Goal: Communication & Community: Answer question/provide support

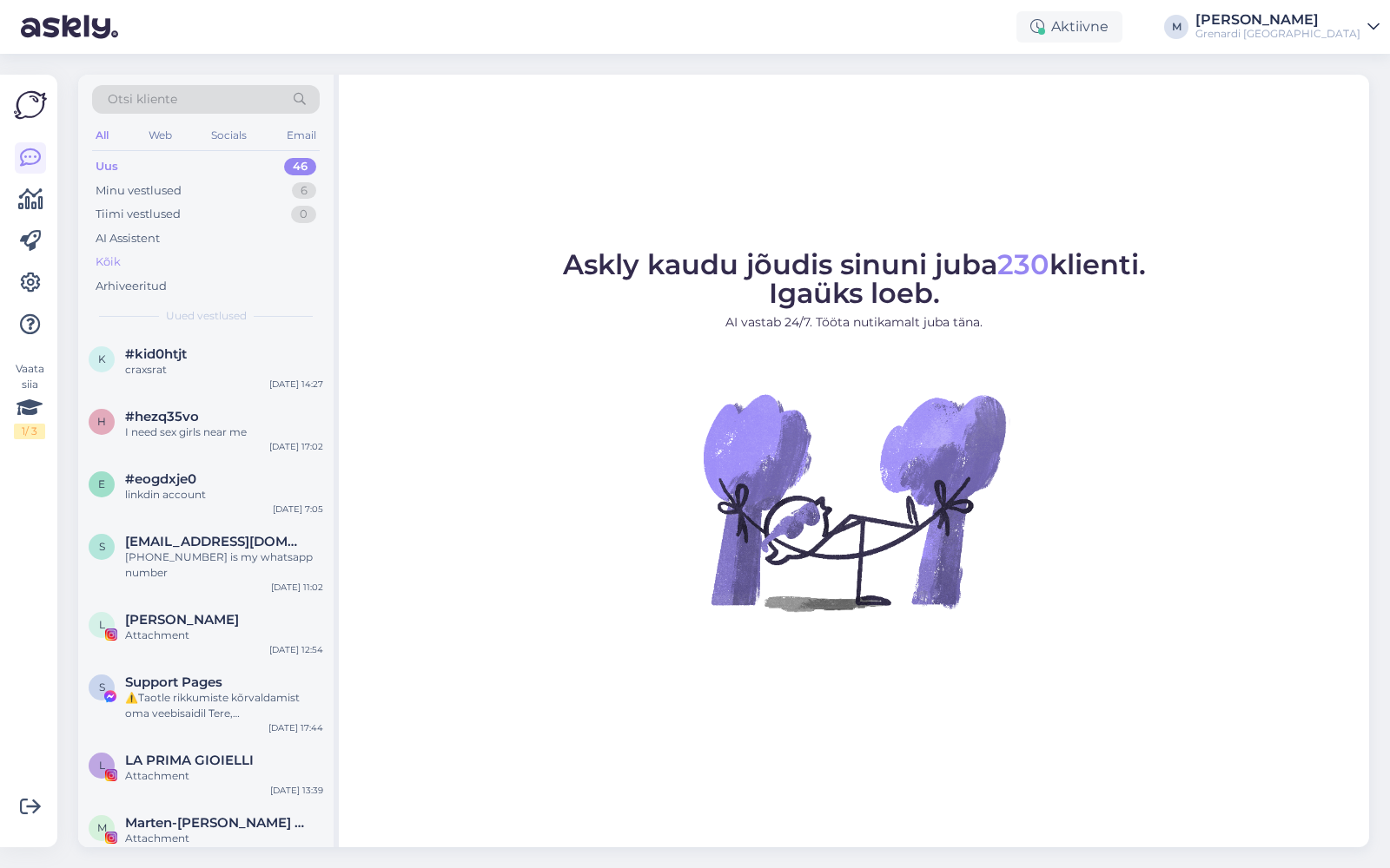
click at [160, 255] on div "Kõik" at bounding box center [206, 261] width 227 height 24
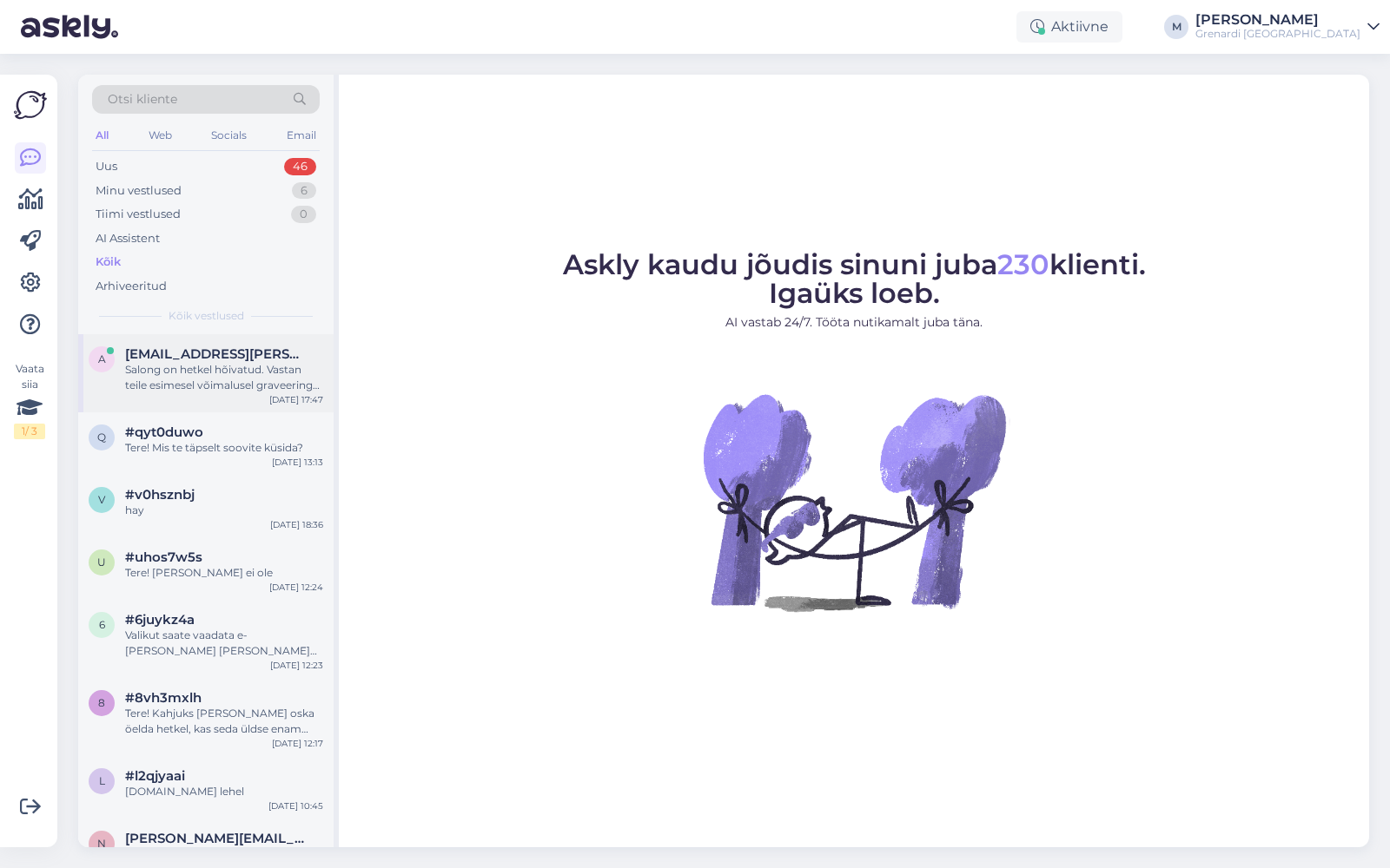
click at [187, 355] on span "[EMAIL_ADDRESS][PERSON_NAME][DOMAIN_NAME]" at bounding box center [216, 353] width 181 height 15
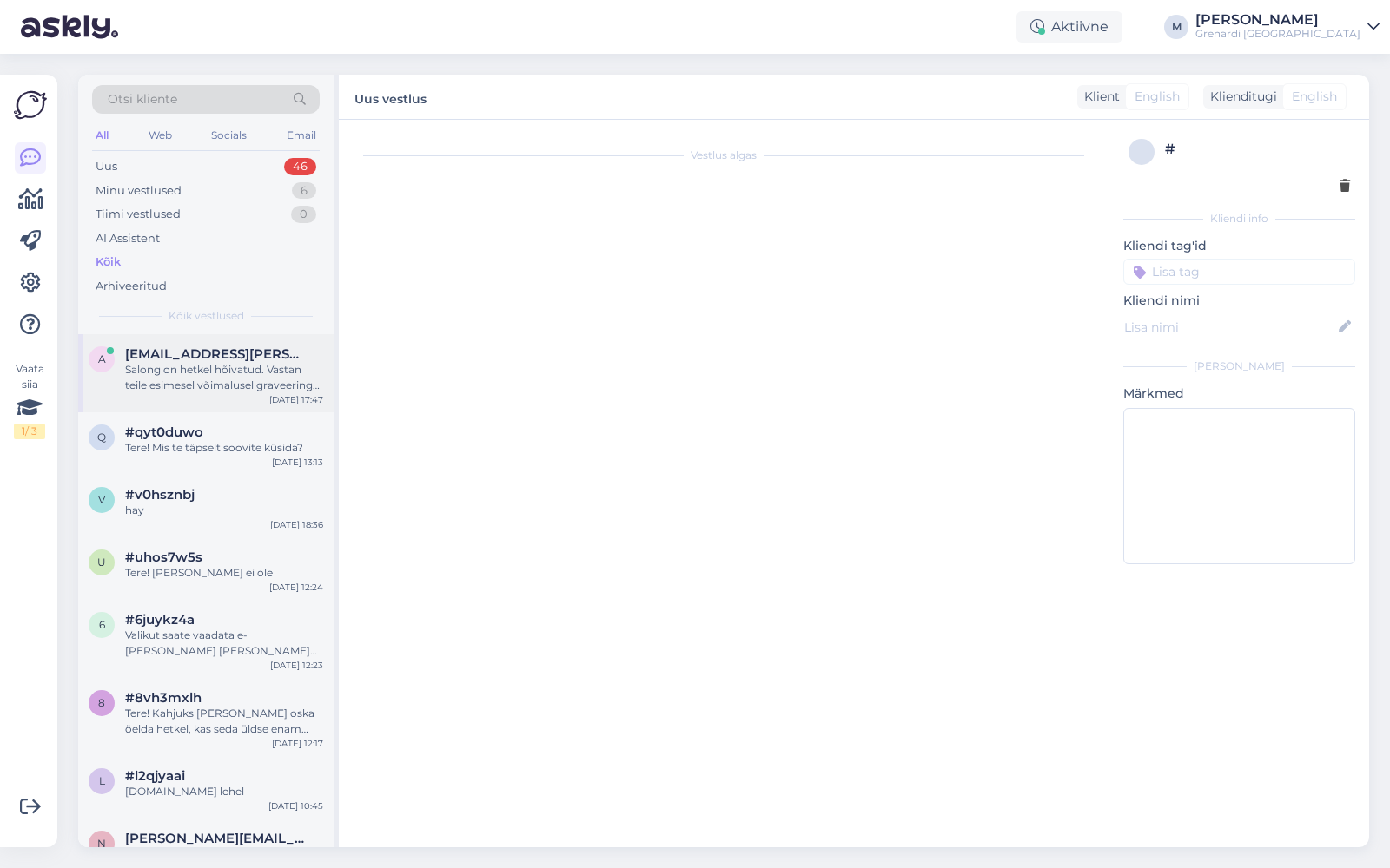
scroll to position [2156, 0]
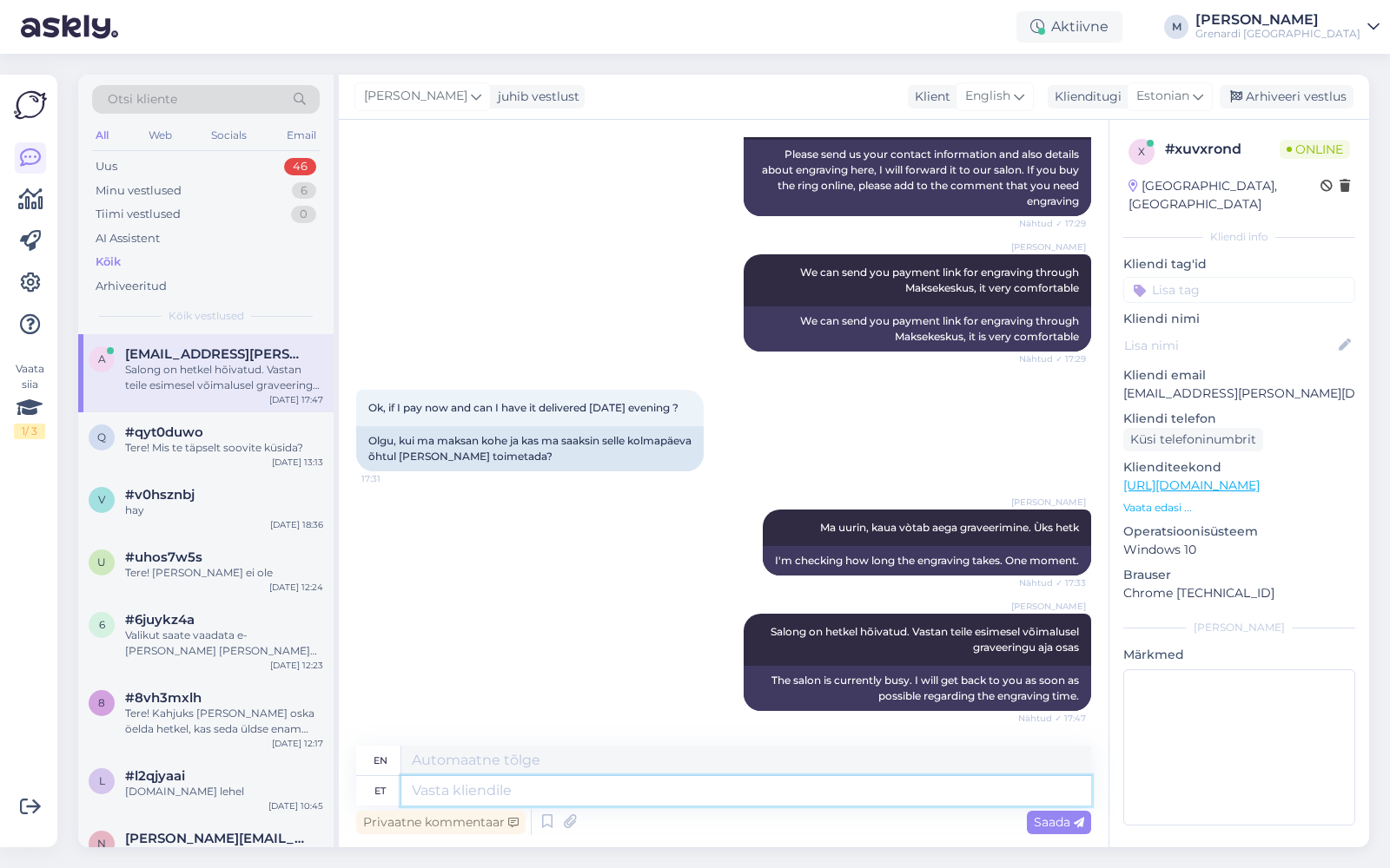
click at [582, 791] on textarea at bounding box center [746, 791] width 689 height 30
type textarea "[PERSON_NAME]"
type textarea "I got"
type textarea "[PERSON_NAME] täpsustavad"
type textarea "I got the details"
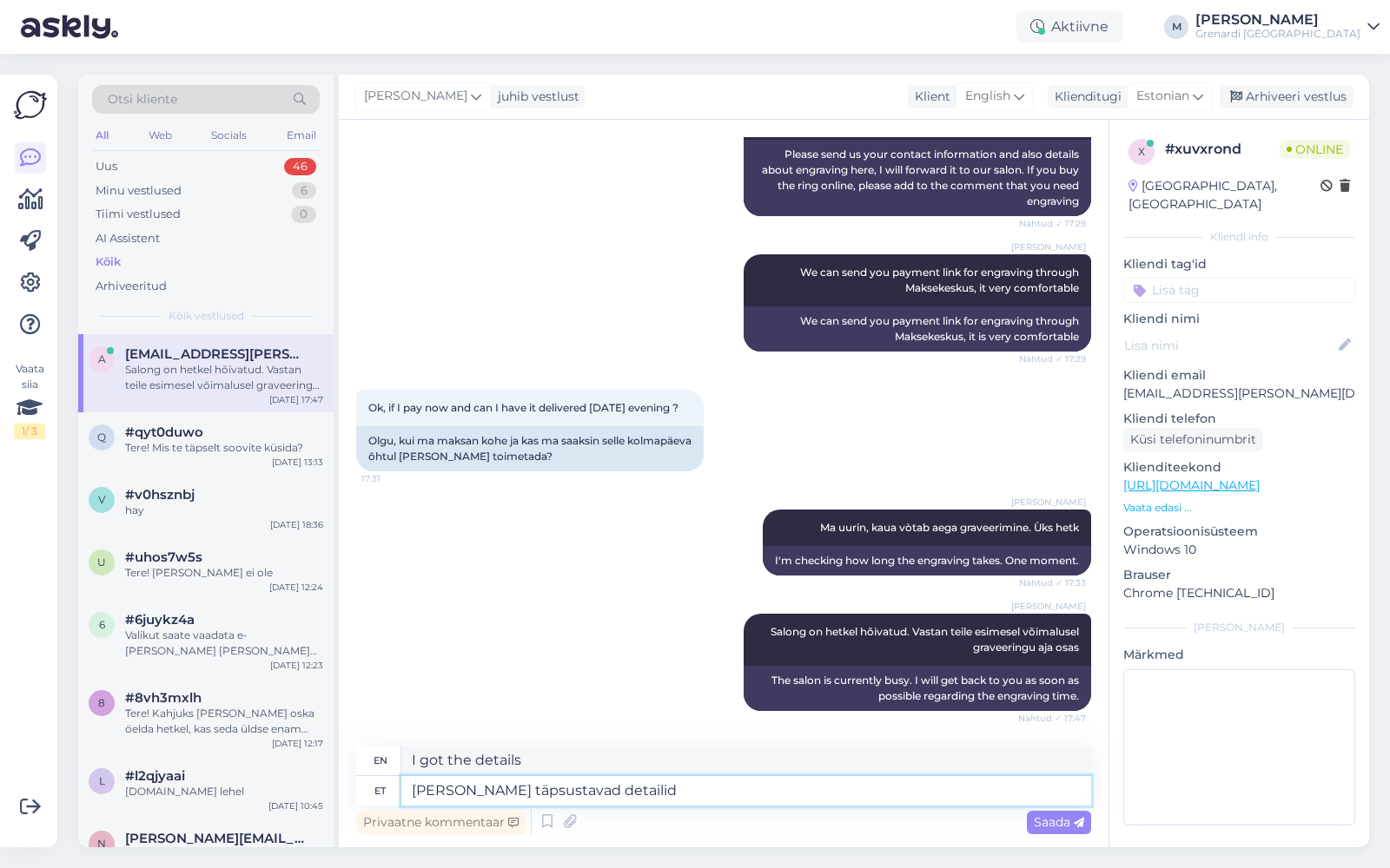
type textarea "[PERSON_NAME] täpsustavad detailid"
type textarea "I got the exact details."
type textarea "[PERSON_NAME] täpsustavad detailid meie slaon"
type textarea "I got the exact details from our"
type textarea "[PERSON_NAME] täpsustavad detailid meie slaongist gr"
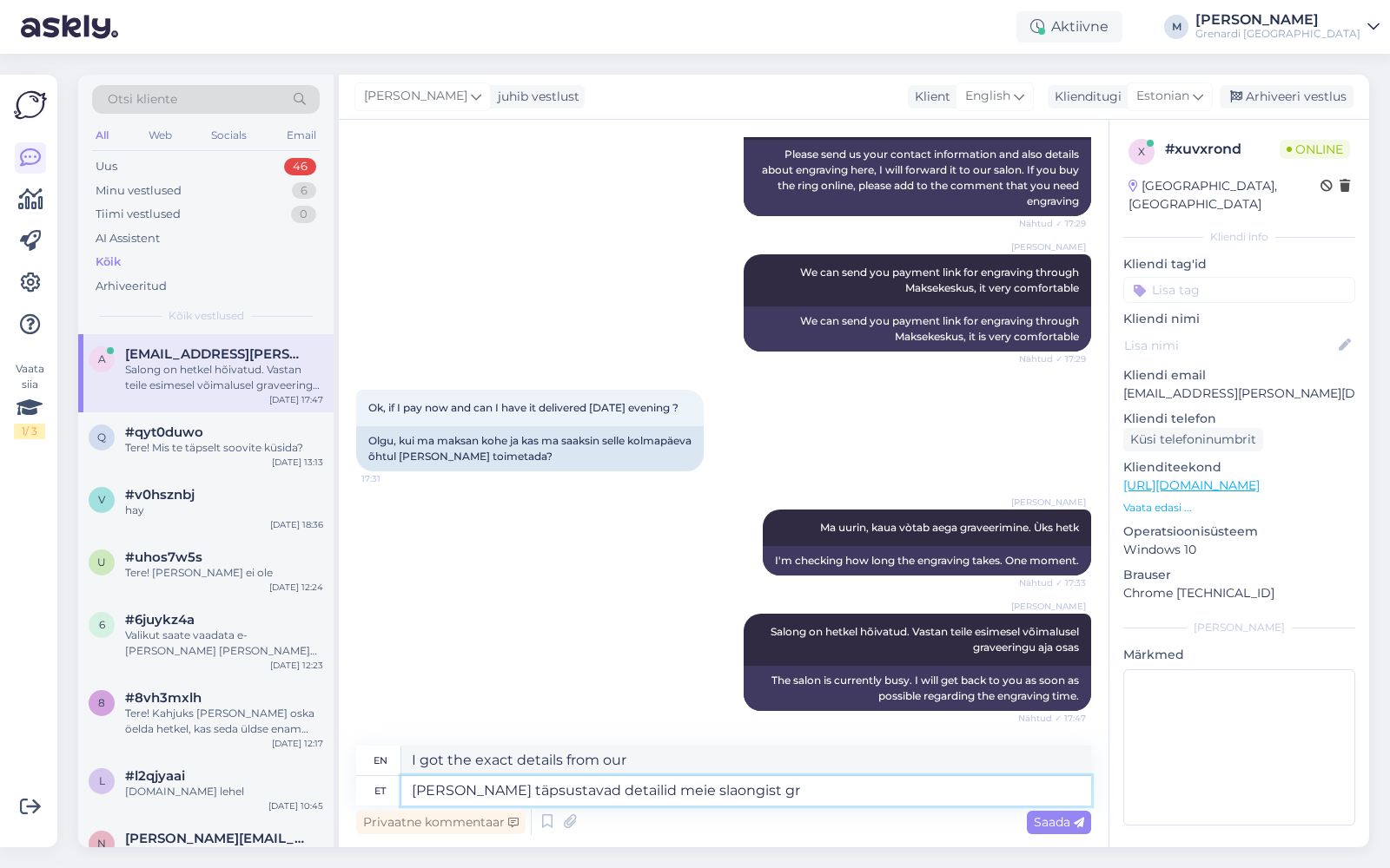
type textarea "I got the specific details about our slang"
type textarea "[PERSON_NAME] täpsustavad detailid meie slaongist graveeringu osa"
type textarea "I got the exact details of our slang engraving"
type textarea "[PERSON_NAME] täpsustavad detailid meie slaongist graveeringu osas. K"
type textarea "I got the exact details about our slang for engraving."
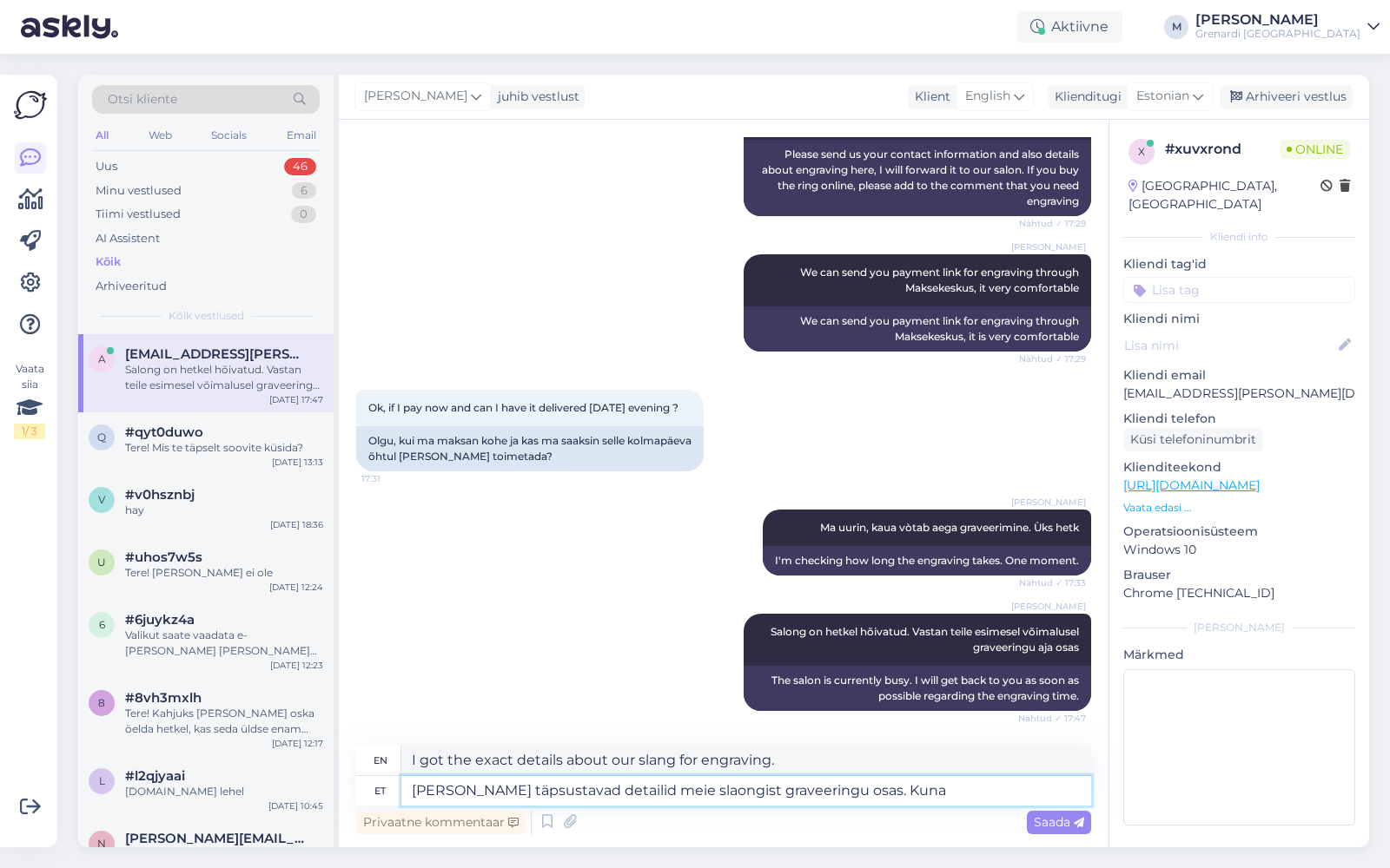
type textarea "[PERSON_NAME] täpsustavad detailid meie slaongist graveeringu osas. Kuna s"
type textarea "I got the exact details about our slang for engraving. Because"
type textarea "[PERSON_NAME] täpsustavad detailid meie slaongist graveeringu osas. Kuna see ei"
type textarea "I got the exact details about our slang for engraving. Because it"
type textarea "[PERSON_NAME] täpsustavad detailid meie slaongist graveeringu osas. Kuna see ei…"
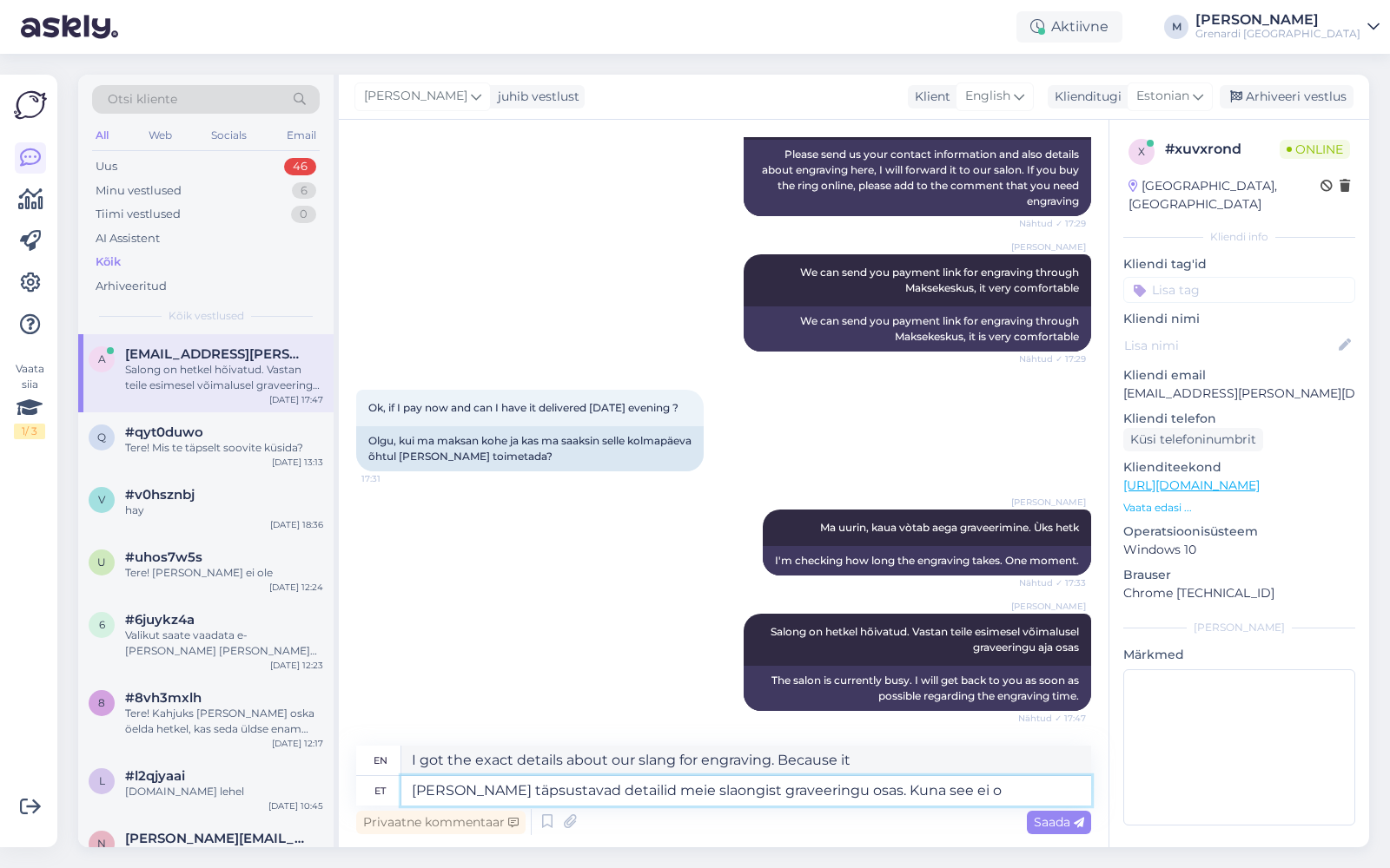
type textarea "I got the exact details from our slang regarding the engraving. Since it is not"
type textarea "[PERSON_NAME] täpsustavad detailid meie slaongist graveeringu osas. Kuna see ei…"
type textarea "I got the exact details from our slang regarding the engraving. Since it is not…"
type textarea "[PERSON_NAME] täpsustavad detailid meie slaongist graveeringu osas. Kuna see ei…"
type textarea "I got the exact details from our slang regarding the engraving. Since it is not…"
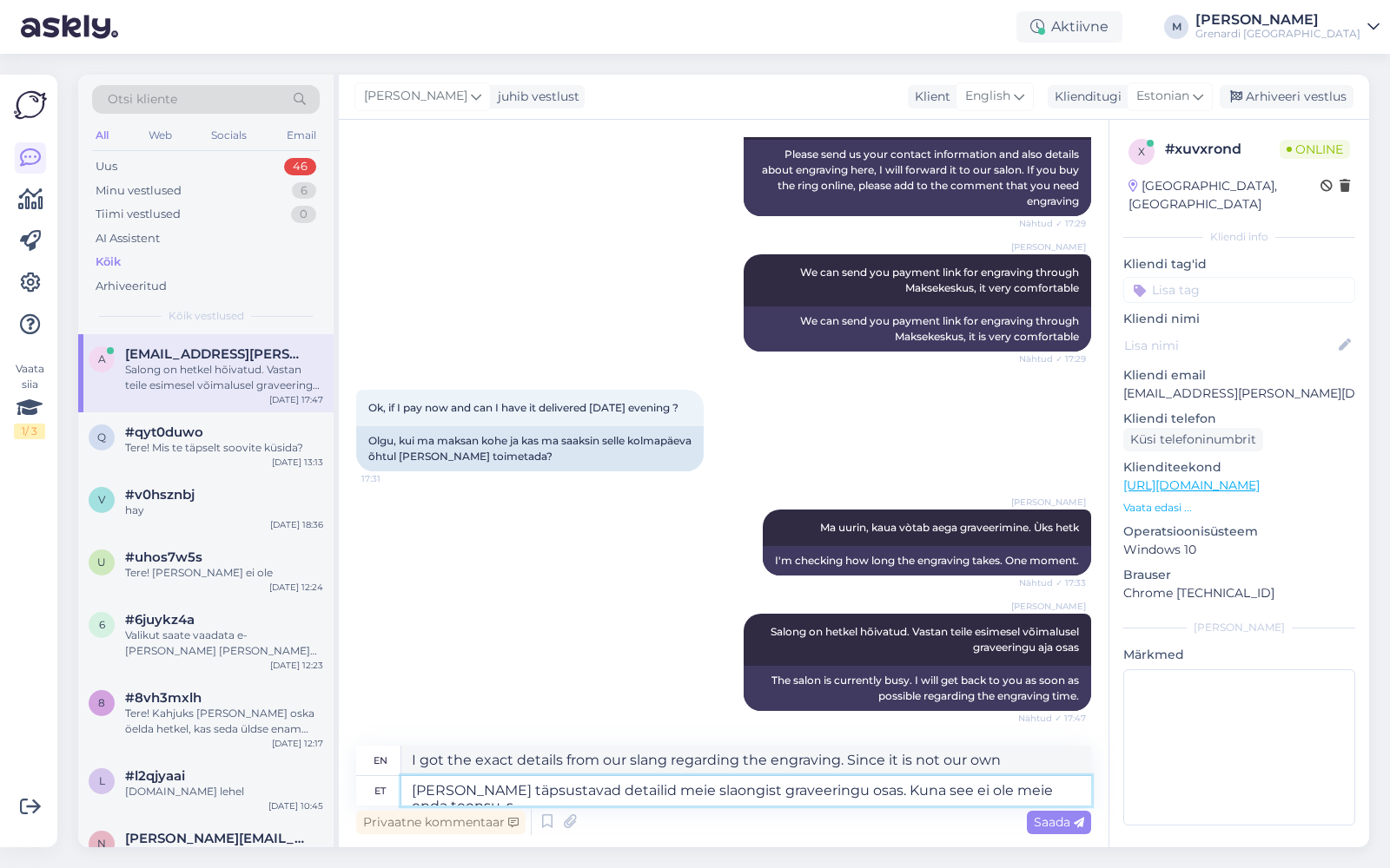
type textarea "[PERSON_NAME] täpsustavad detailid meie slaongist graveeringu osas. Kuna see ei…"
type textarea "I got the exact details from our slang regarding the engraving. Since it is not…"
type textarea "[PERSON_NAME] täpsustavad detailid meie slaongist graveeringu osas. Kuna see ei…"
type textarea "I got the exact details from our slang regarding the engraving. Since this is n…"
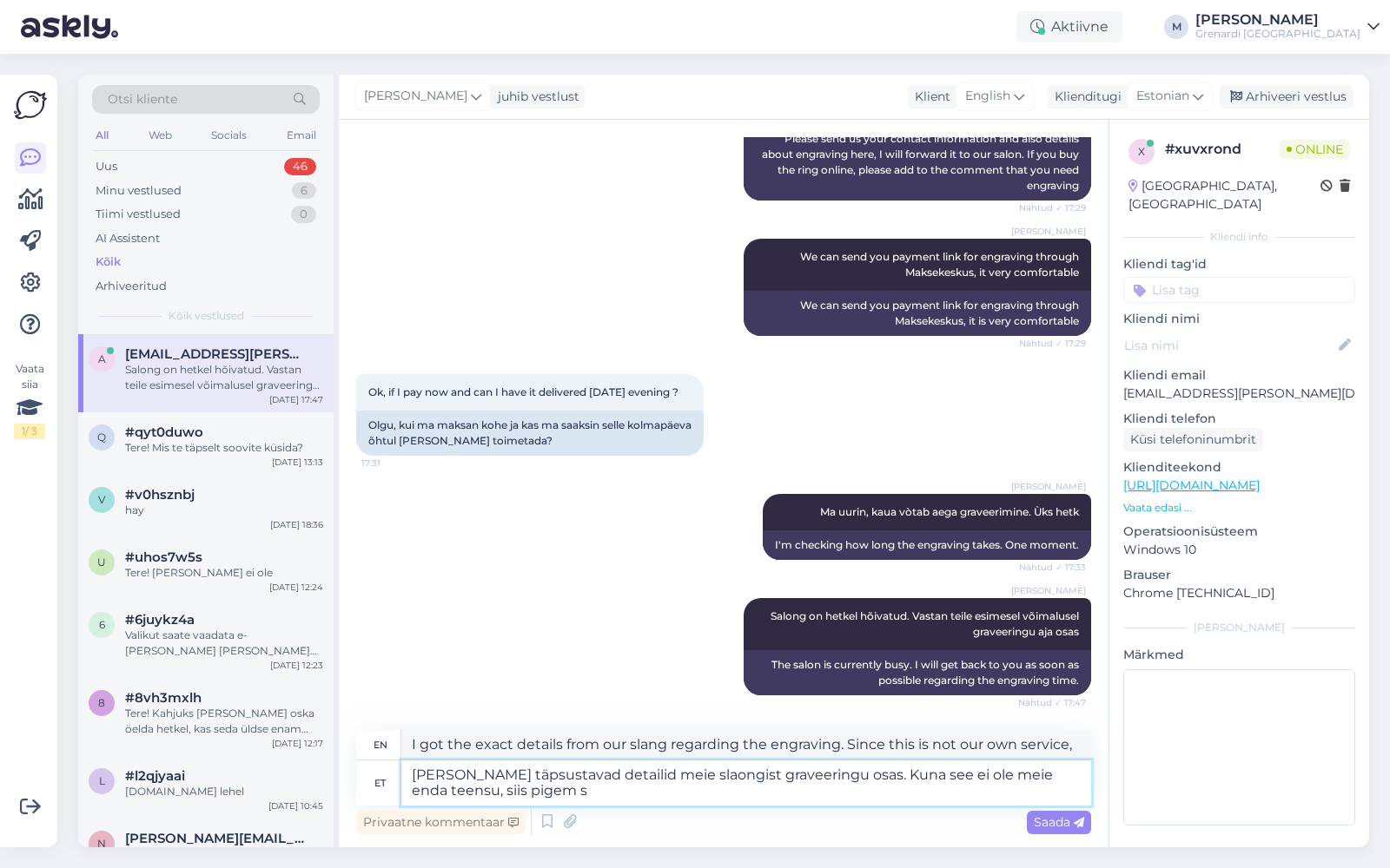
type textarea "[PERSON_NAME] täpsustavad detailid meie slaongist graveeringu osas. Kuna see ei…"
type textarea "I got the exact details from our slang regarding the engraving. Since this is n…"
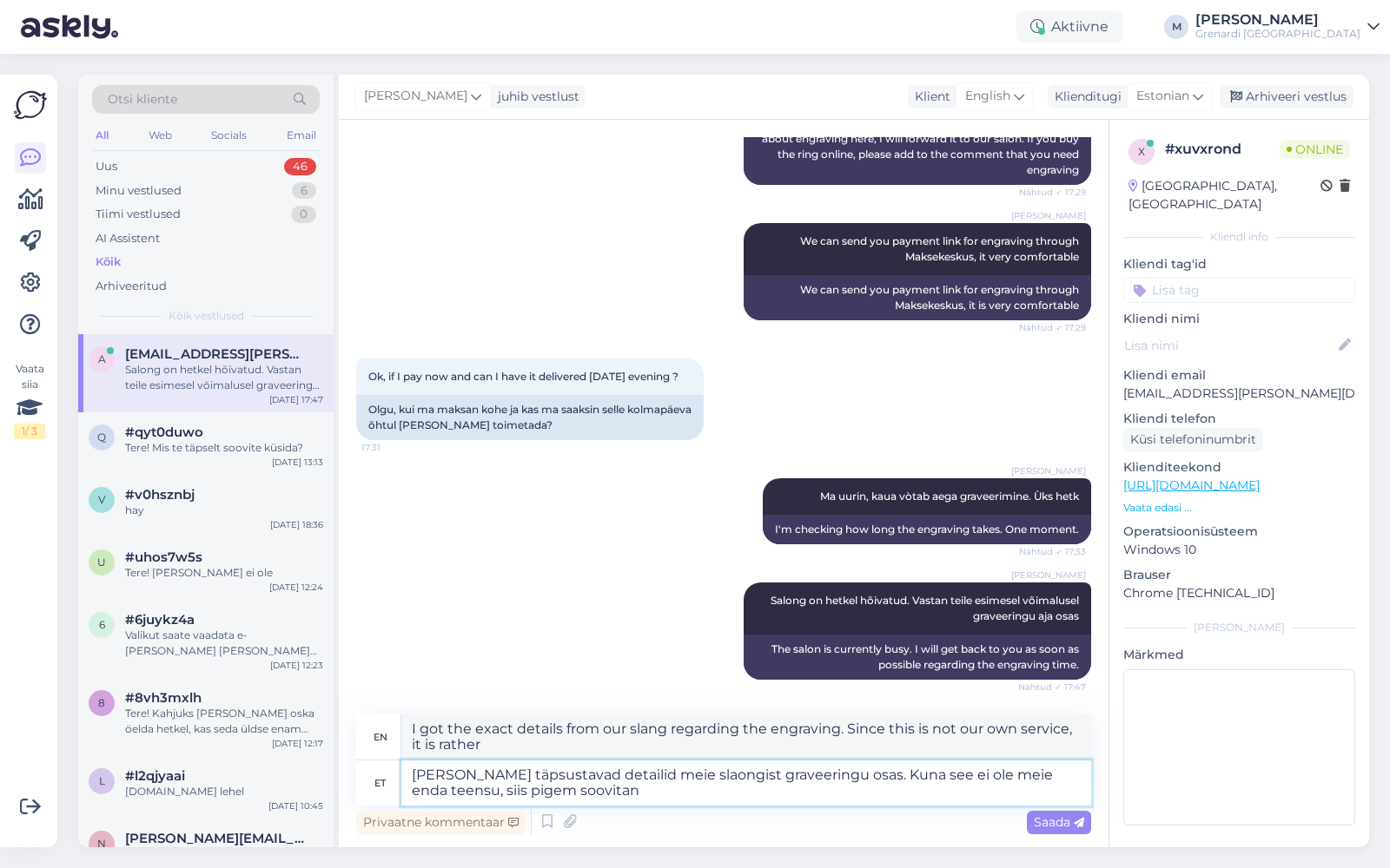
type textarea "[PERSON_NAME] täpsustavad detailid meie slaongist graveeringu osas. Kuna see ei…"
type textarea "I got the exact details about the engraving from our slang. Since this is not o…"
type textarea "[PERSON_NAME] täpsustavad detailid meie slaongist graveeringu osas. Kuna see ei…"
type textarea "I got the exact details about the engraving from our slang. Since this is not o…"
type textarea "[PERSON_NAME] täpsustavad detailid meie slaongist graveeringu osas. Kuna see ei…"
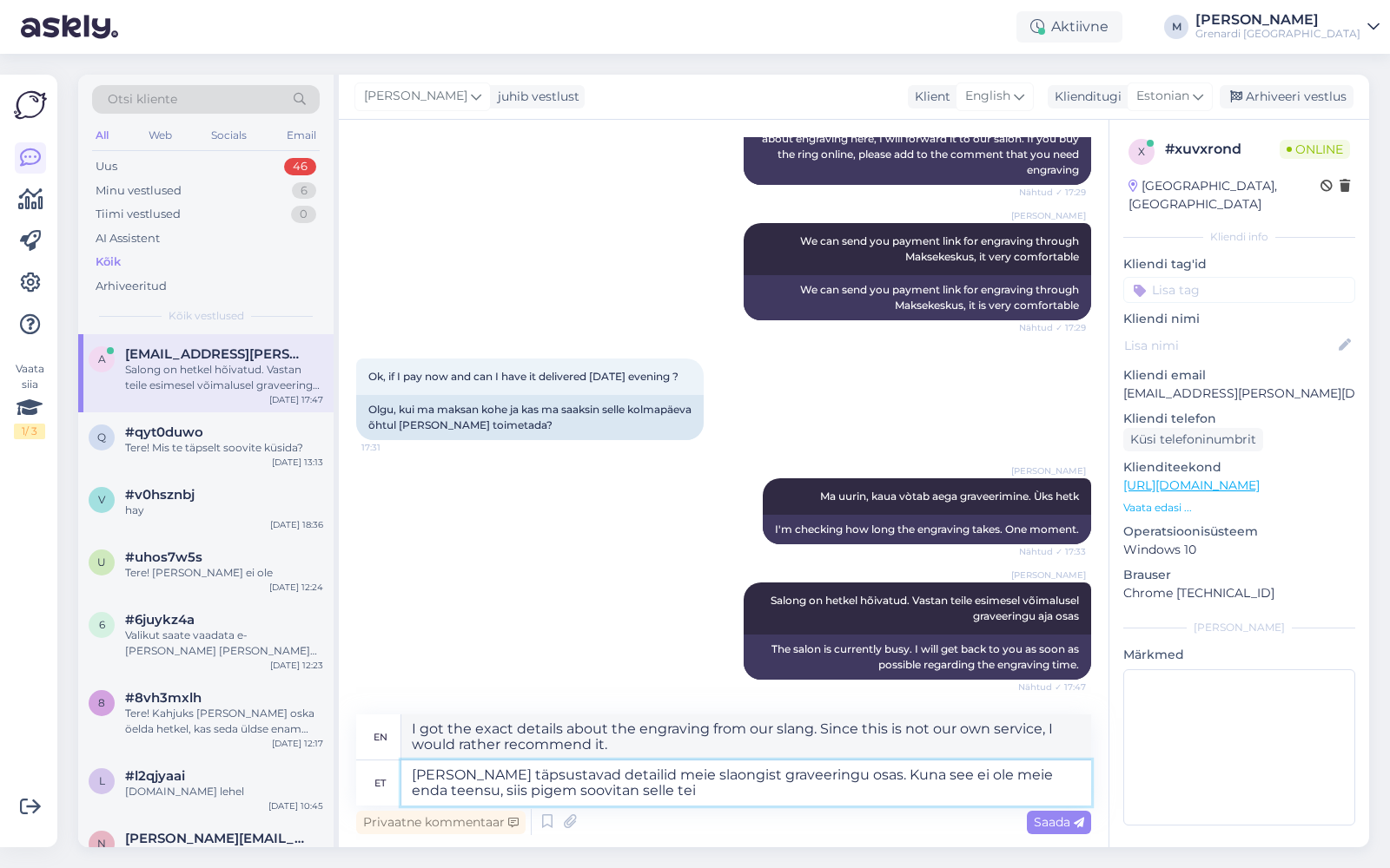
type textarea "I got the exact details about the engraving from our slang. Since this is not o…"
type textarea "[PERSON_NAME] täpsustavad detailid meie slaongist graveeringu osas. Kuna see ei…"
type textarea "I got the exact details about the engraving from our slang. Since this is not o…"
type textarea "[PERSON_NAME] täpsustavad detailid meie slaongist graveeringu osas. Kuna see ei…"
type textarea "I got the exact details about the engraving from our slang. Since this is not o…"
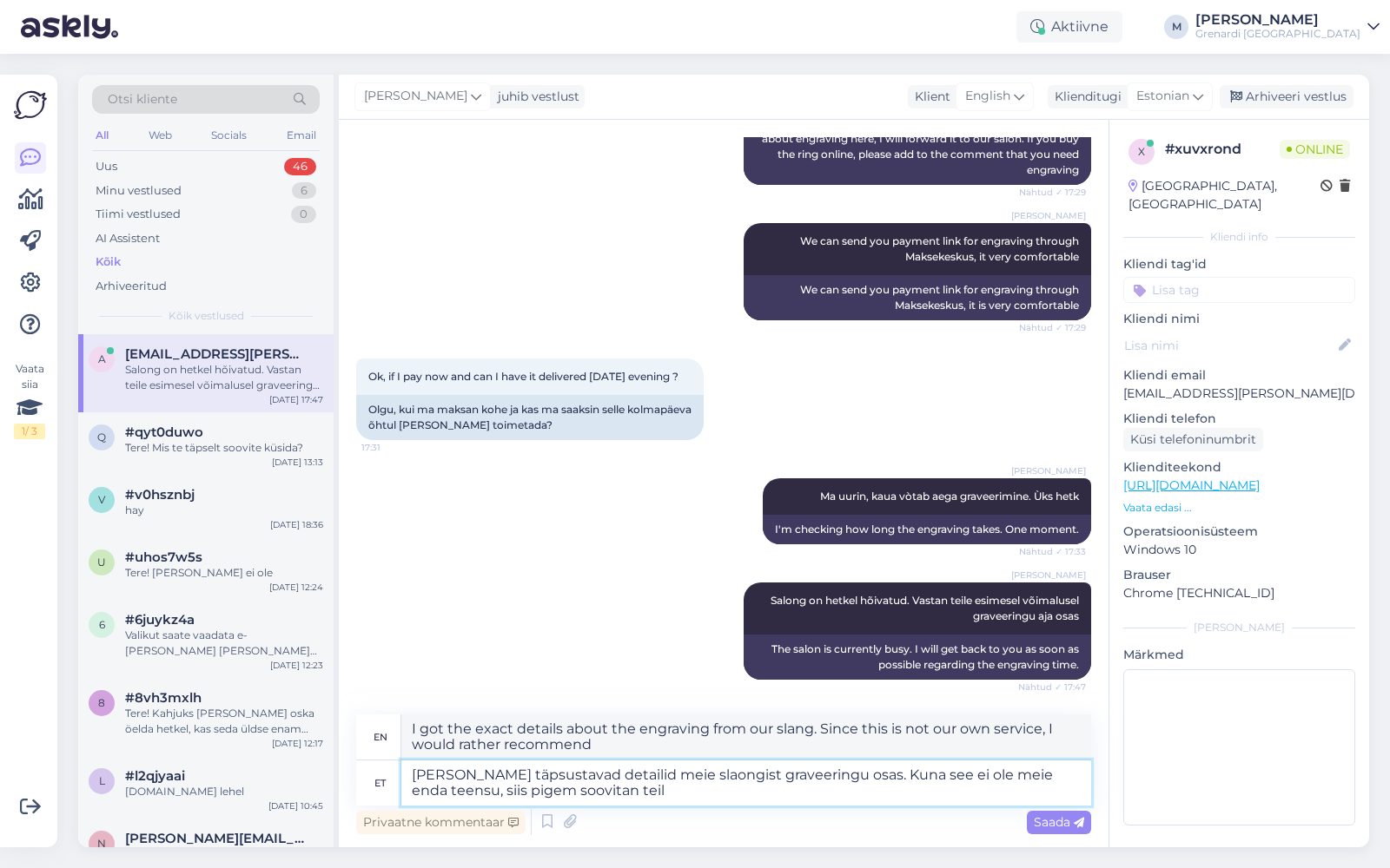
type textarea "[PERSON_NAME] täpsustavad detailid meie slaongist graveeringu osas. Kuna see ei…"
type textarea "I got the exact details from our slang regarding the engraving. Since this is n…"
type textarea "[PERSON_NAME] täpsustavad detailid meie slaongist graveeringu osas. Kuna see ei…"
type textarea "I got the exact details from our slang regarding the engraving. Since this is n…"
type textarea "[PERSON_NAME] täpsustavad detailid meie slaongist graveeringu osas. Kuna see ei…"
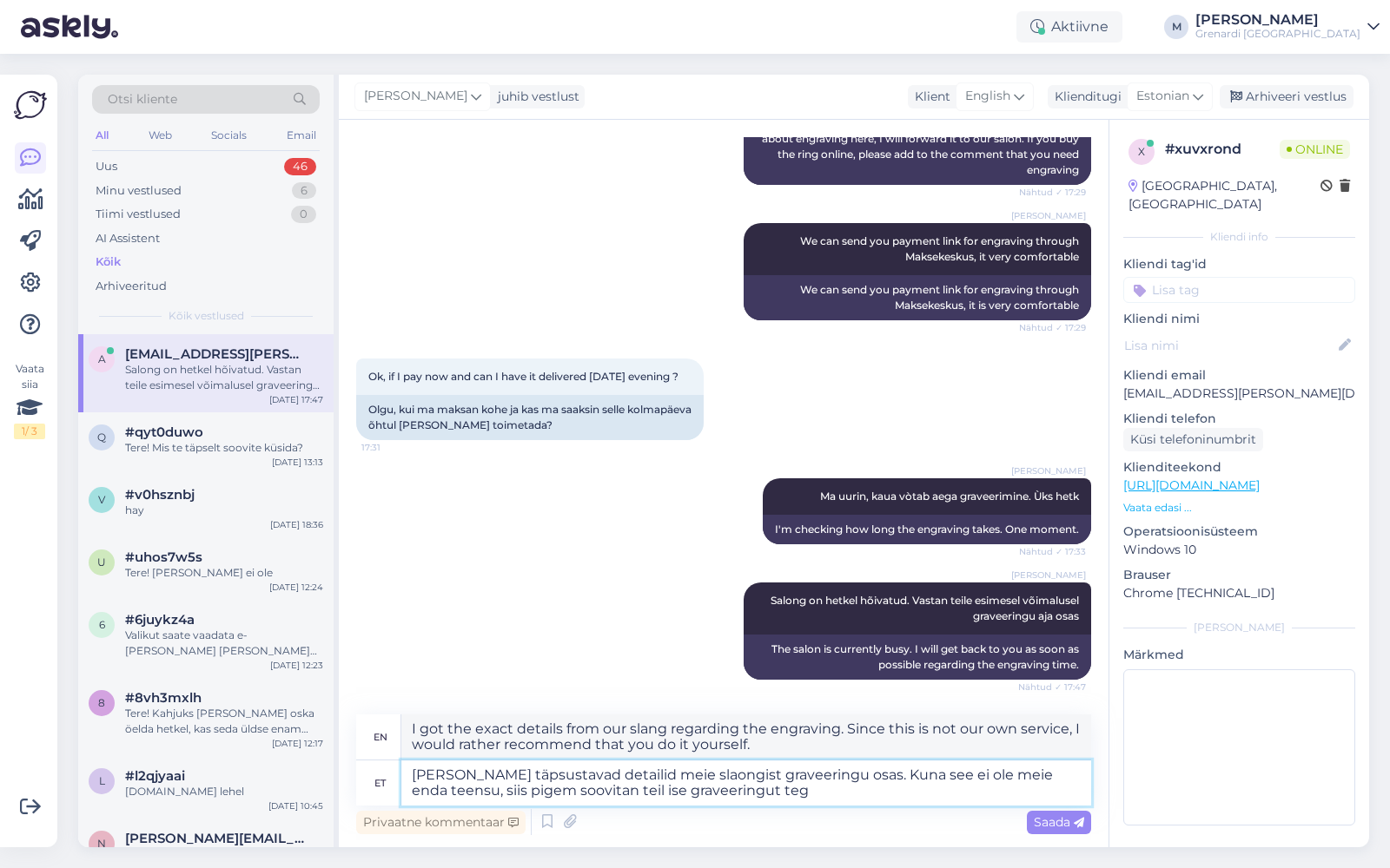
type textarea "I got the exact details from our slang regarding the engraving. Since this is n…"
type textarea "[PERSON_NAME] täpsustavad detailid meie slaongist graveeringu osas. Kuna see ei…"
type textarea "I got the exact details from our slang regarding the engraving. Since this is n…"
type textarea "[PERSON_NAME] täpsustavad detailid meie slaongist graveeringu osas. Kuna see ei…"
type textarea "I got the exact details from our slang regarding the engraving. Since this is n…"
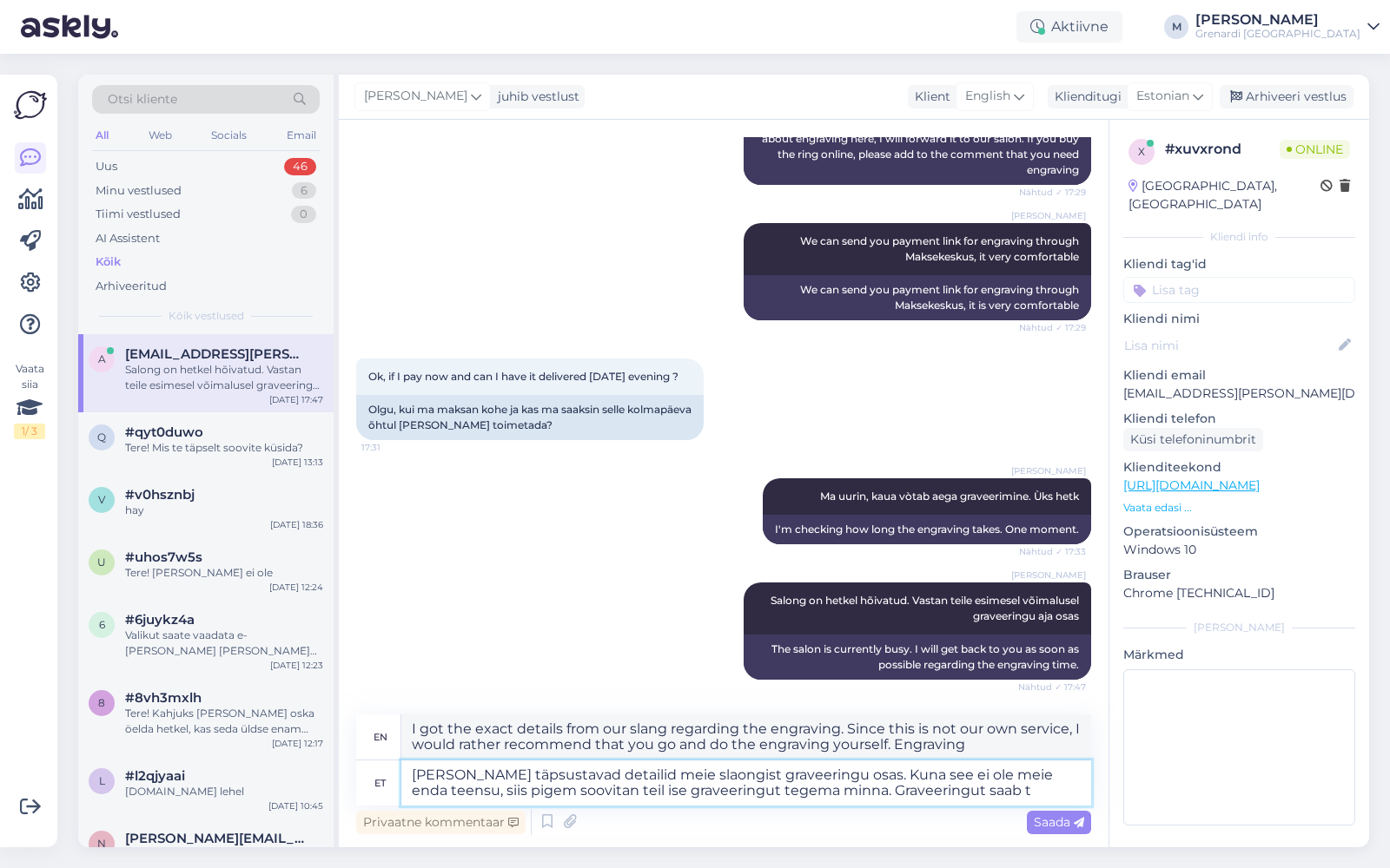
type textarea "[PERSON_NAME] täpsustavad detailid meie slaongist graveeringu osas. Kuna see ei…"
type textarea "I got the exact details about the engraving from our slang. Since this is not o…"
type textarea "[PERSON_NAME] täpsustavad detailid meie slaongist graveeringu osas. Kuna see ei…"
type textarea "I got the exact details from our slang regarding the engraving. Since this is n…"
type textarea "[PERSON_NAME] täpsustavad detailid meie slaongist graveeringu osas. Kuna see ei…"
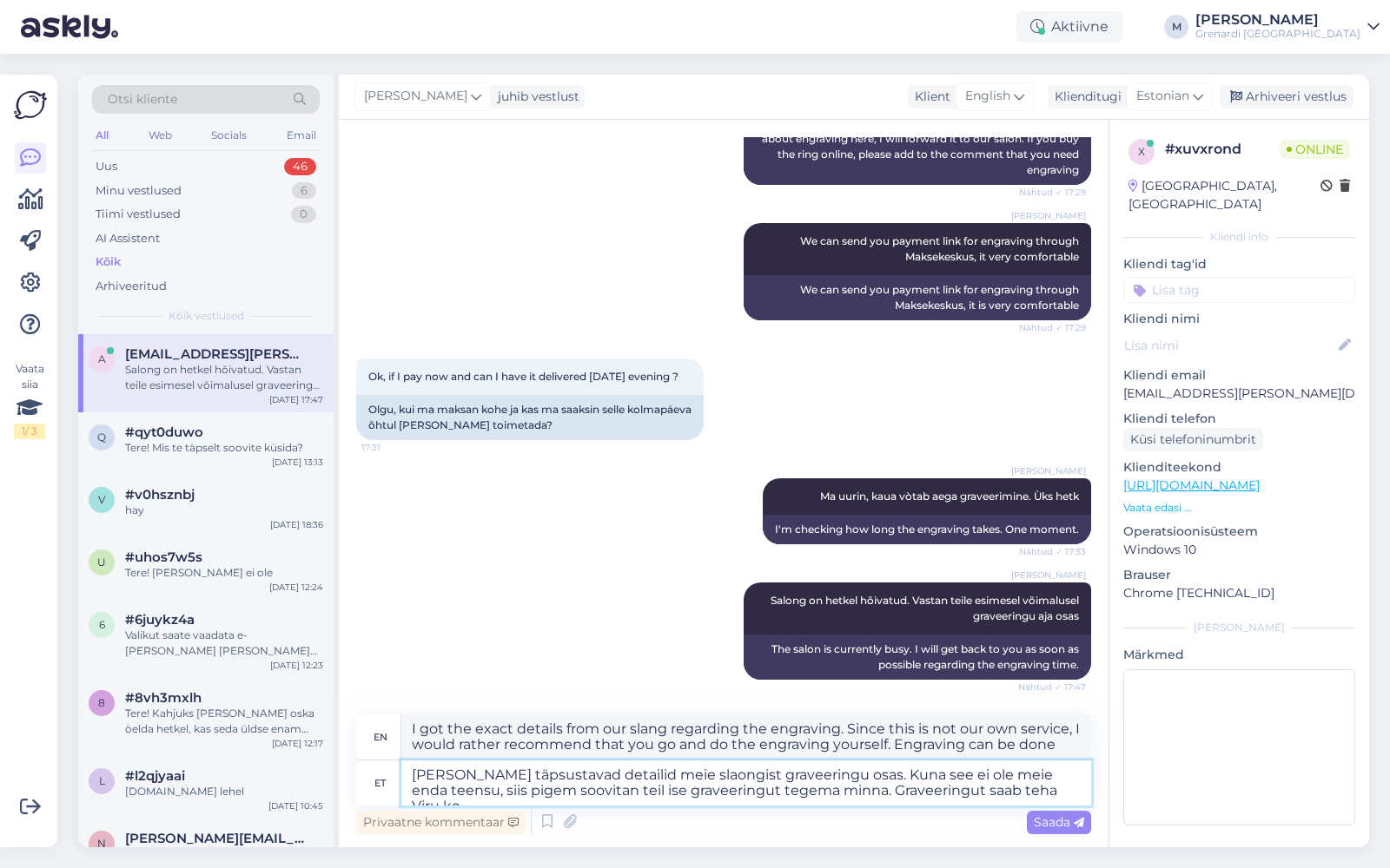
type textarea "I got the exact details about the engraving from our slang. Since this is not o…"
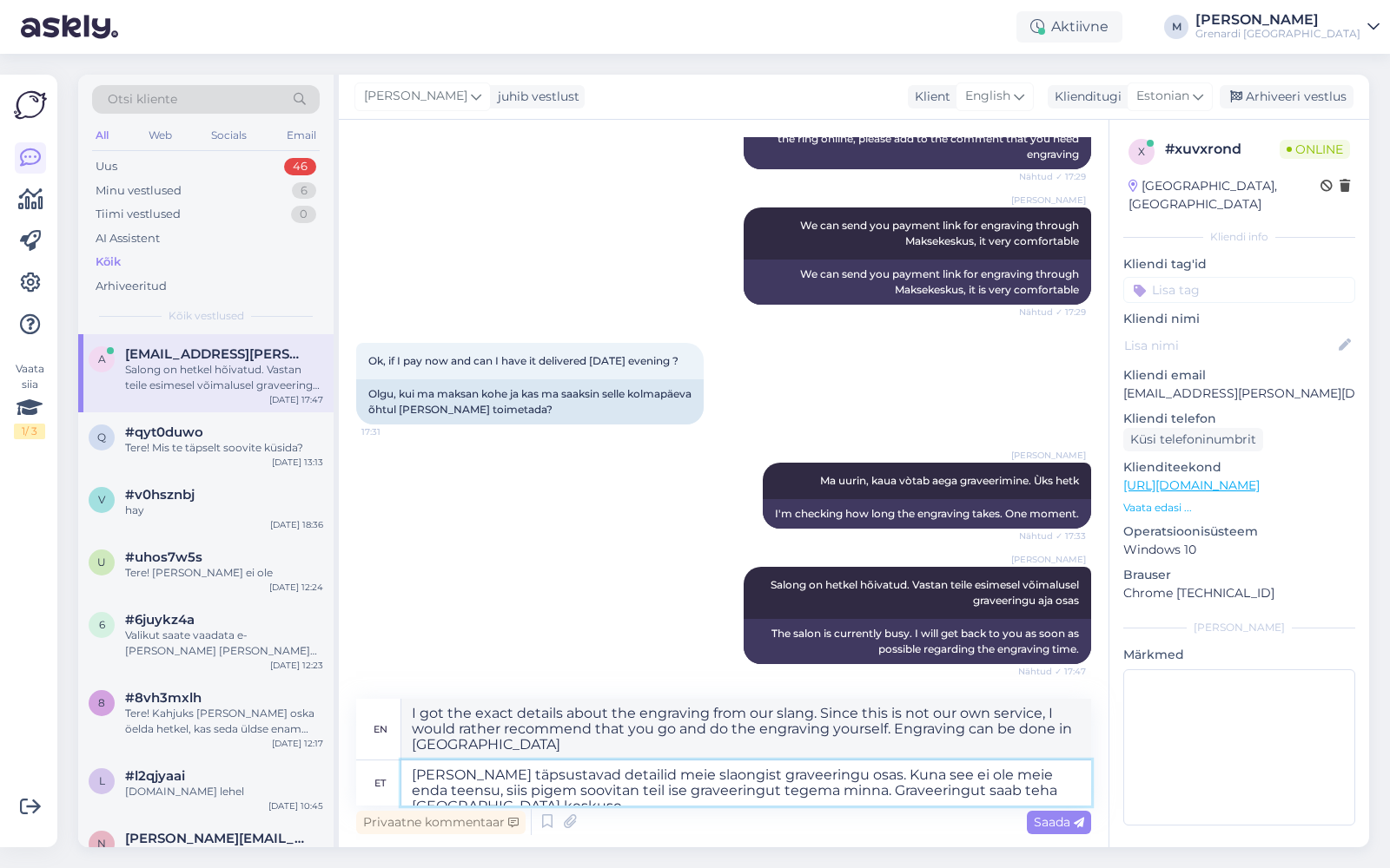
type textarea "[PERSON_NAME] täpsustavad detailid meie slaongist graveeringu osas. Kuna see ei…"
type textarea "I got the exact details about the engraving from our slang. Since this is not o…"
type textarea "[PERSON_NAME] täpsustavad detailid meie slaongist graveeringu osas. Kuna see ei…"
type textarea "I got the exact details about the engraving from our slang. Since this is not o…"
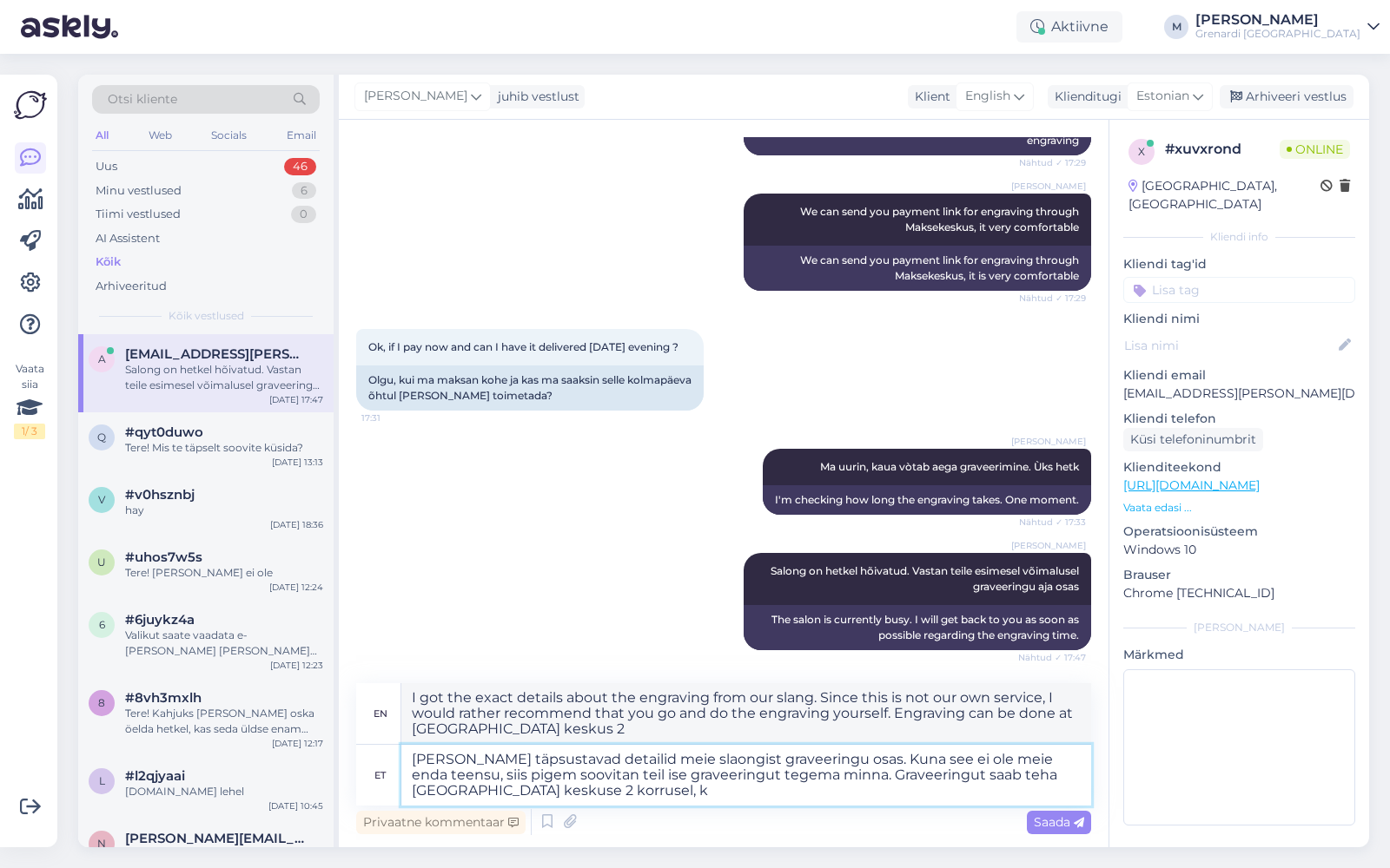
type textarea "[PERSON_NAME] täpsustavad detailid meie slaongist graveeringu osas. Kuna see ei…"
type textarea "I got the exact details about the engraving from our slang. Since this is not o…"
type textarea "[PERSON_NAME] täpsustavad detailid meie slaongist graveeringu osas. Kuna see ei…"
type textarea "I got the exact details about the engraving from our slang. Since this is not o…"
type textarea "[PERSON_NAME] täpsustavad detailid meie slaongist graveeringu osas. Kuna see ei…"
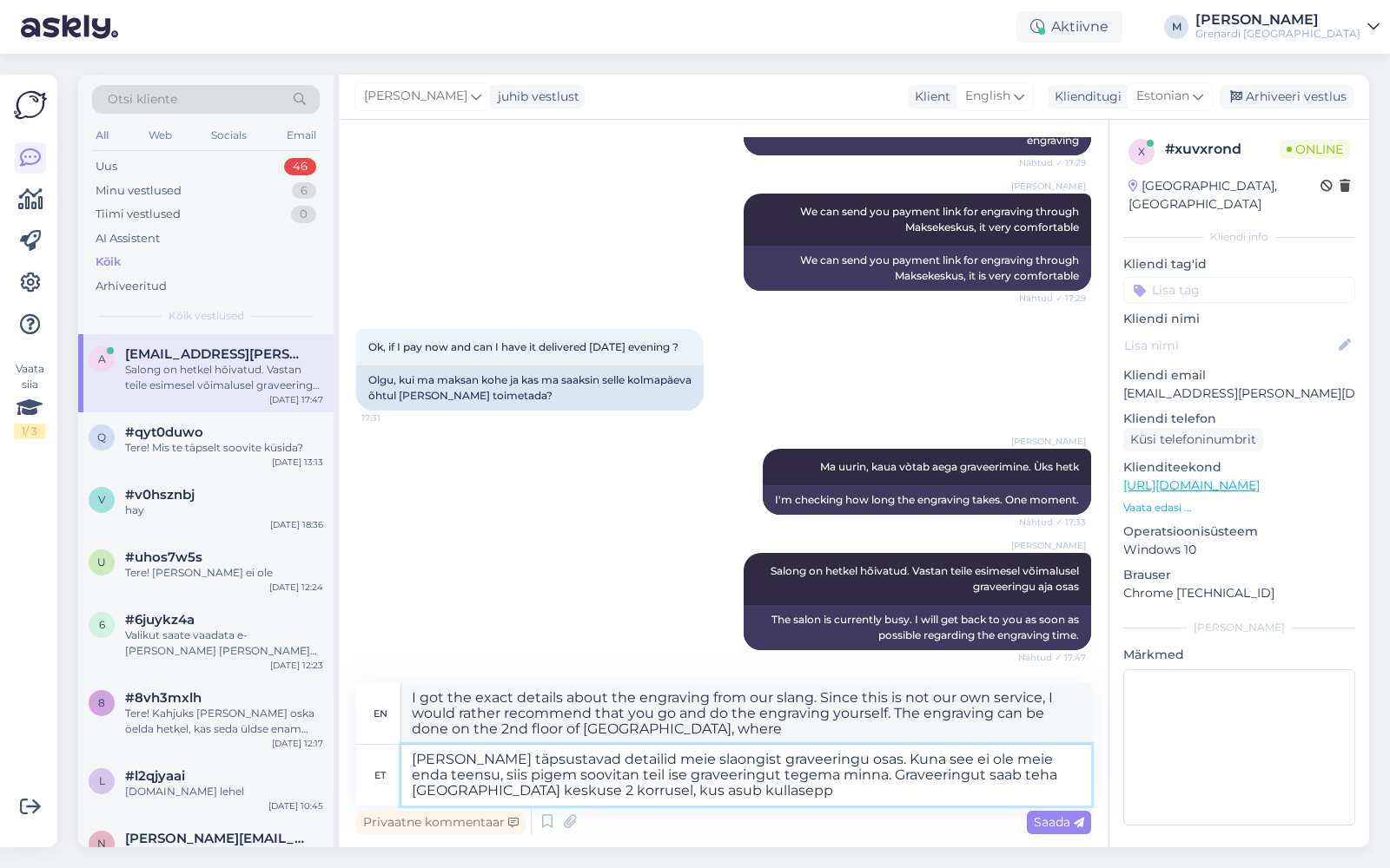
type textarea "I got the exact details about the engraving from our slang. Since this is not o…"
type textarea "[PERSON_NAME] täpsustavad detailid meie slaongist graveeringu osas. Kuna see ei…"
type textarea "I got the exact details about the engraving from our slang. Since this is not o…"
type textarea "[PERSON_NAME] täpsustavad detailid meie slaongist graveeringu osas. Kuna see ei…"
type textarea "I got the exact details about the engraving from our slang. Since this is not o…"
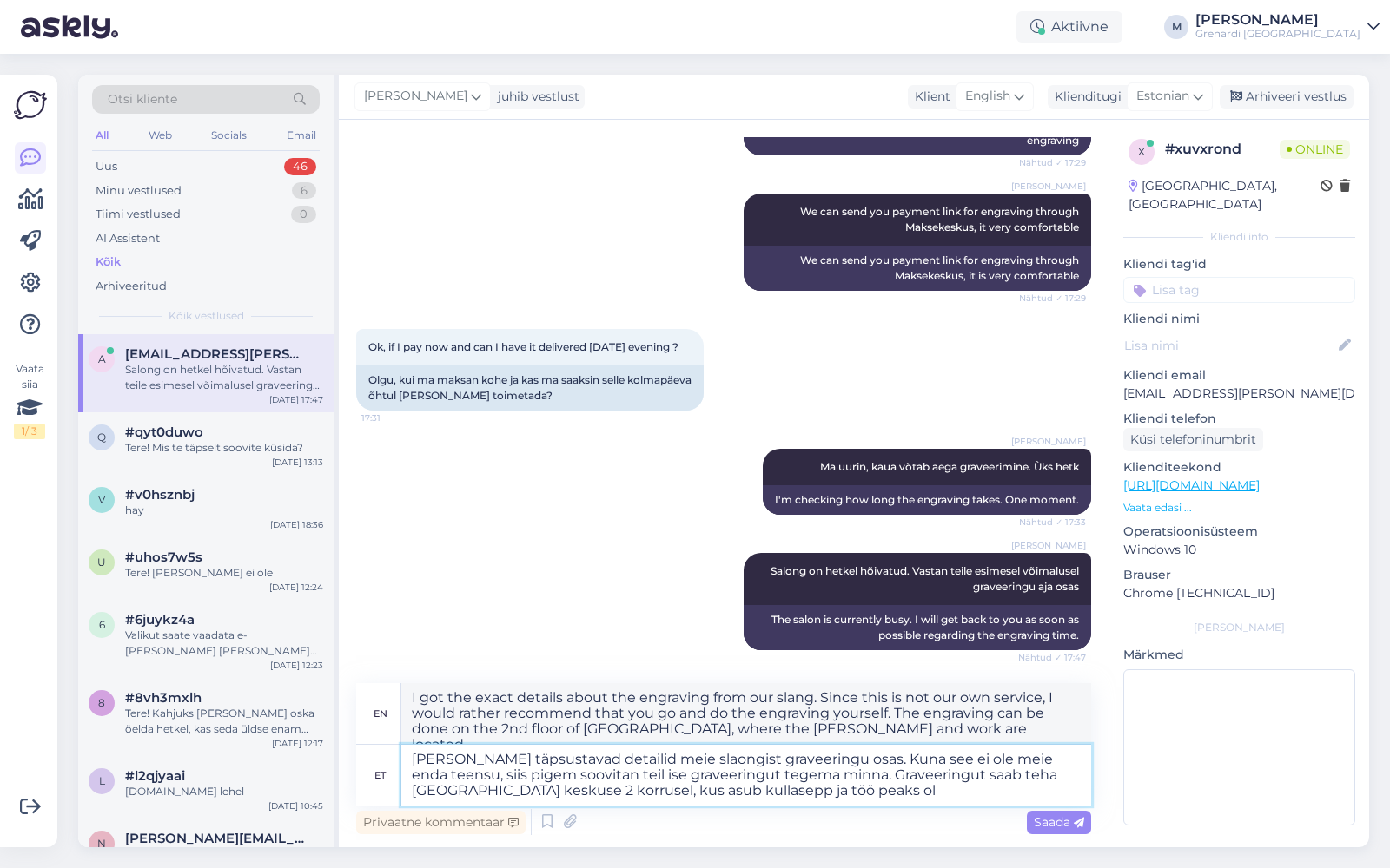
type textarea "[PERSON_NAME] täpsustavad detailid meie slaongist graveeringu osas. Kuna see ei…"
type textarea "I got the exact details about the engraving from our slang. Since this is not o…"
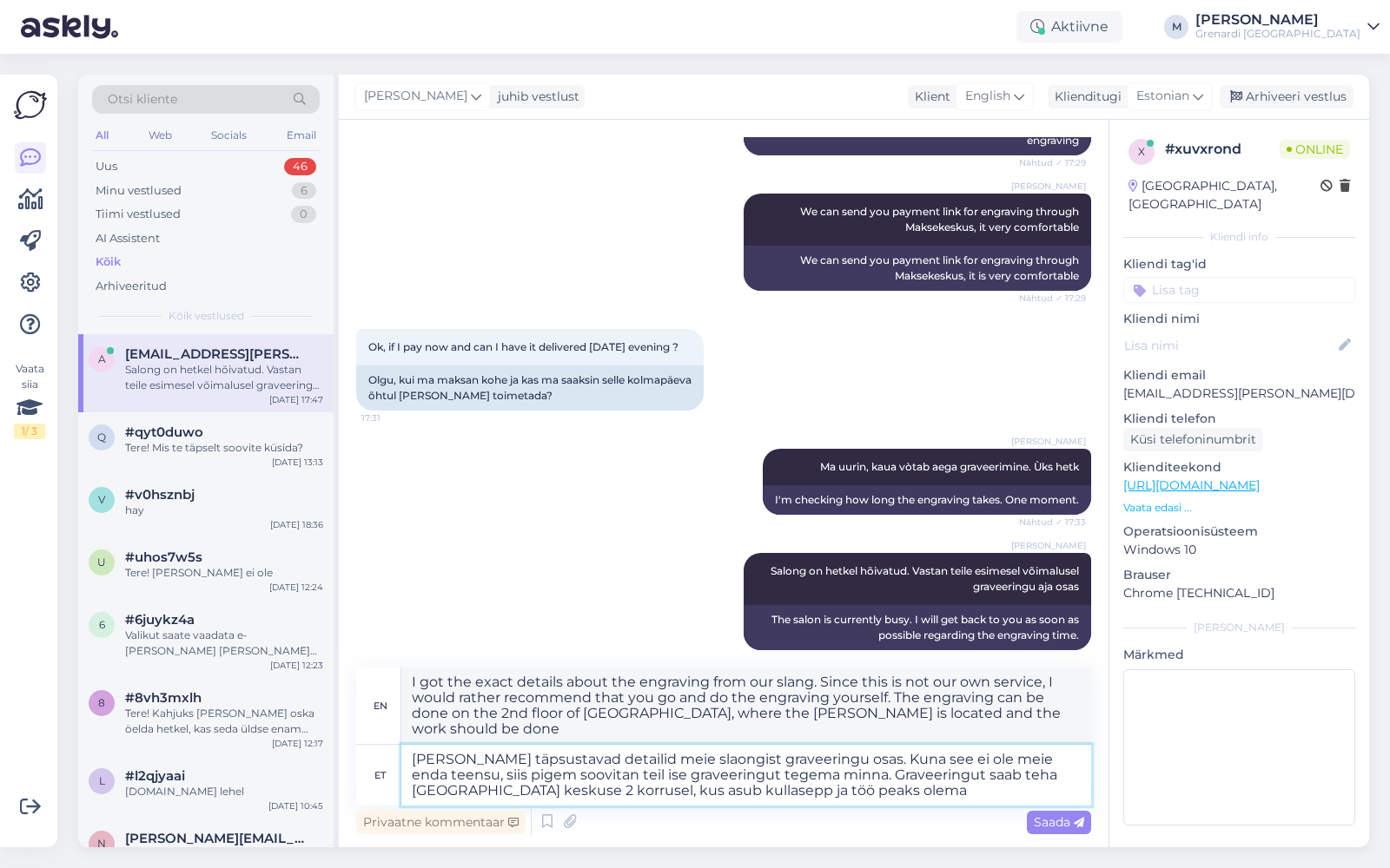
type textarea "[PERSON_NAME] täpsustavad detailid meie slaongist graveeringu osas. Kuna see ei…"
type textarea "I got the exact details about the engraving from our slang. Since this is not o…"
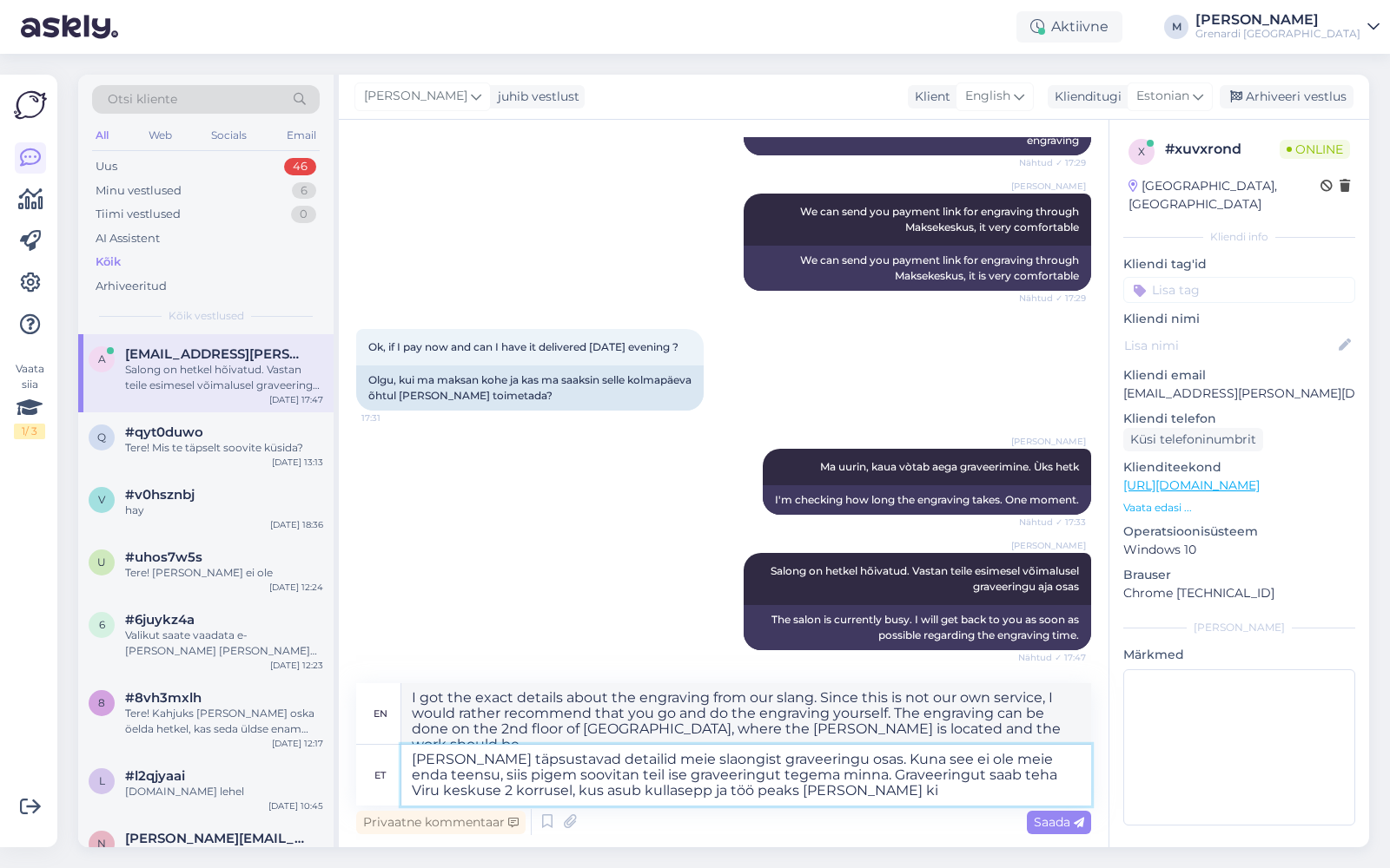
type textarea "[PERSON_NAME] täpsustavad detailid meie slaongist graveeringu osas. Kuna see ei…"
type textarea "I got the exact details about the engraving from our slang. Since this is not o…"
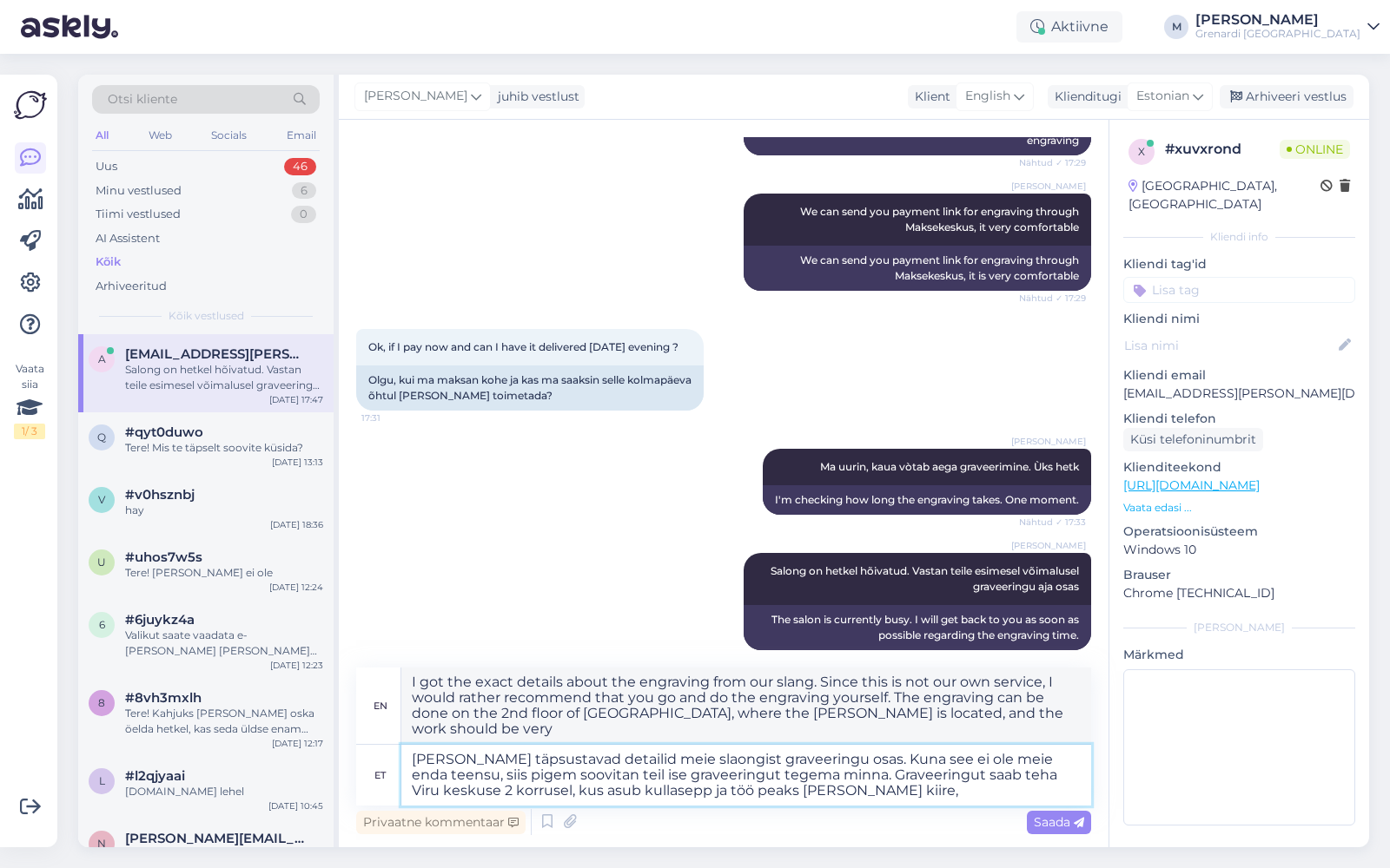
type textarea "[PERSON_NAME] täpsustavad detailid meie slaongist graveeringu osas. Kuna see ei…"
type textarea "I got the exact details about the engraving from our slang. Since this is not o…"
type textarea "[PERSON_NAME] täpsustavad detailid meie slaongist graveeringu osas. Kuna see ei…"
type textarea "I got the exact details about the engraving from our slang. Since this is not o…"
type textarea "[PERSON_NAME] täpsustavad detailid meie slaongist graveeringu osas. Kuna see ei…"
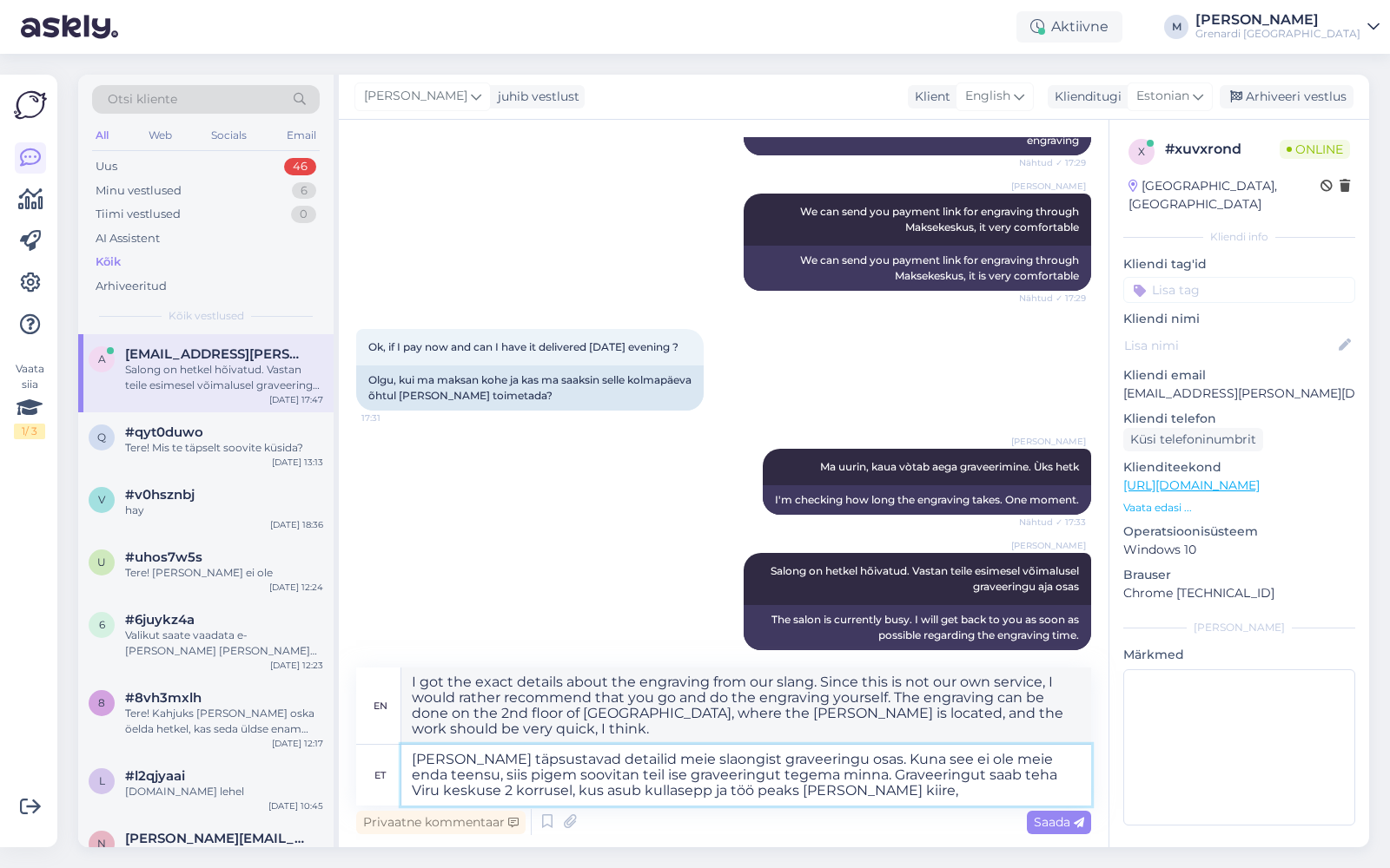
type textarea "I got the exact details about the engraving from our slang. Since this is not o…"
type textarea "[PERSON_NAME] täpsustavad detailid meie slaongist graveeringu osas. Kuna see ei…"
type textarea "I got the exact details about the engraving from our slang. Since this is not o…"
click at [1046, 777] on textarea "[PERSON_NAME] täpsustavad detailid meie slaongist graveeringu osas. Kuna see ei…" at bounding box center [746, 776] width 689 height 61
type textarea "[PERSON_NAME] täpsustavad detailid meie slaongist graveeringu osas. Kuna see ei…"
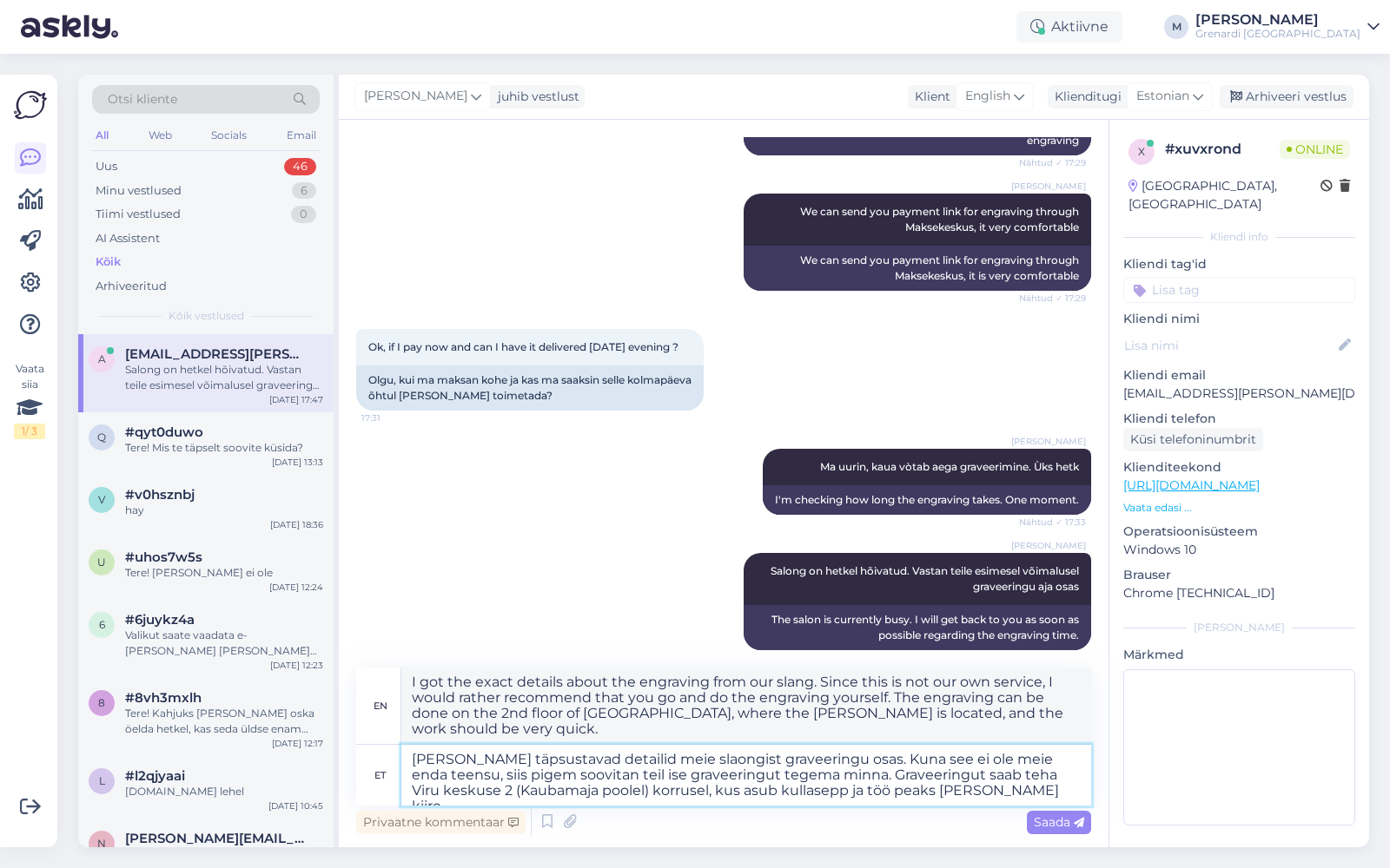
type textarea "I got the exact details about the engraving from our slang. Since this is not o…"
drag, startPoint x: 550, startPoint y: 791, endPoint x: 410, endPoint y: 787, distance: 140.1
click at [410, 787] on textarea "[PERSON_NAME] täpsustavad detailid meie slaongist graveeringu osas. Kuna see ei…" at bounding box center [746, 776] width 689 height 61
type textarea "[PERSON_NAME] täpsustavad detailid meie slaongist graveeringu osas. Kuna see ei…"
type textarea "I got the exact details about the engraving from our slang. Since this is not o…"
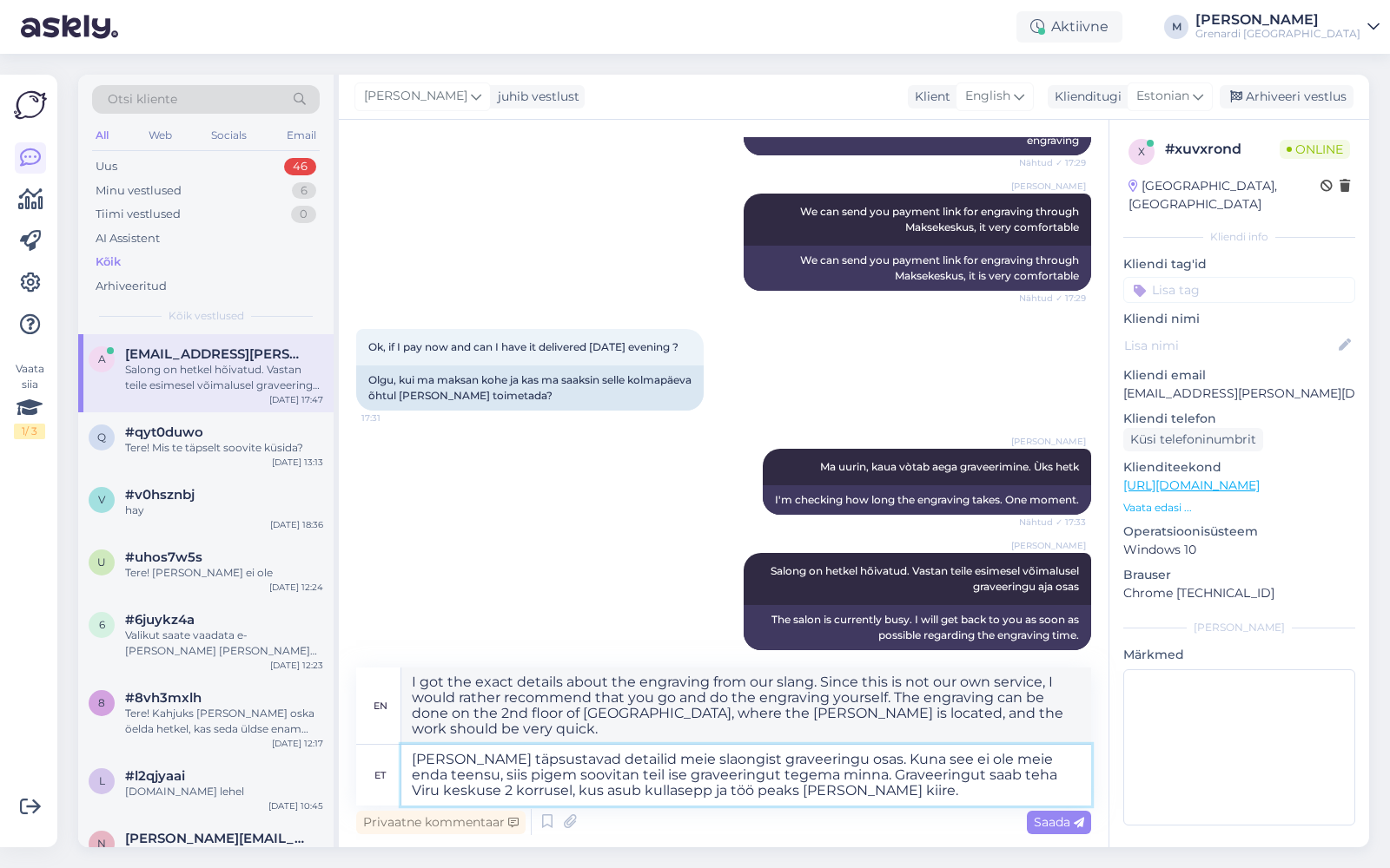
click at [467, 787] on textarea "[PERSON_NAME] täpsustavad detailid meie slaongist graveeringu osas. Kuna see ei…" at bounding box center [746, 776] width 689 height 61
type textarea "[PERSON_NAME] täpsustavad detailid meie slaongist graveeringu osas. Kuna see ei…"
type textarea "I got the exact details about the engraving from our slang. Since this is not o…"
paste textarea "(Kaubamaja poolel)"
type textarea "[PERSON_NAME] täpsustavad detailid meie slaongist graveeringu osas. Kuna see ei…"
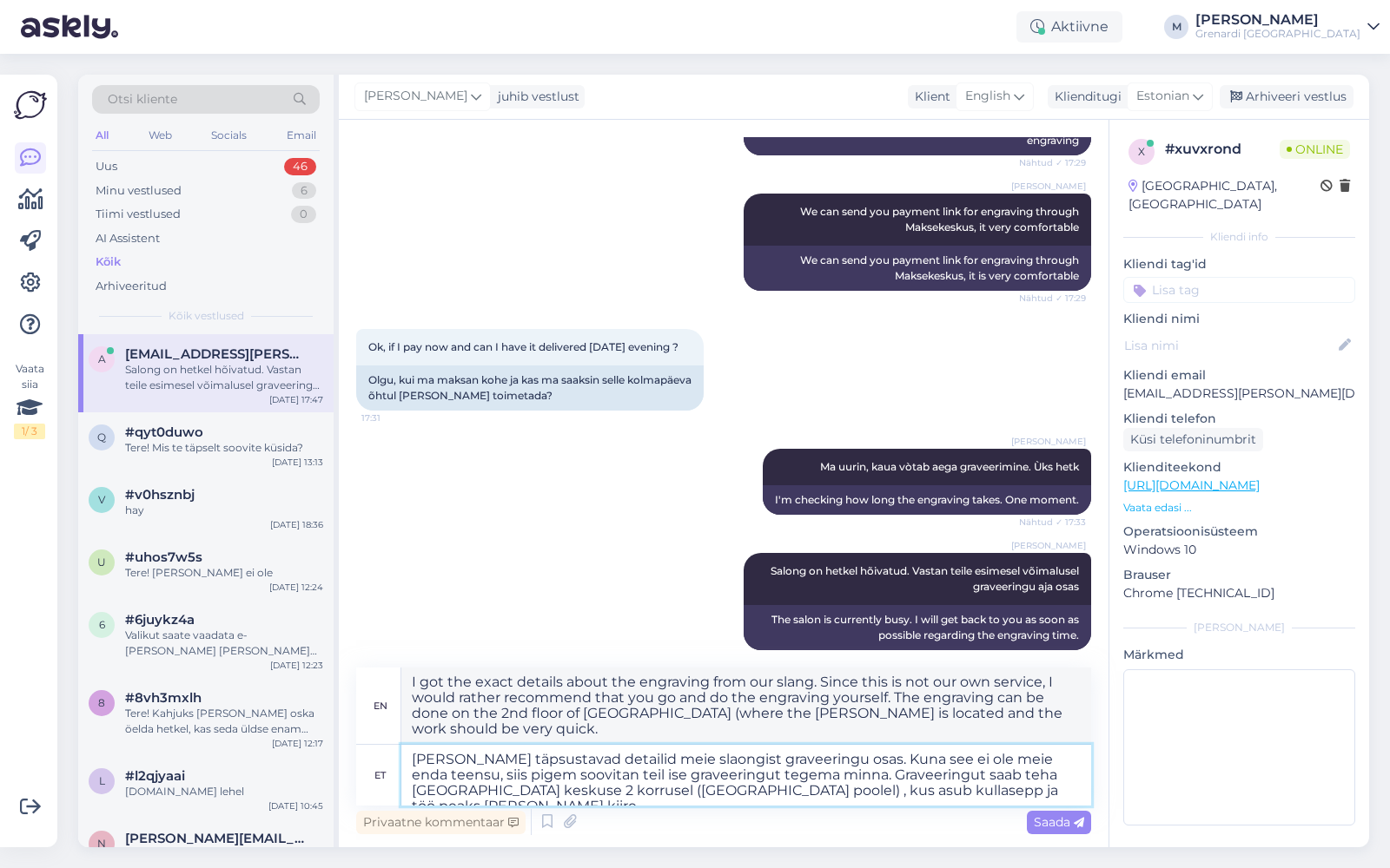
type textarea "I got the exact details about the engraving from our slang. Since this is not o…"
click at [981, 792] on textarea "[PERSON_NAME] täpsustavad detailid meie slaongist graveeringu osas. Kuna see ei…" at bounding box center [746, 776] width 689 height 61
type textarea "[PERSON_NAME] täpsustavad detailid meie slaongist graveeringu osas. Kuna see ei…"
type textarea "I got the exact details about the engraving from our slang. Since this is not o…"
type textarea "[PERSON_NAME] täpsustavad detailid meie slaongist graveeringu osas. Kuna see ei…"
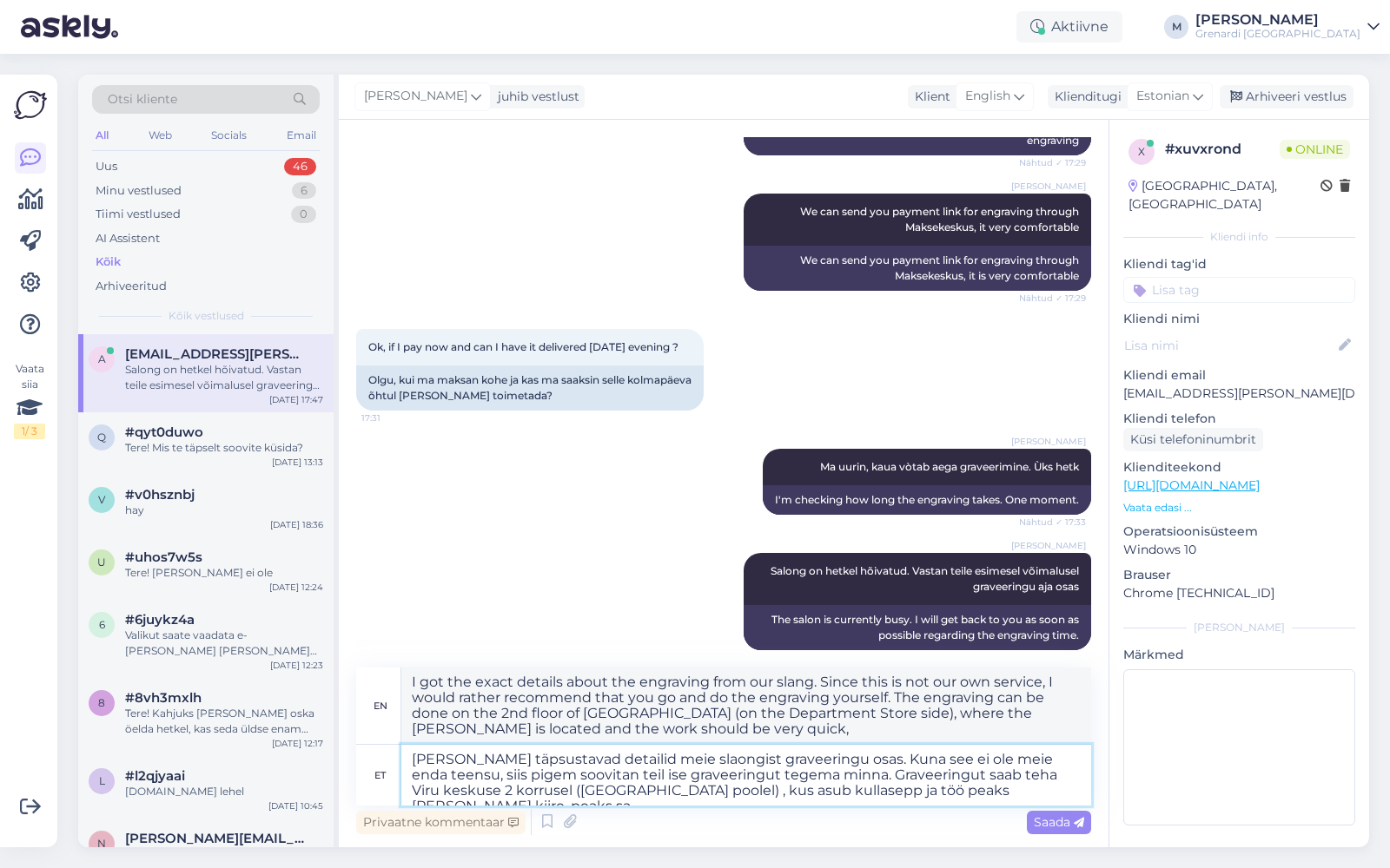
type textarea "I got the exact details about the engraving from our slang. Since this is not o…"
type textarea "[PERSON_NAME] täpsustavad detailid meie slaongist graveeringu osas. Kuna see ei…"
type textarea "I got the exact details about the engraving from our slang. Since this is not o…"
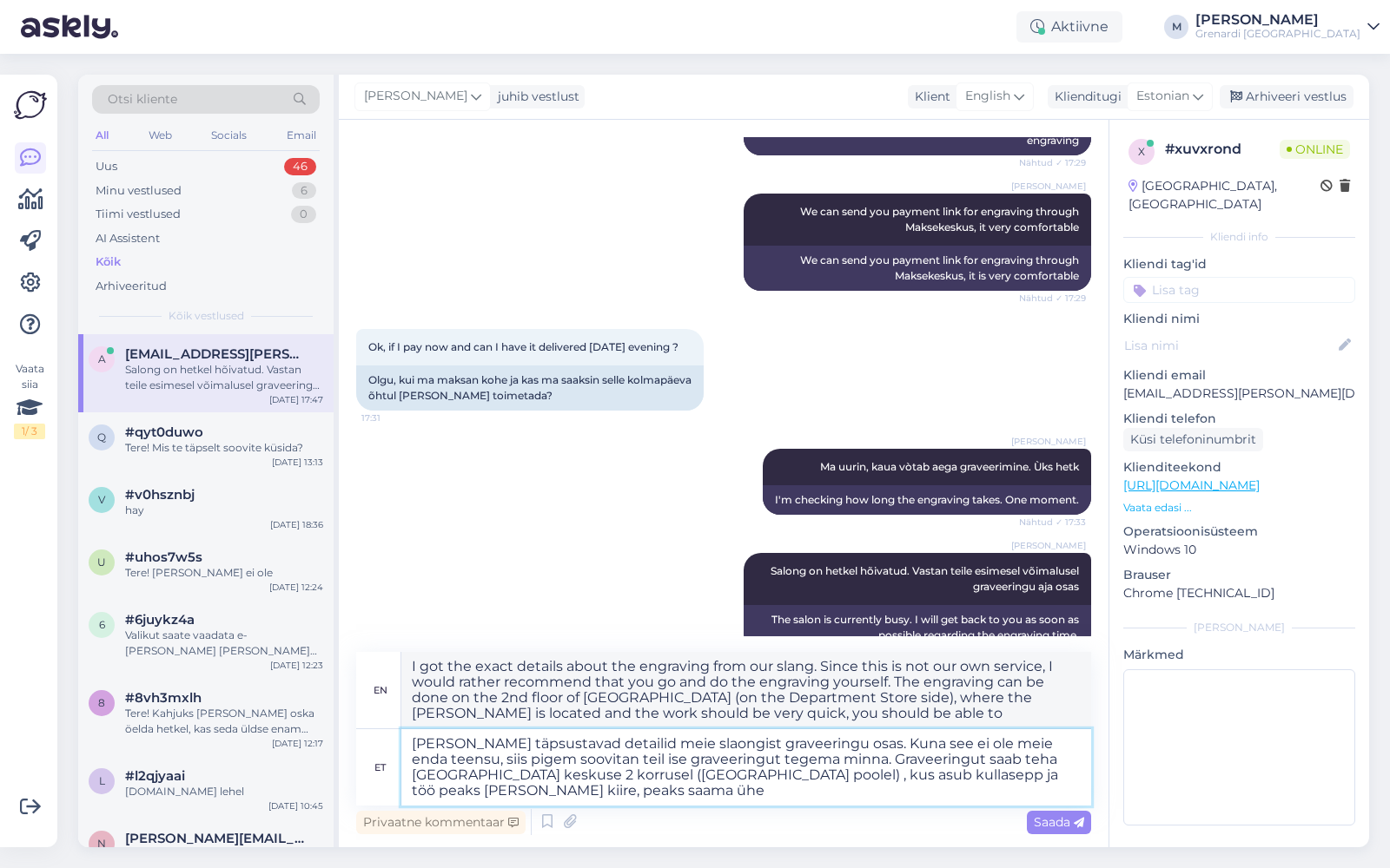
type textarea "[PERSON_NAME] täpsustavad detailid meie slaongist graveeringu osas. Kuna see ei…"
type textarea "I got the exact details about the engraving from our slang. Since this is not o…"
type textarea "[PERSON_NAME] täpsustavad detailid meie slaongist graveeringu osas. Kuna see ei…"
type textarea "I got the exact details about the engraving from our slang. Since this is not o…"
type textarea "[PERSON_NAME] täpsustavad detailid meie slaongist graveeringu osas. Kuna see ei…"
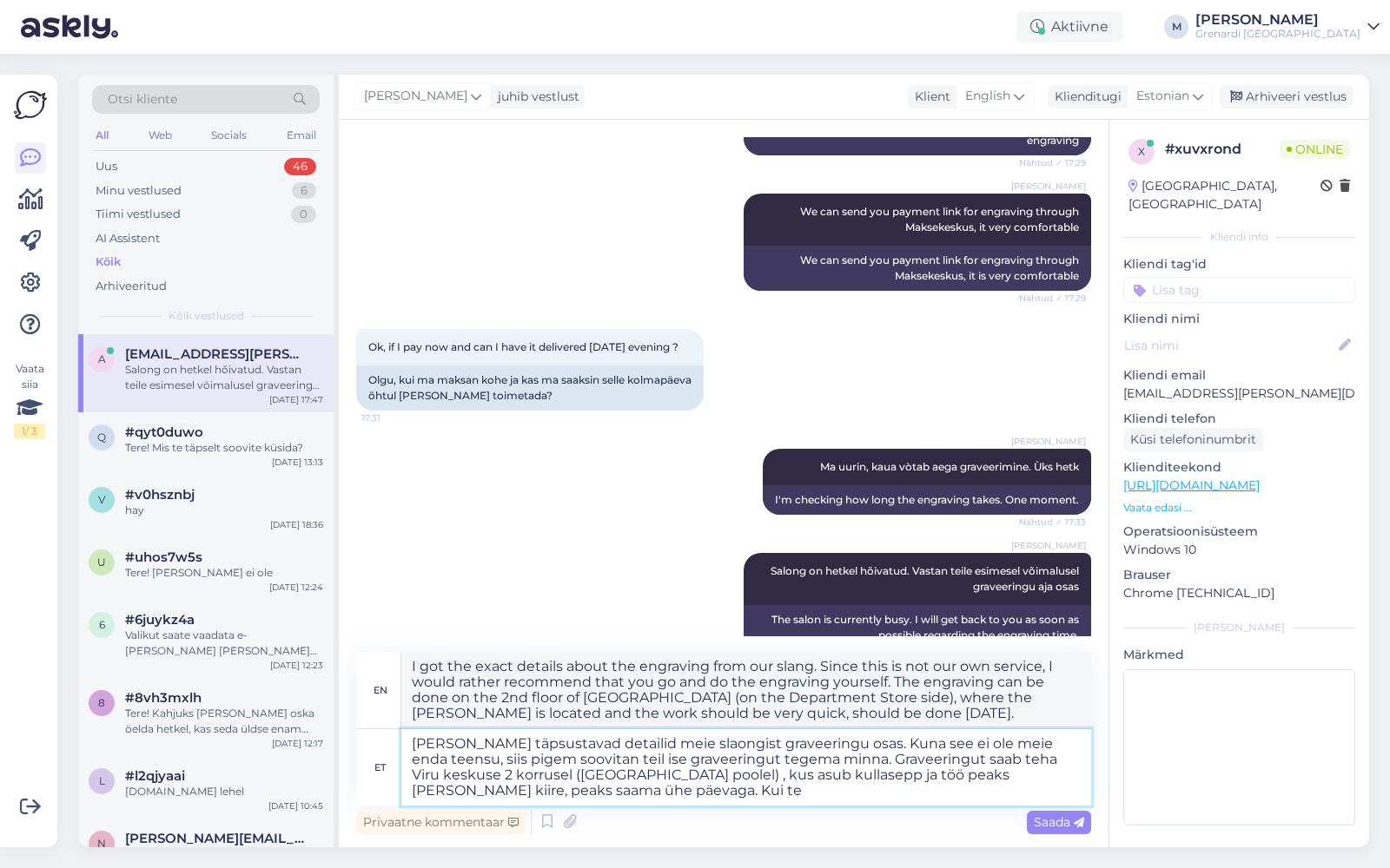
type textarea "I got the exact details about the engraving from our slang. Since this is not o…"
type textarea "[PERSON_NAME] täpsustavad detailid meie slaongist graveeringu osas. Kuna see ei…"
type textarea "I got the exact details about the engraving from our slang. Since this is not o…"
type textarea "[PERSON_NAME] täpsustavad detailid meie slaongist graveeringu osas. Kuna see ei…"
type textarea "I got the exact details about the engraving from our slang. Since this is not o…"
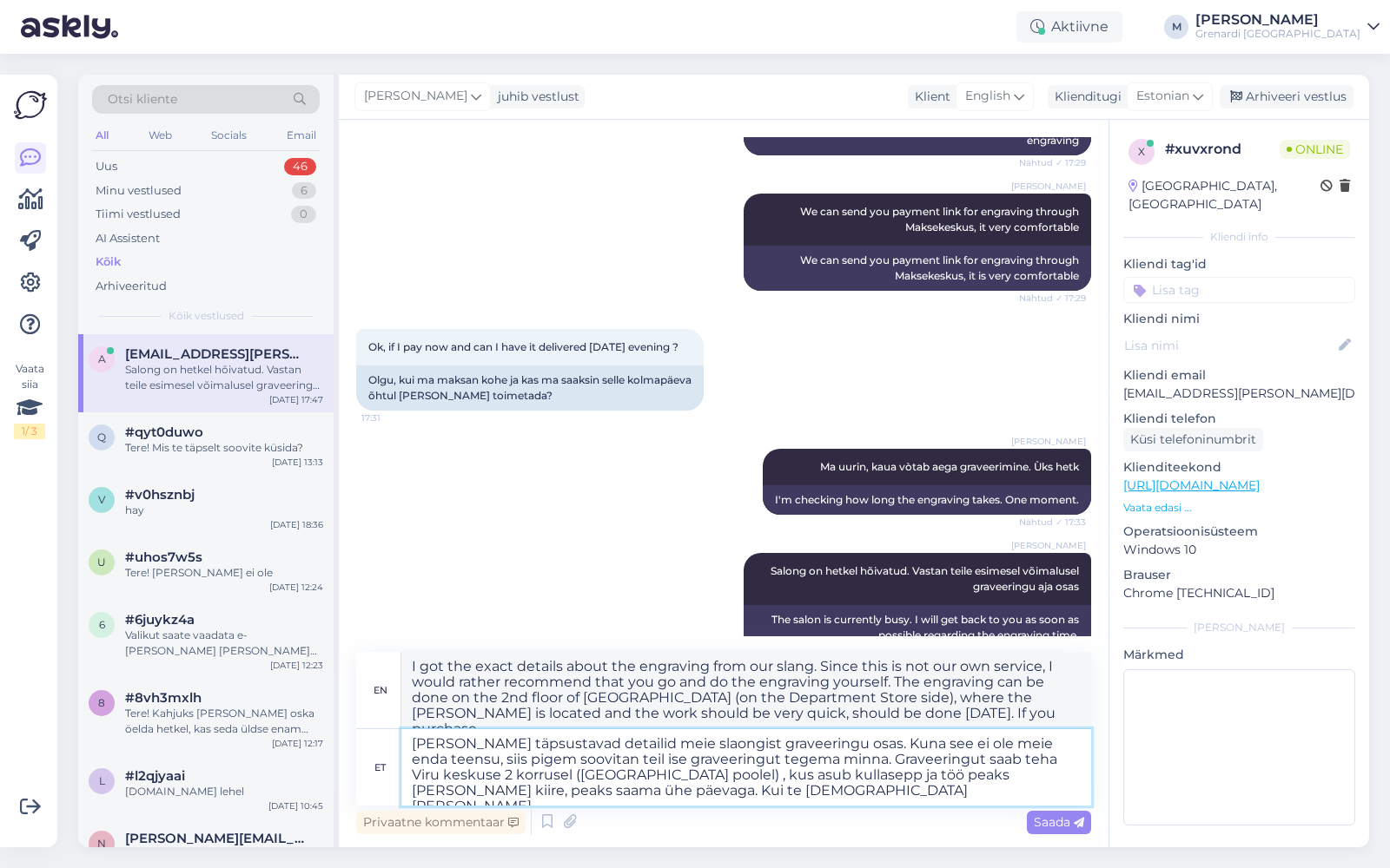
type textarea "[PERSON_NAME] täpsustavad detailid meie slaongist graveeringu osas. Kuna see ei…"
type textarea "I got the exact details about the engraving from our slang. Since this is not o…"
type textarea "[PERSON_NAME] täpsustavad detailid meie slaongist graveeringu osas. Kuna see ei…"
type textarea "I got the exact details about the engraving from our slang. Since this is not o…"
type textarea "[PERSON_NAME] täpsustavad detailid meie slaongist graveeringu osas. Kuna see ei…"
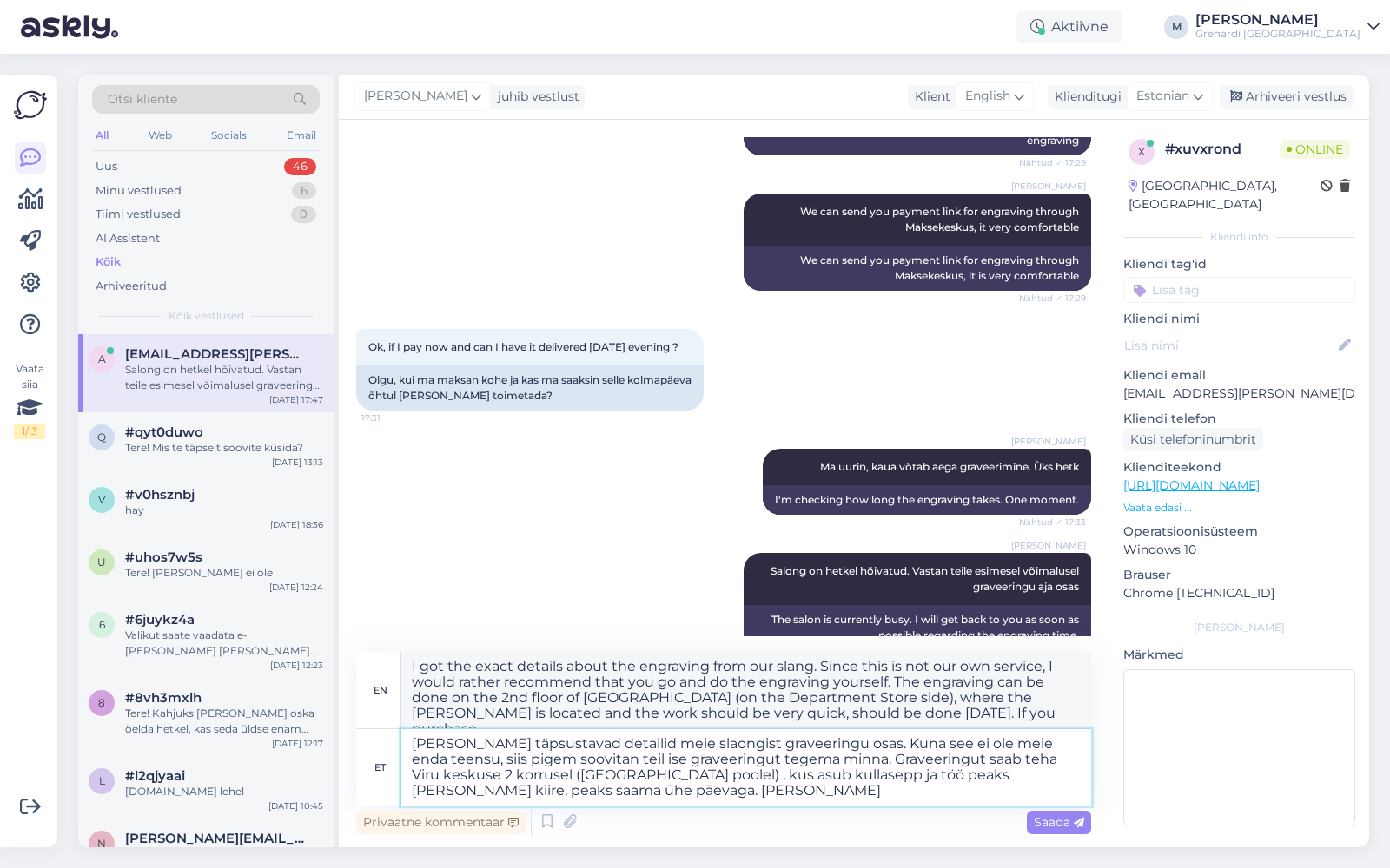
type textarea "I got the exact details about the engraving from our slang. Since this is not o…"
type textarea "[PERSON_NAME] täpsustavad detailid meie slaongist graveeringu osas. Kuna see ei…"
type textarea "I got the exact details about the engraving from our slang. Since this is not o…"
type textarea "[PERSON_NAME] täpsustavad detailid meie slaongist graveeringu osas. Kuna see ei…"
type textarea "I got the exact details about the engraving from our slang. Since this is not o…"
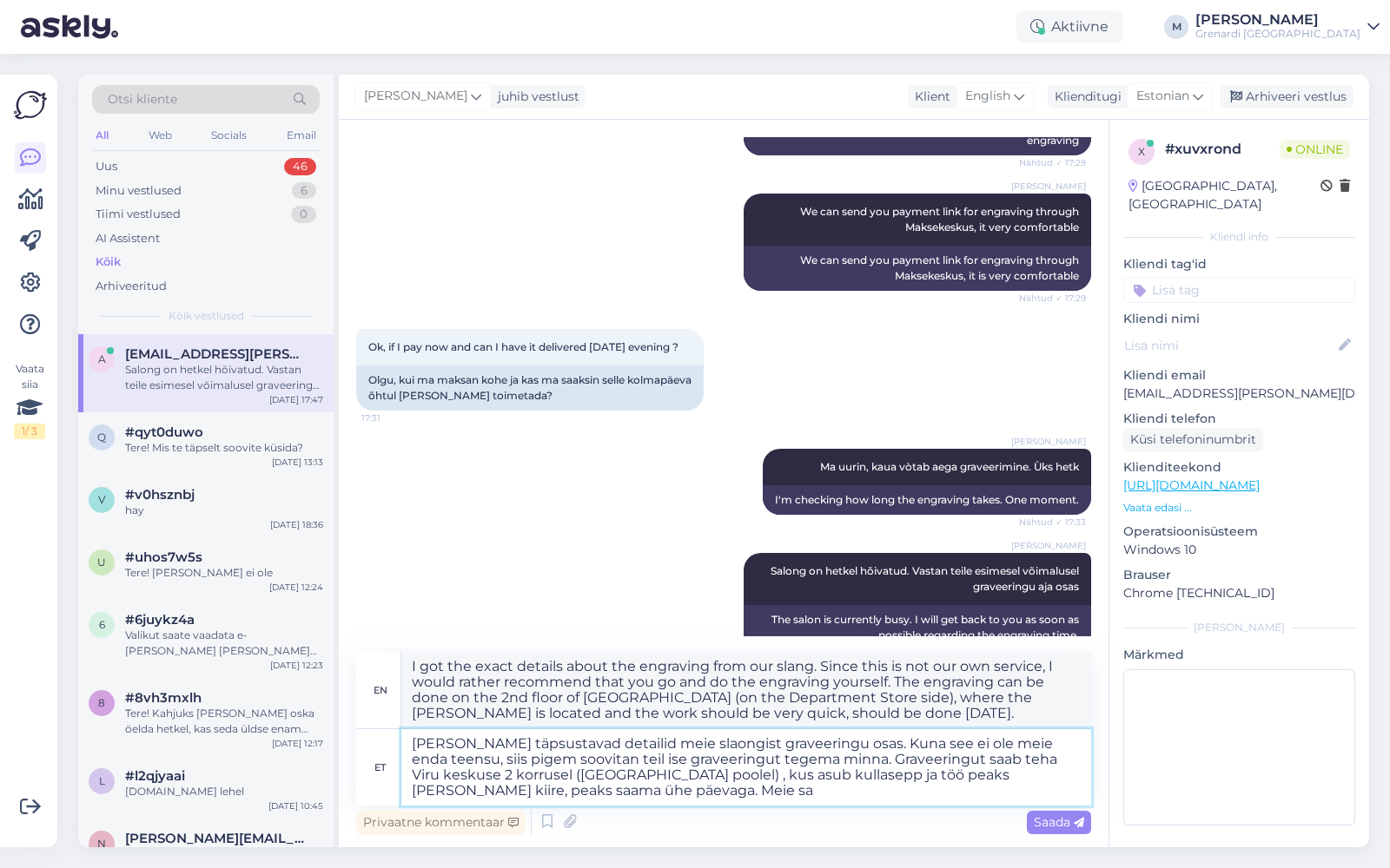
type textarea "[PERSON_NAME] täpsustavad detailid meie slaongist graveeringu osas. Kuna see ei…"
type textarea "I got the exact details about the engraving from our slang. Since this is not o…"
type textarea "[PERSON_NAME] täpsustavad detailid meie slaongist graveeringu osas. Kuna see ei…"
type textarea "I got the exact details about the engraving from our salon. Since this is not o…"
type textarea "[PERSON_NAME] täpsustavad detailid meie slaongist graveeringu osas. Kuna see ei…"
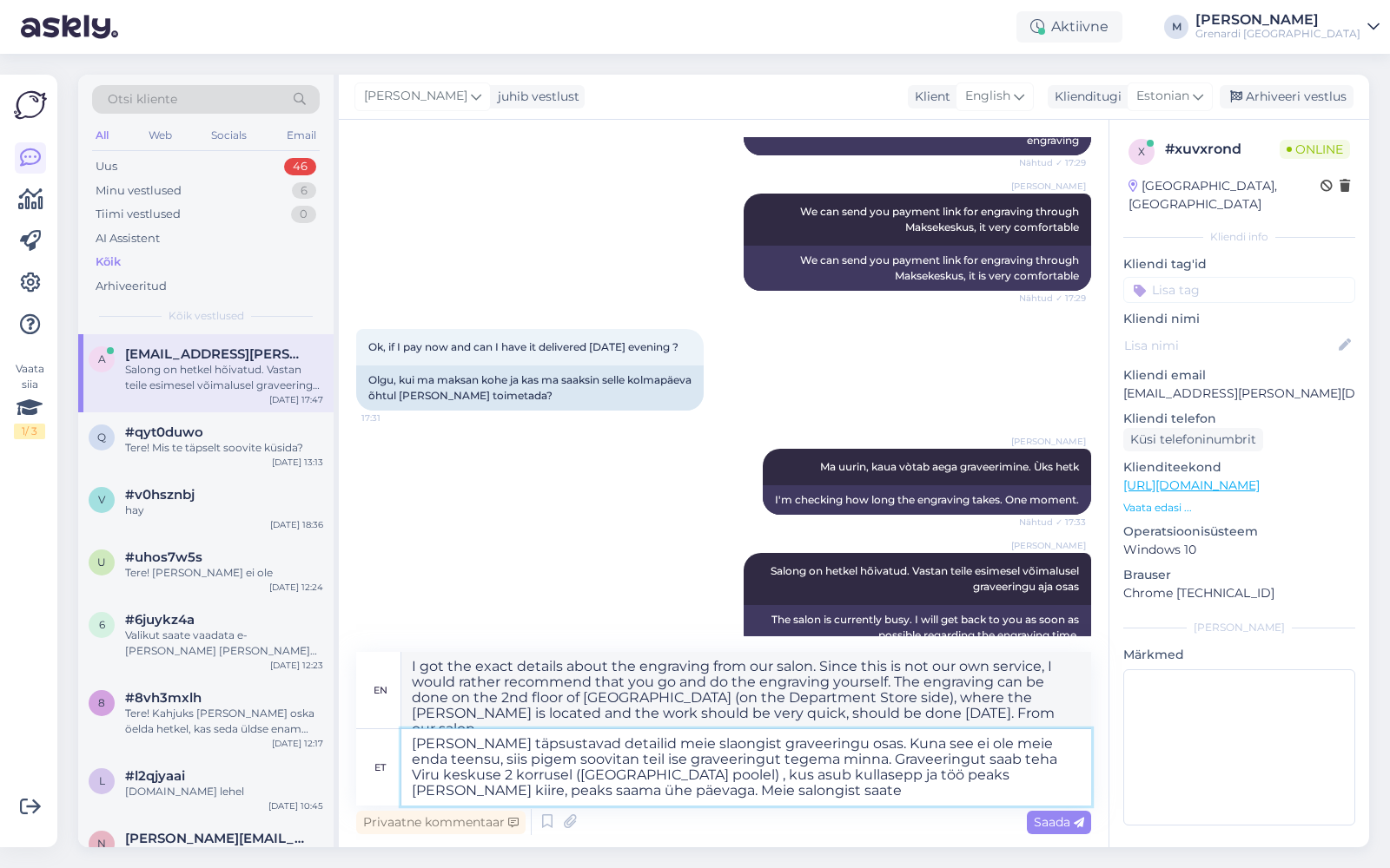
type textarea "I got the exact details about the engraving from our salon. Since this is not o…"
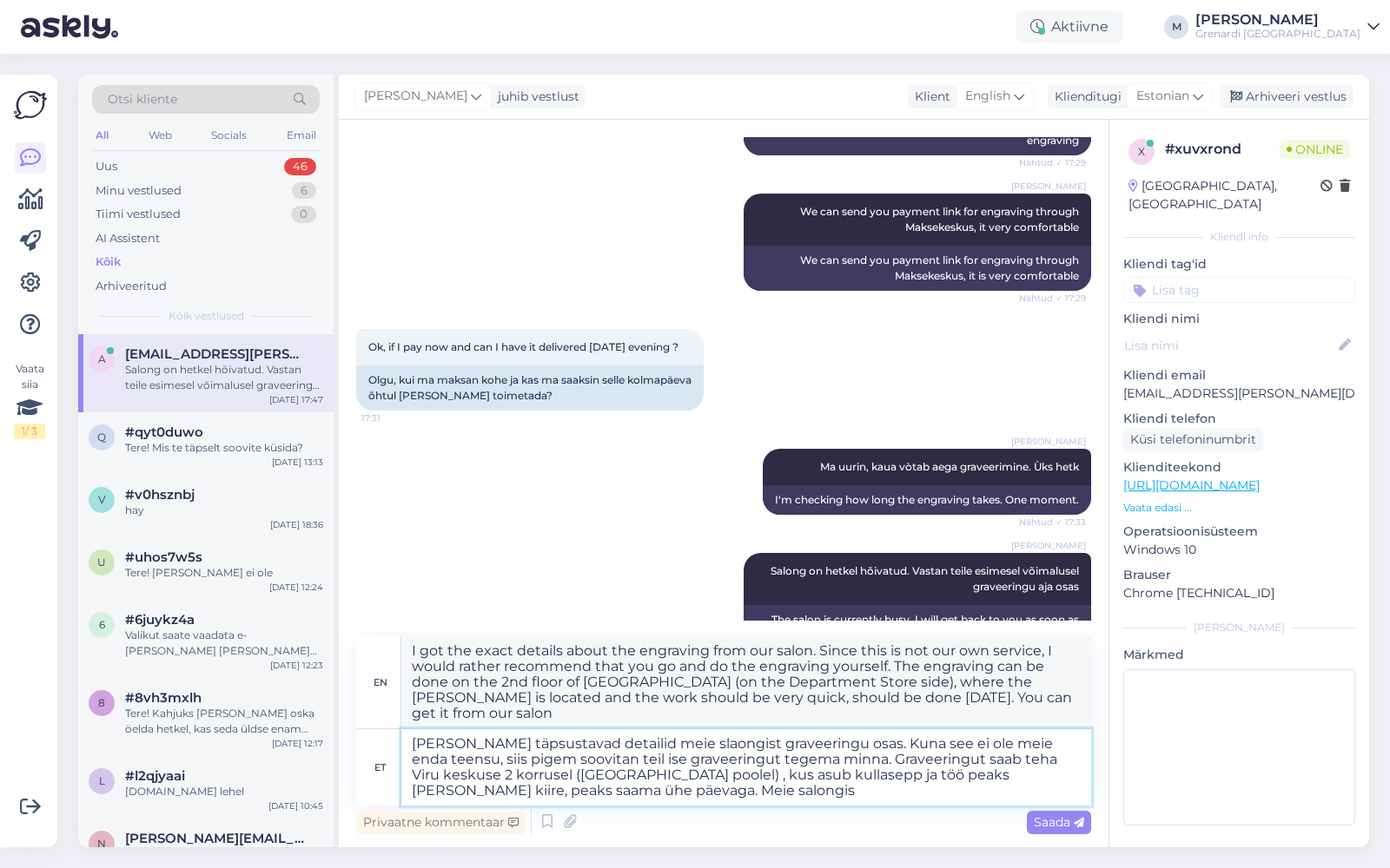
type textarea "[PERSON_NAME] täpsustavad detailid meie slaongist graveeringu osas. Kuna see ei…"
type textarea "I got the exact details about the engraving from our salon. Since this is not o…"
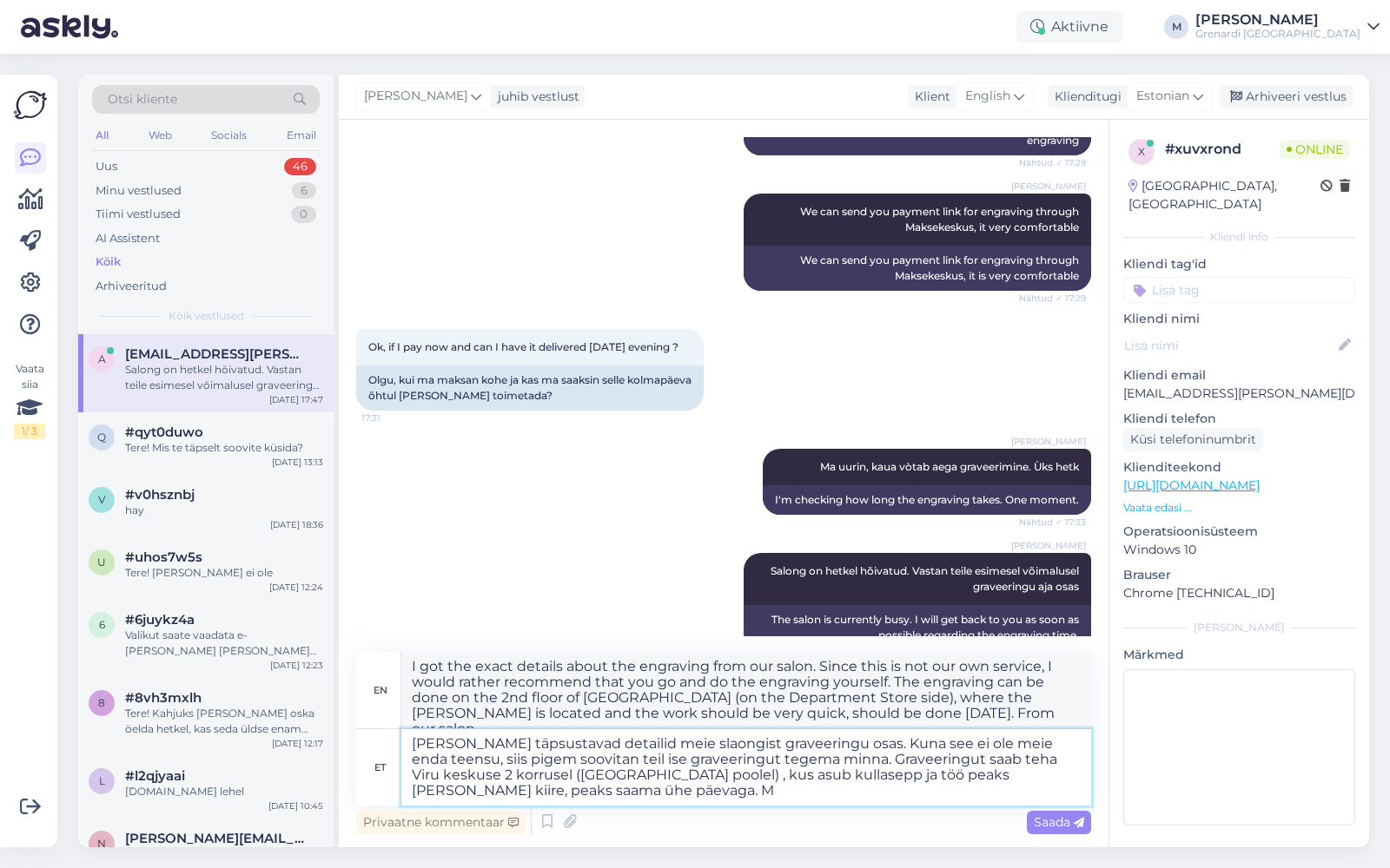
type textarea "[PERSON_NAME] täpsustavad detailid meie slaongist graveeringu osas. Kuna see ei…"
type textarea "I got the exact details about the engraving from our slang. Since this is not o…"
type textarea "[PERSON_NAME] täpsustavad detailid meie slaongist graveeringu osas. Kuna see ei…"
type textarea "I got the exact details about the engraving from our slang. Since this is not o…"
type textarea "[PERSON_NAME] täpsustavad detailid meie slaongist graveeringu osas. Kuna see ei…"
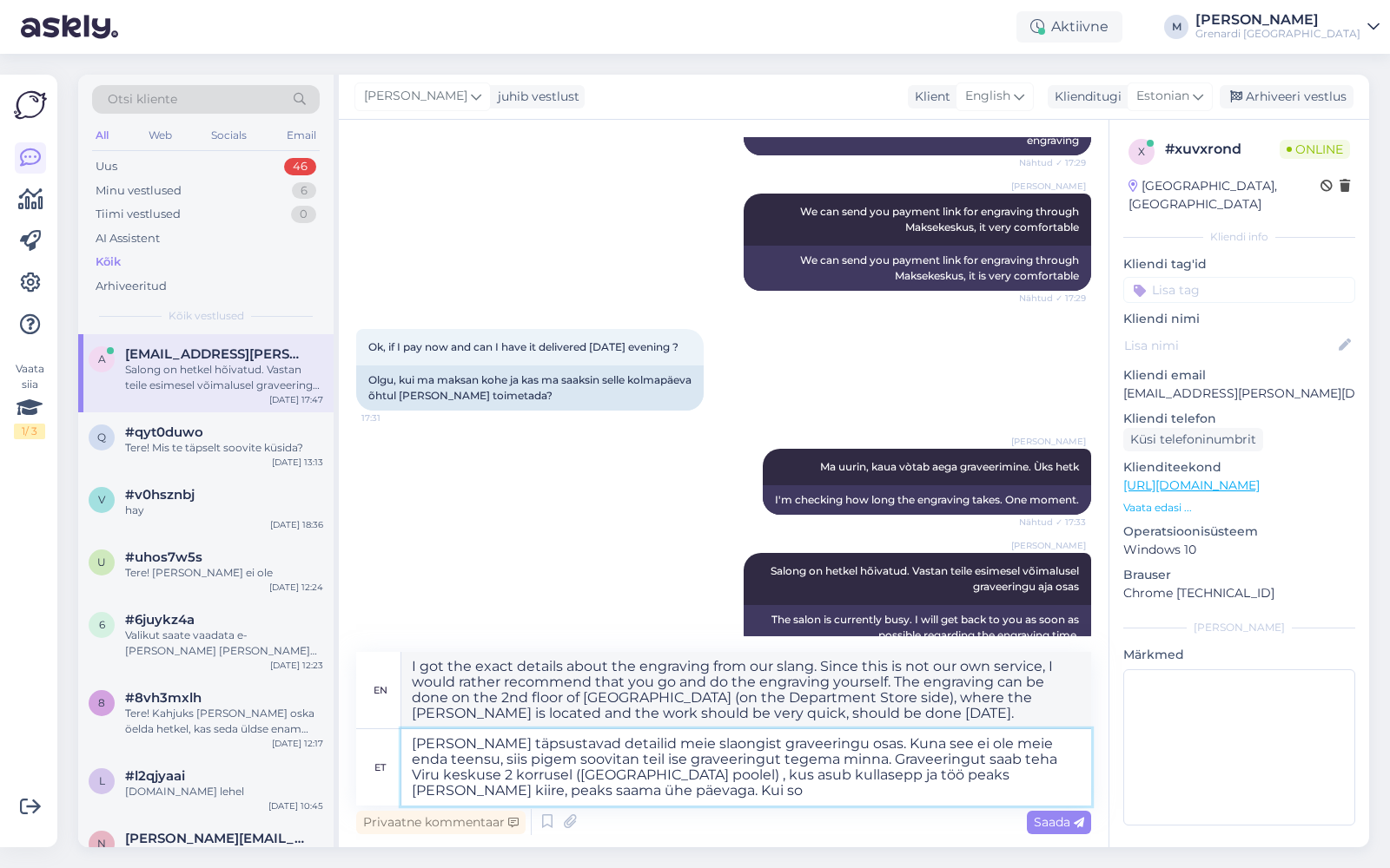
type textarea "I got the exact details about the engraving from our slang. Since this is not o…"
type textarea "[PERSON_NAME] täpsustavad detailid meie slaongist graveeringu osas. Kuna see ei…"
type textarea "I got the exact details about the engraving from our slang. Since this is not o…"
type textarea "[PERSON_NAME] täpsustavad detailid meie slaongist graveeringu osas. Kuna see ei…"
type textarea "I got the exact details about the engraving from our slang. Since this is not o…"
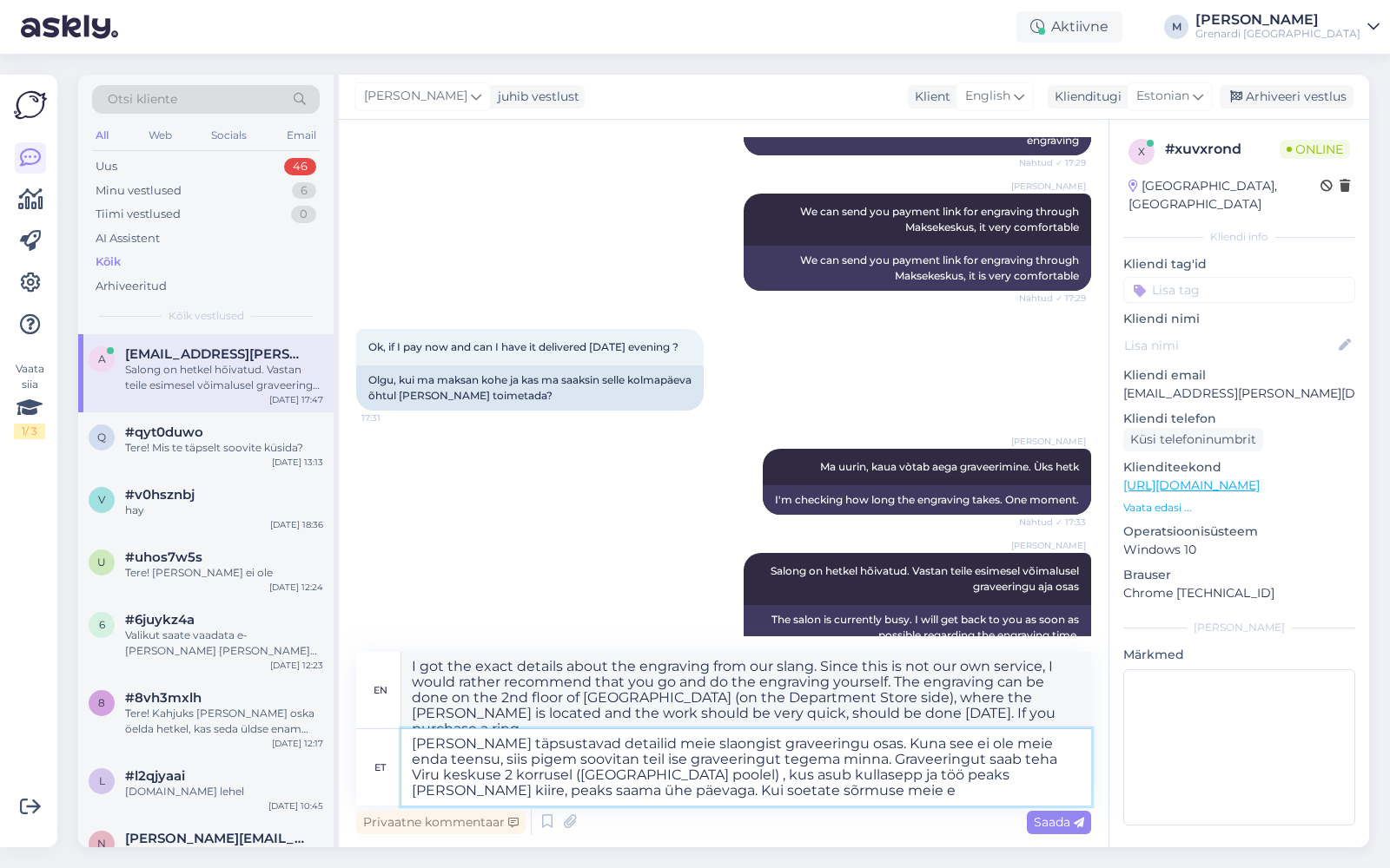
type textarea "[PERSON_NAME] täpsustavad detailid meie slaongist graveeringu osas. Kuna see ei…"
type textarea "I got the exact details about the engraving from our slang. Since this is not o…"
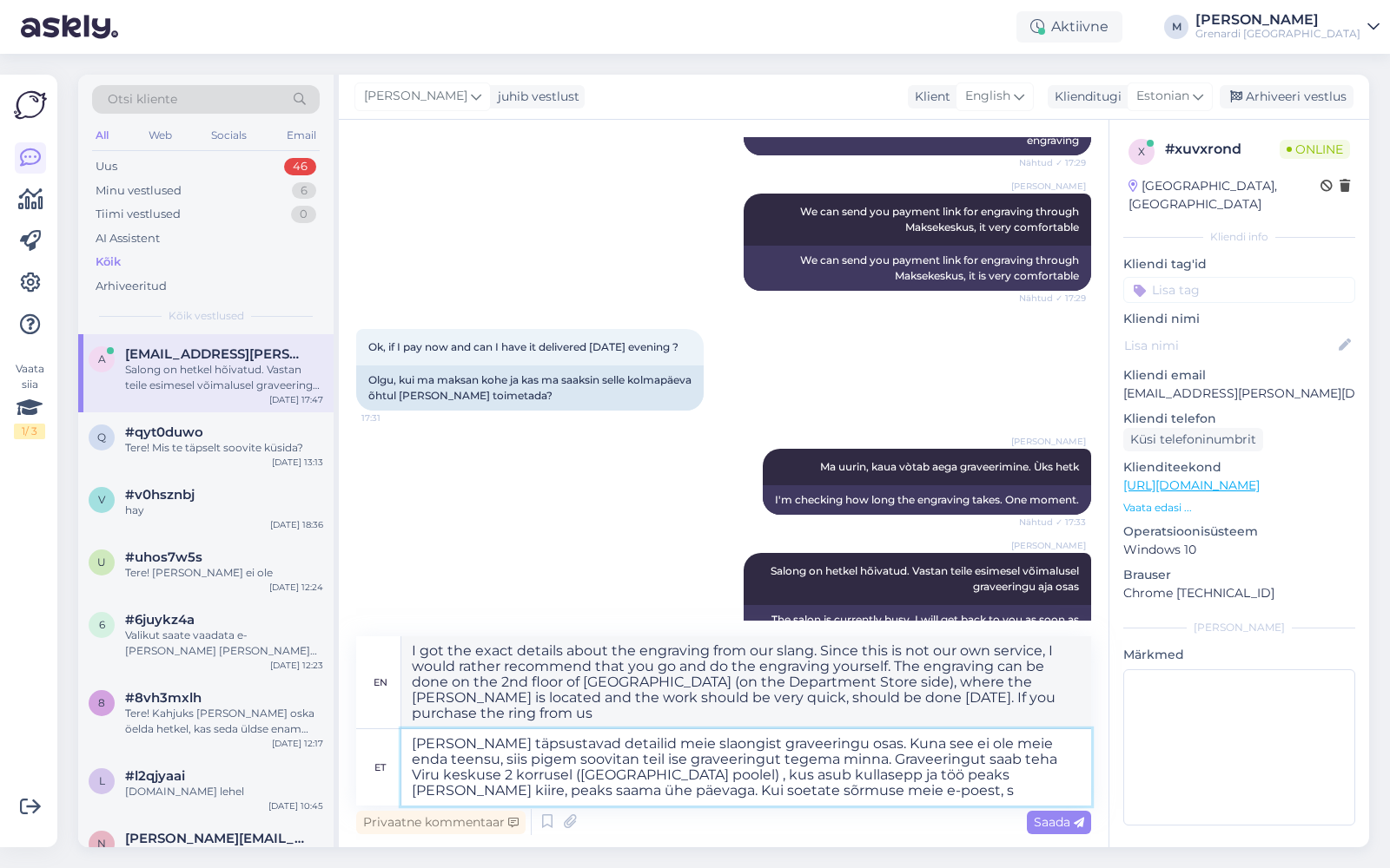
type textarea "[PERSON_NAME] täpsustavad detailid meie slaongist graveeringu osas. Kuna see ei…"
type textarea "I got the exact details about the engraving from our slang. Since this is not o…"
type textarea "[PERSON_NAME] täpsustavad detailid meie slaongist graveeringu osas. Kuna see ei…"
type textarea "I got the exact details about the engraving from our slang. Since this is not o…"
type textarea "[PERSON_NAME] täpsustavad detailid meie slaongist graveeringu osas. Kuna see ei…"
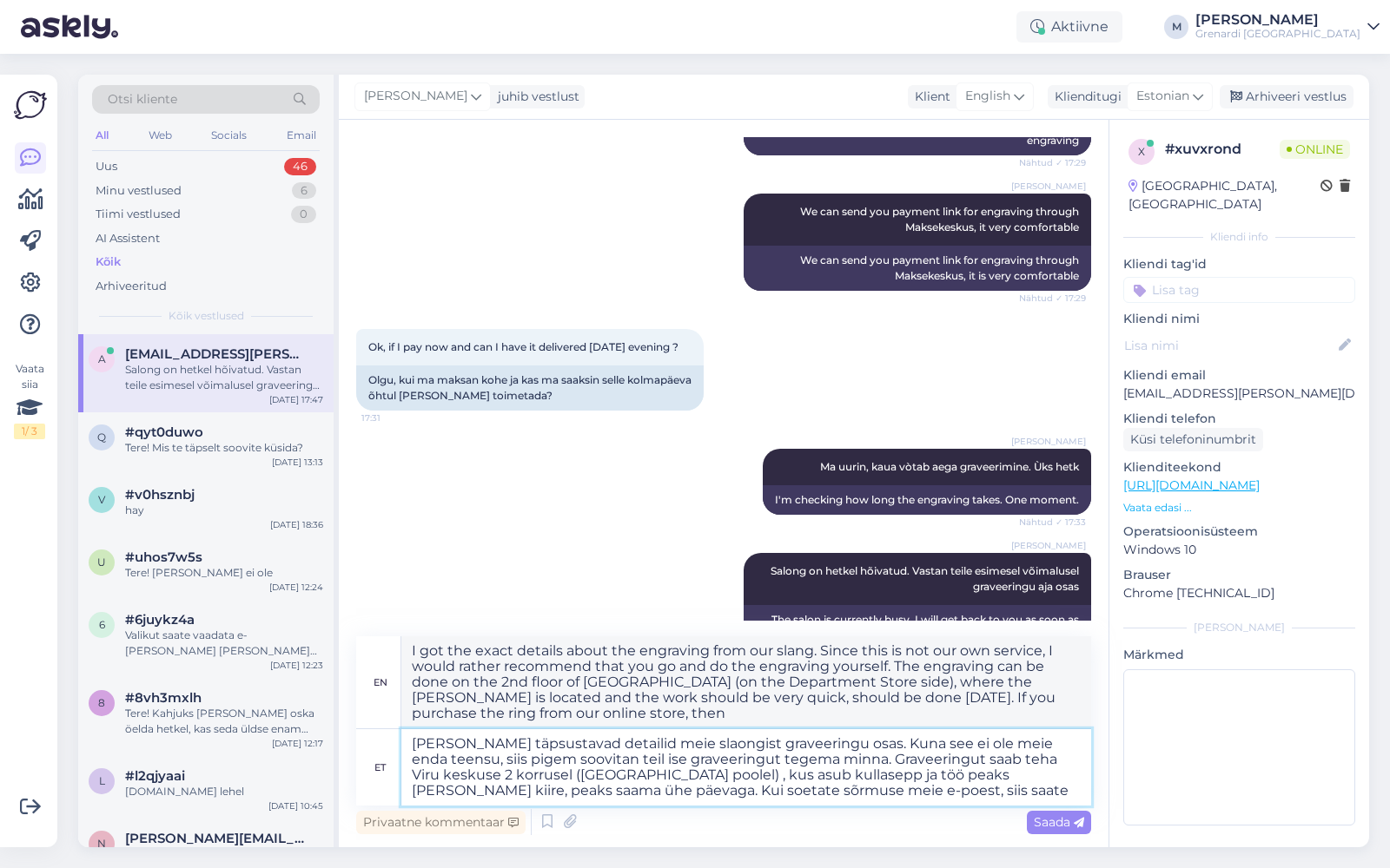
type textarea "I got the exact details about the engraving from our slang. Since this is not o…"
type textarea "[PERSON_NAME] täpsustavad detailid meie slaongist graveeringu osas. Kuna see ei…"
type textarea "I got the exact details about the engraving from our slang. Since this is not o…"
click at [905, 798] on textarea "[PERSON_NAME] täpsustavad detailid meie slaongist graveeringu osas. Kuna see ei…" at bounding box center [746, 767] width 689 height 76
type textarea "[PERSON_NAME] täpsustavad detailid meie slaongist graveeringu osas. Kuna see ei…"
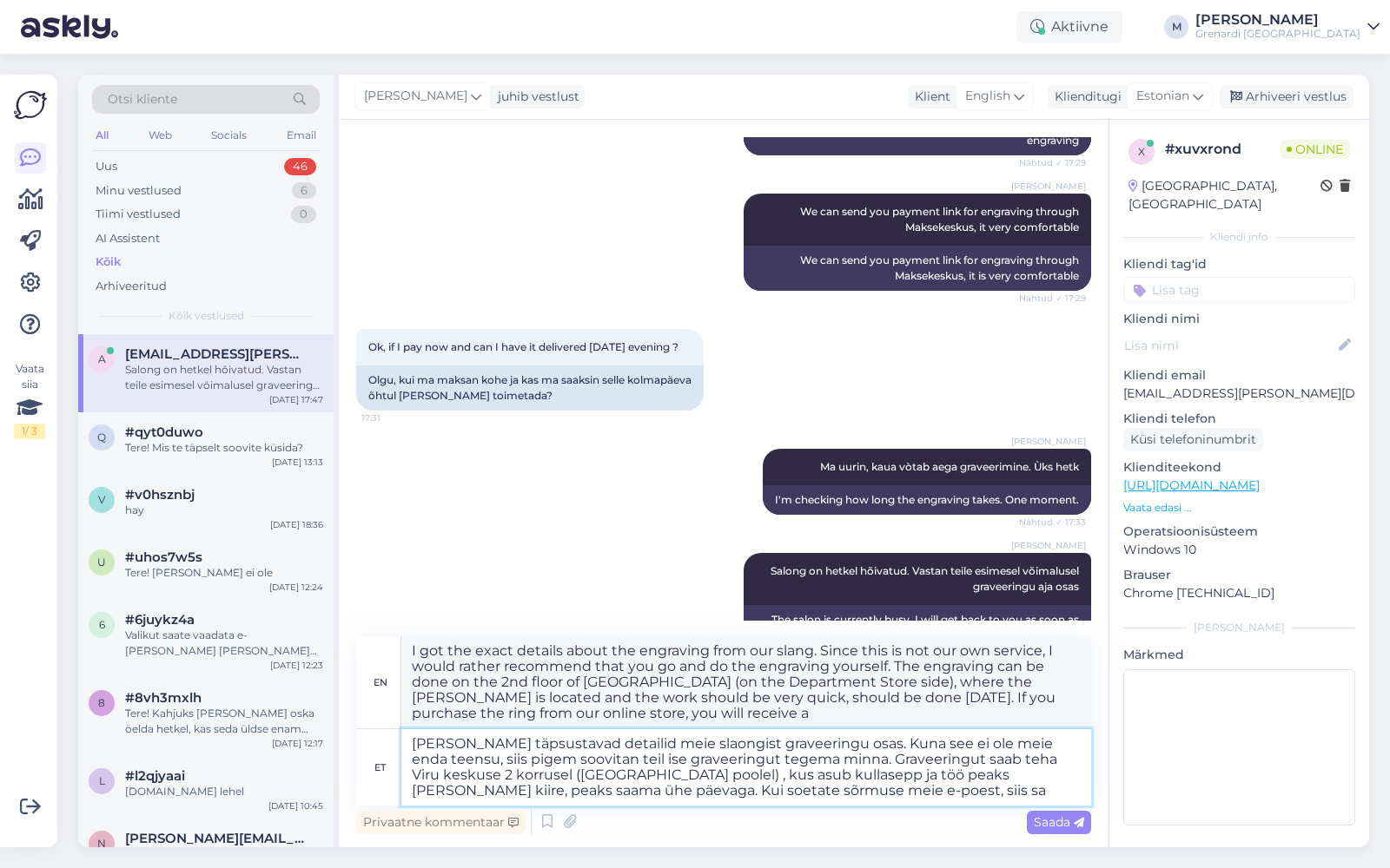
type textarea "I got the exact details about the engraving from our slang. Since this is not o…"
type textarea "[PERSON_NAME] täpsustavad detailid meie slaongist graveeringu osas. Kuna see ei…"
type textarea "I got the exact details about the engraving from our slang. Since this is not o…"
type textarea "[PERSON_NAME] täpsustavad detailid meie slaongist graveeringu osas. Kuna see ei…"
type textarea "I got the exact details about the engraving from our slang. Since this is not o…"
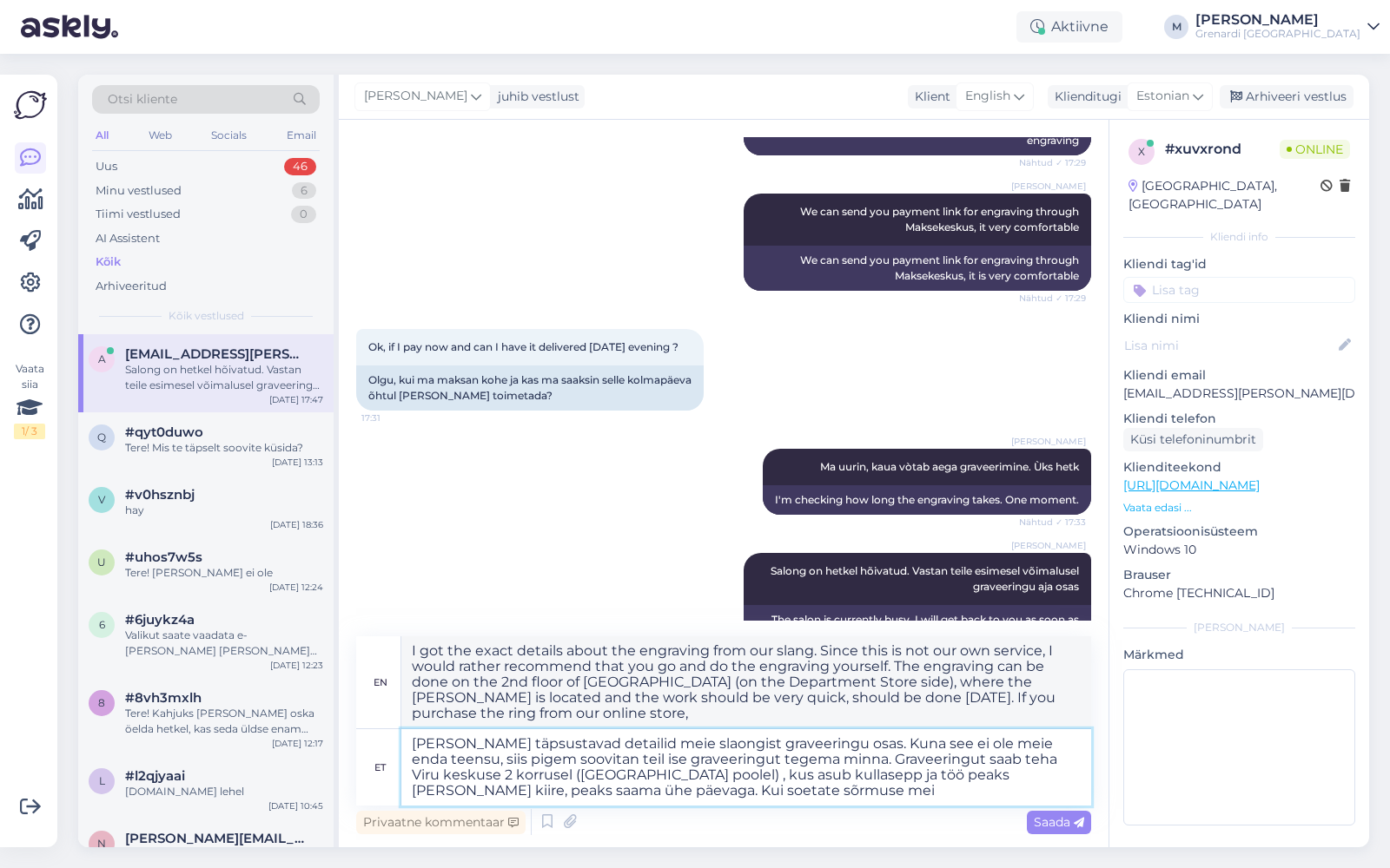
type textarea "[PERSON_NAME] täpsustavad detailid meie slaongist graveeringu osas. Kuna see ei…"
type textarea "I got the exact details about the engraving from our slang. Since this is not o…"
type textarea "[PERSON_NAME] täpsustavad detailid meie slaongist graveeringu osas. Kuna see ei…"
type textarea "I got the exact details about the engraving from our slang. Since this is not o…"
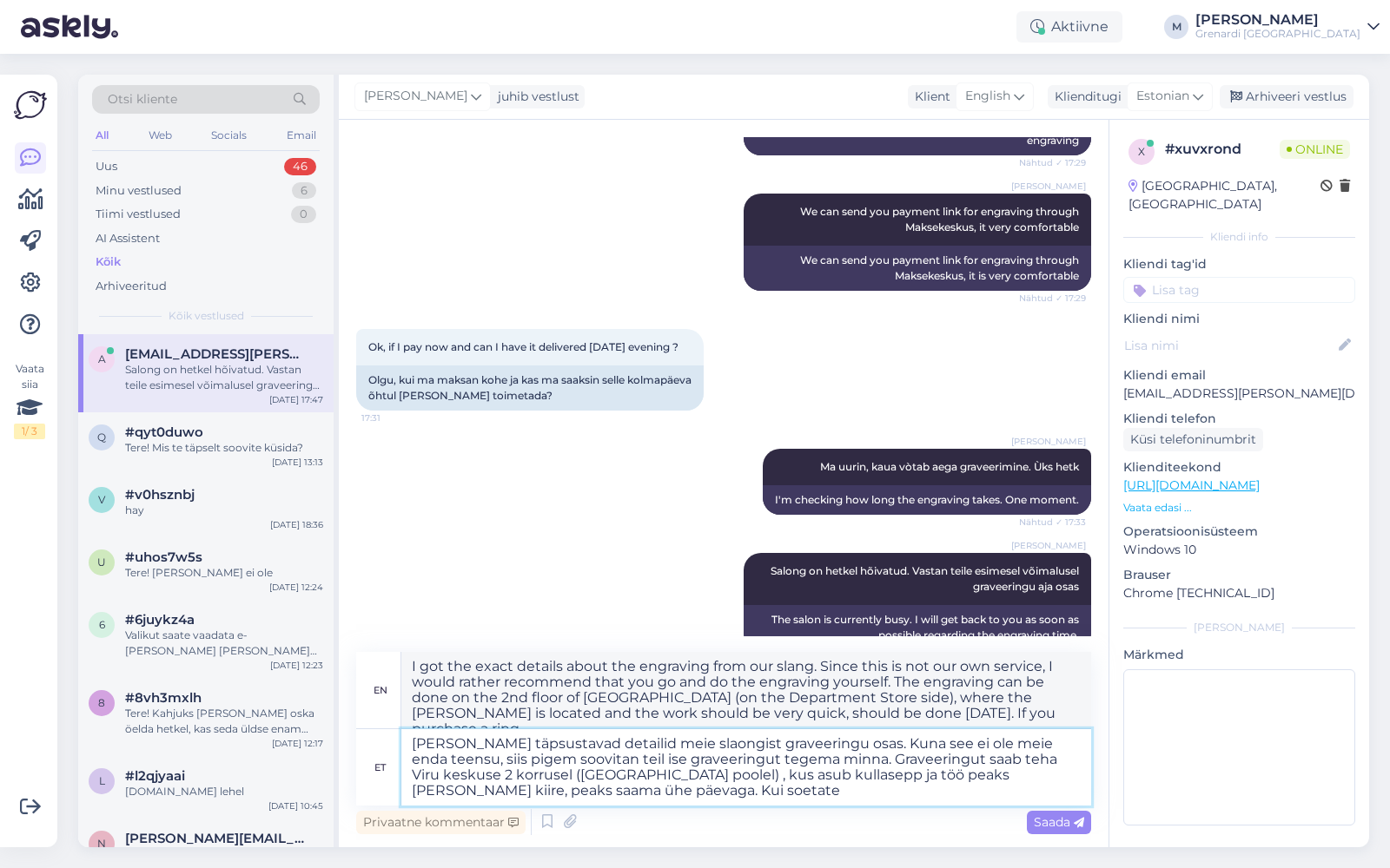
type textarea "[PERSON_NAME] täpsustavad detailid meie slaongist graveeringu osas. Kuna see ei…"
type textarea "I got the exact details about the engraving from our slang. Since this is not o…"
type textarea "[PERSON_NAME] täpsustavad detailid meie slaongist graveeringu osas. Kuna see ei…"
type textarea "I got the exact details about the engraving from our slang. Since this is not o…"
type textarea "[PERSON_NAME] täpsustavad detailid meie slaongist graveeringu osas. Kuna see ei…"
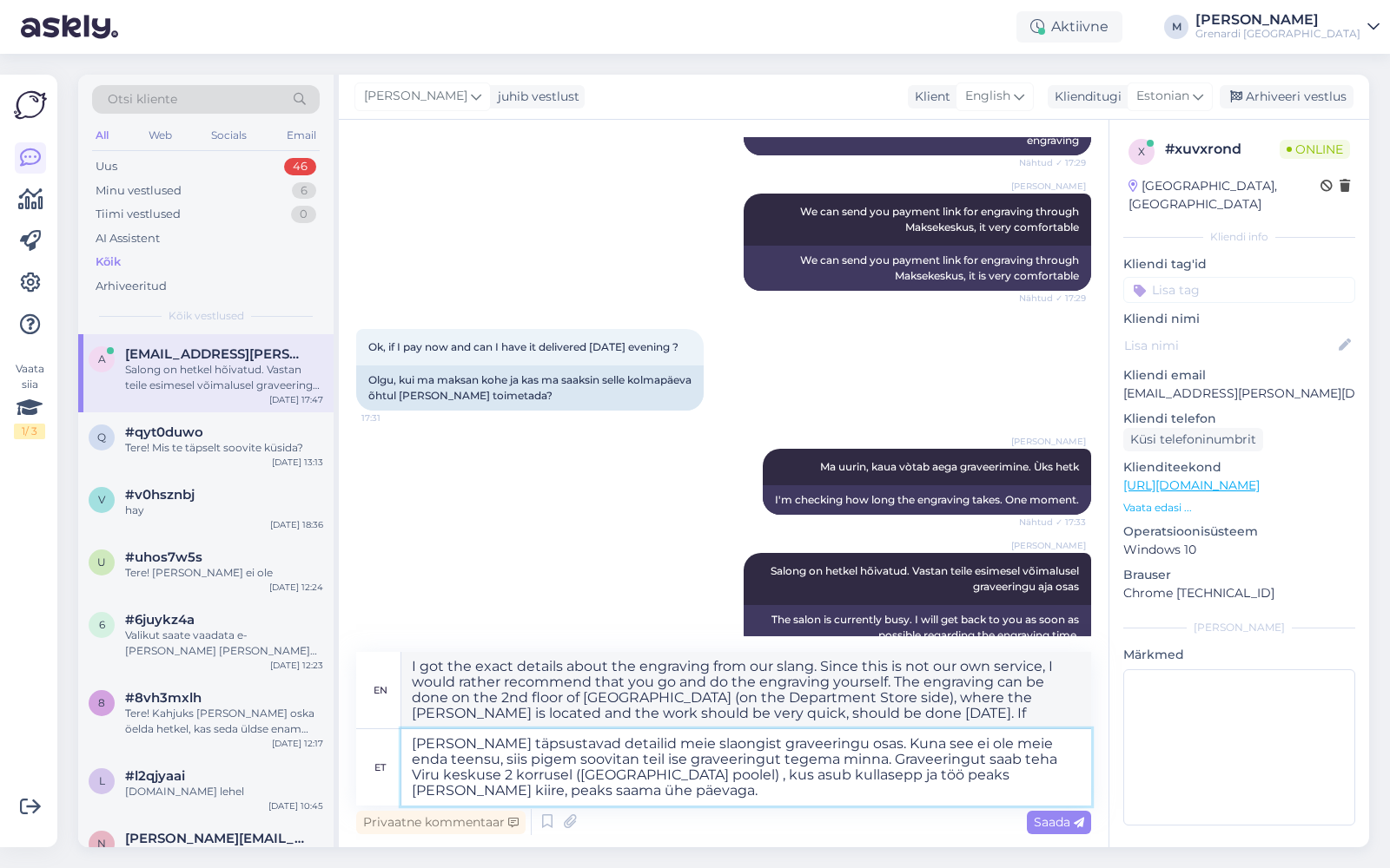
type textarea "I got the exact details about the engraving from our slang. Since this is not o…"
type textarea "[PERSON_NAME] täpsustavad detailid meie slaongist graveeringu osas. Kuna see ei…"
type textarea "I got the exact details about the engraving from our slang. Since this is not o…"
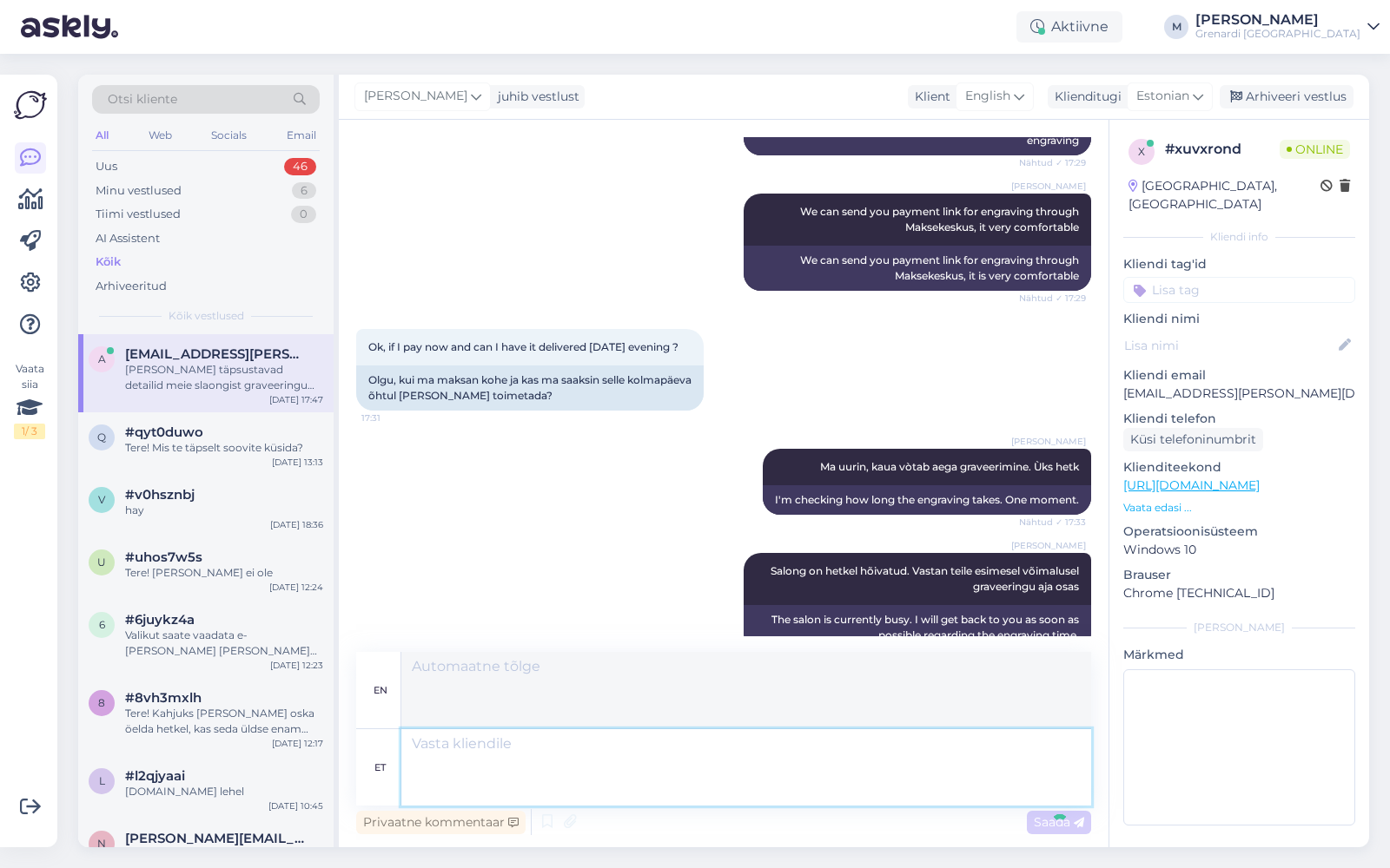
scroll to position [2432, 0]
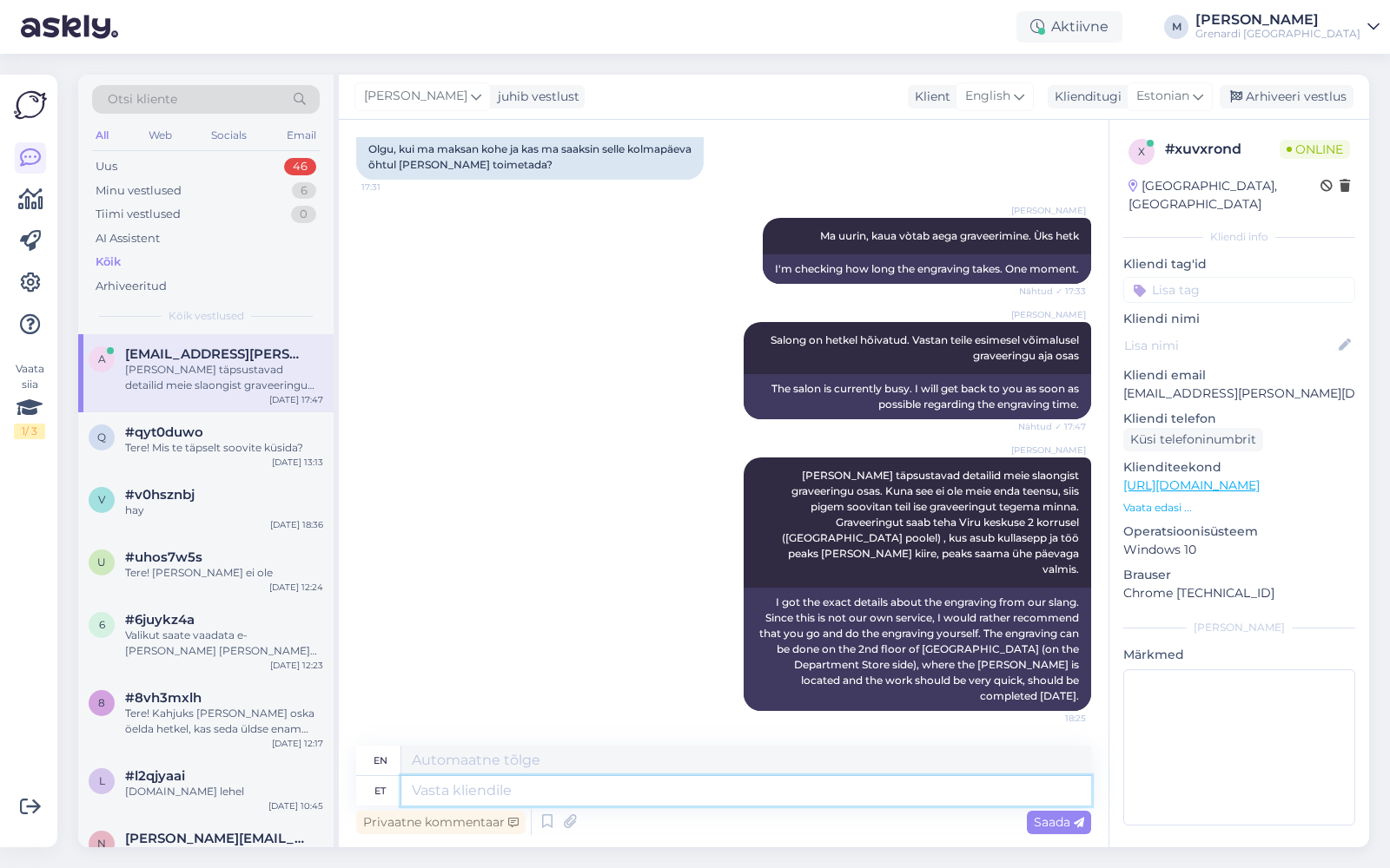
type textarea "E"
type textarea "Sõrmuse saa"
type textarea "Ring"
type textarea "Sõrmuse saate soet"
type textarea "You will receive a ring."
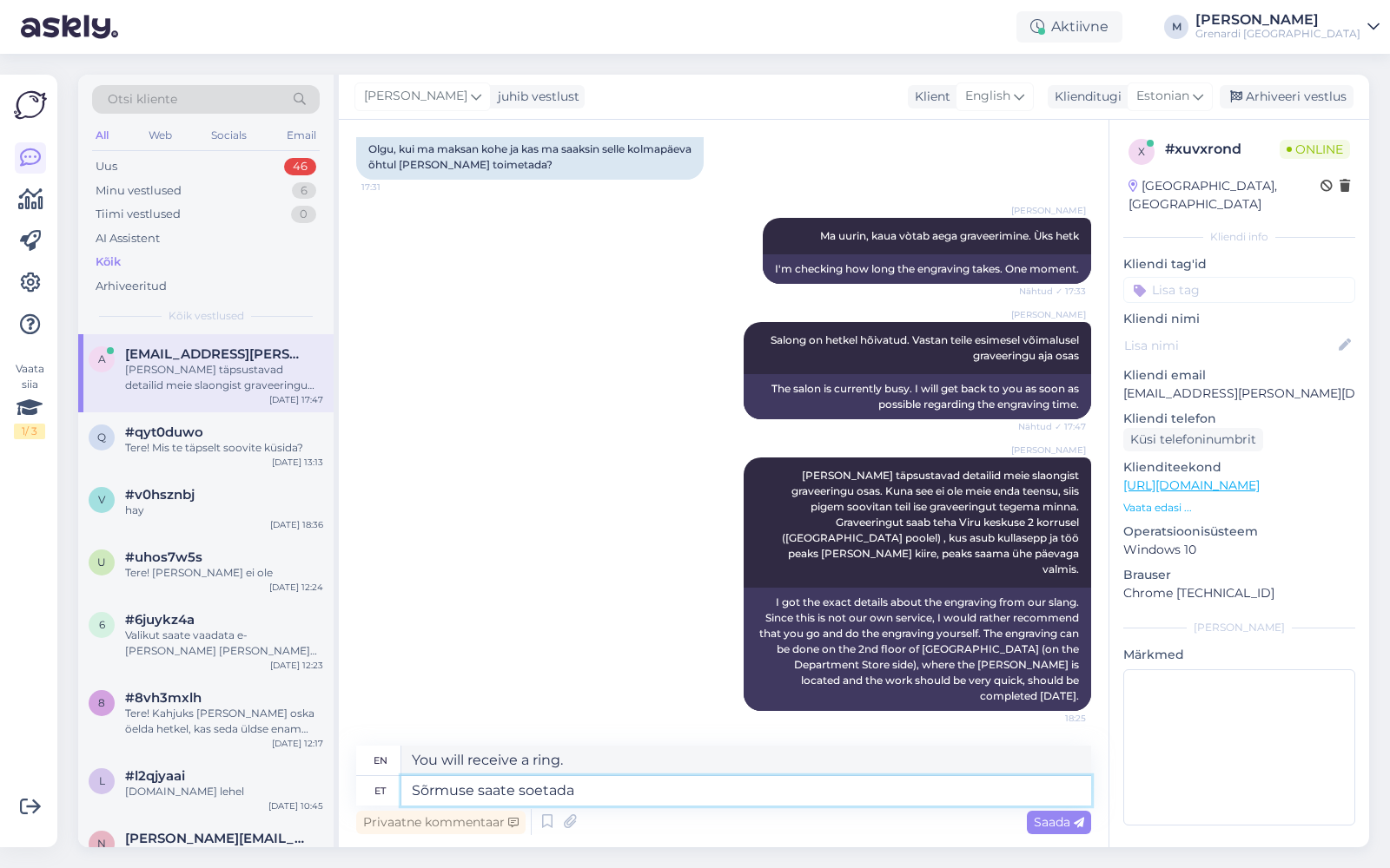
type textarea "Sõrmuse saate soetada m"
type textarea "You can purchase the ring"
type textarea "Sõrmuse saate soetada meie e"
type textarea "You can purchase the ring from us."
type textarea "Sõrmuse saate soetada meie e-poest j"
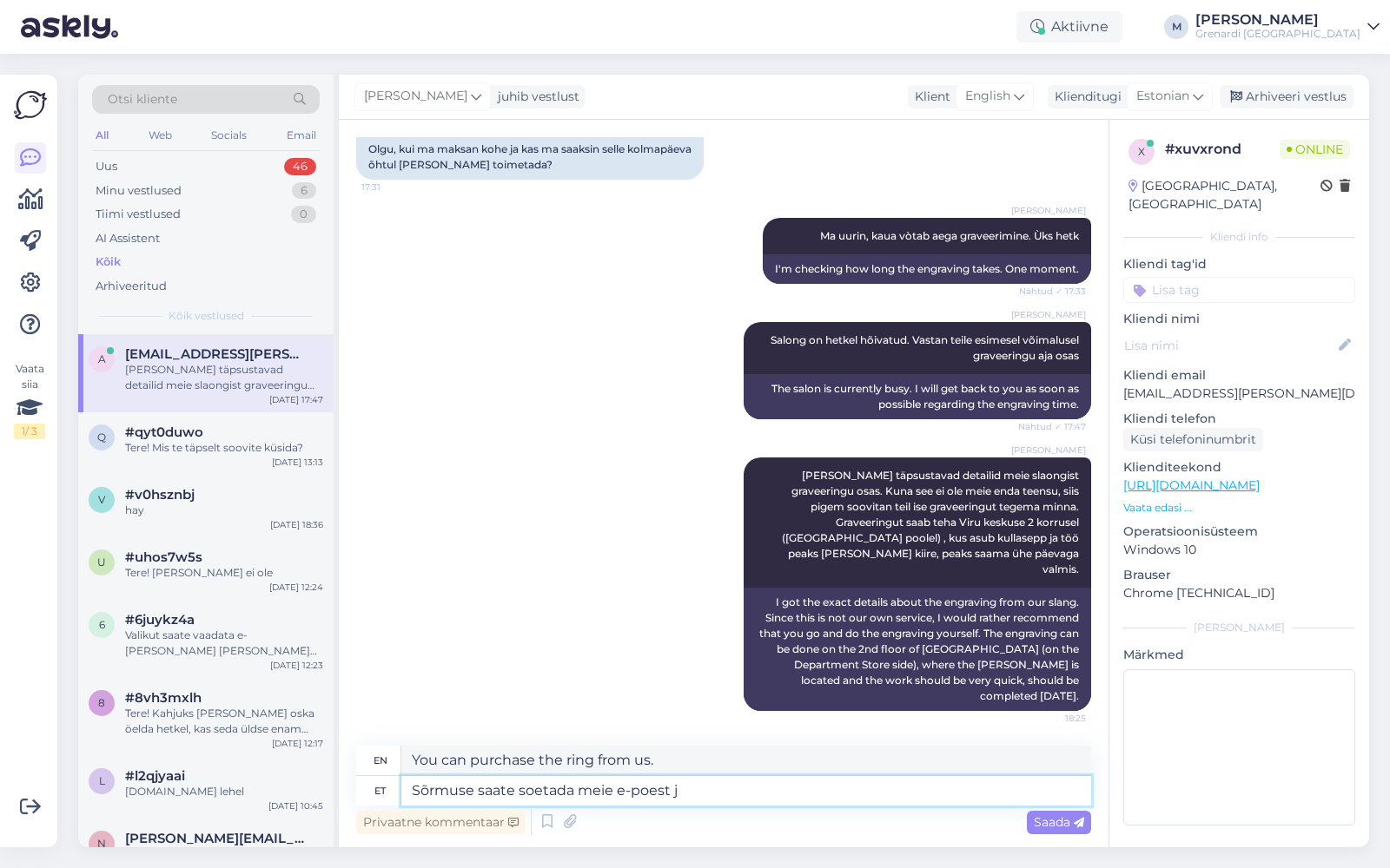
type textarea "You can purchase the ring from our online store."
type textarea "Sõrmuse saate soetada meie e-[PERSON_NAME] v"
type textarea "You can purchase the ring from our online store and"
type textarea "Sõrmuse saate soetada meie e-[PERSON_NAME] valida k"
type textarea "You can purchase the ring from our online store and choose"
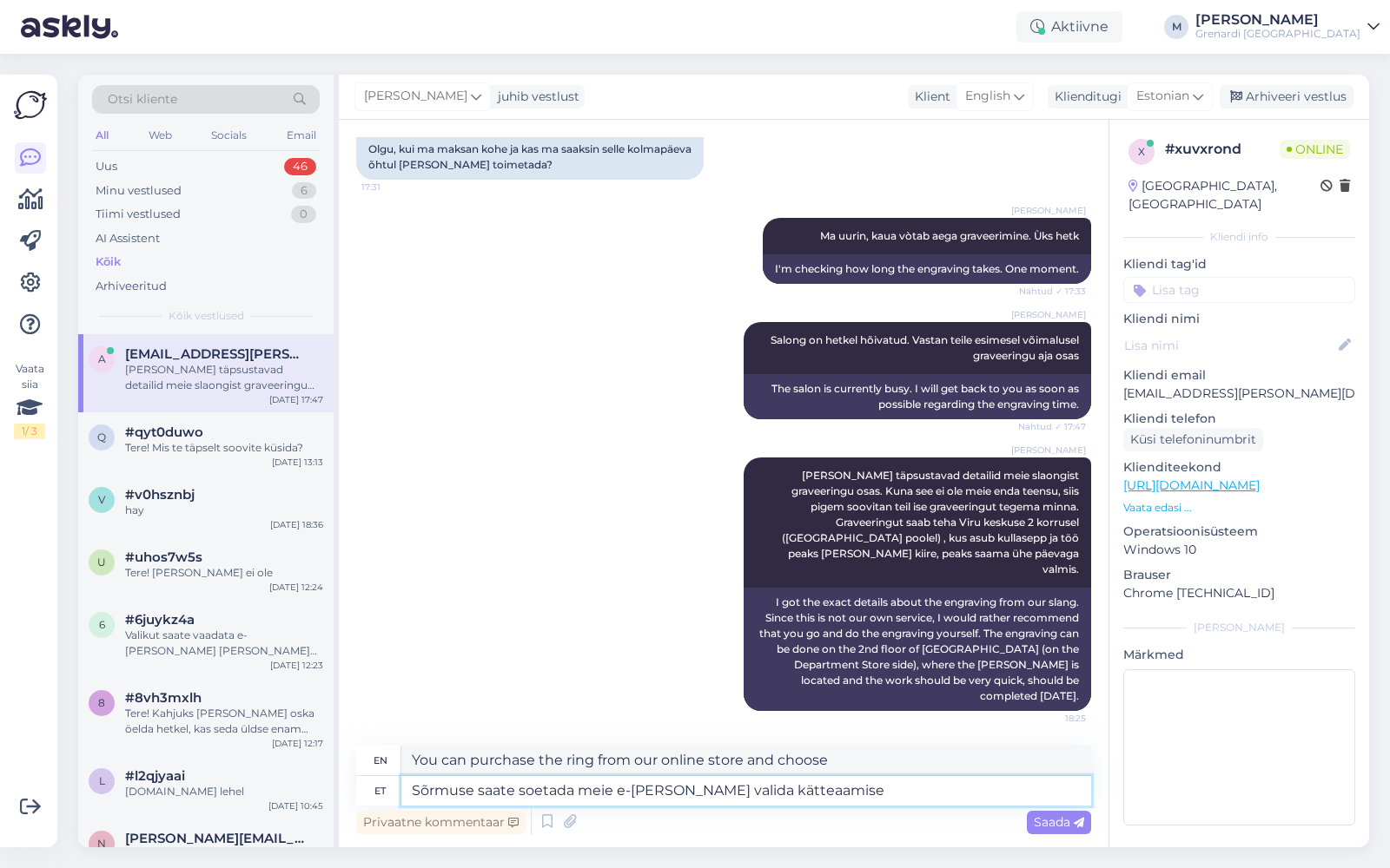
type textarea "Sõrmuse saate soetada meie e-[PERSON_NAME] valida kätteaamise"
type textarea "You can purchase the ring from our online store and choose to pick it up."
type textarea "Sõrmuse saate soetada meie e-[PERSON_NAME] valida kätteaamise Viru"
type textarea "You can purchase the ring from our online store and choose to pick it up in [GE…"
type textarea "Sõrmuse saate soetada meie e-[PERSON_NAME] valida kätteaamise Viru Grenardi p"
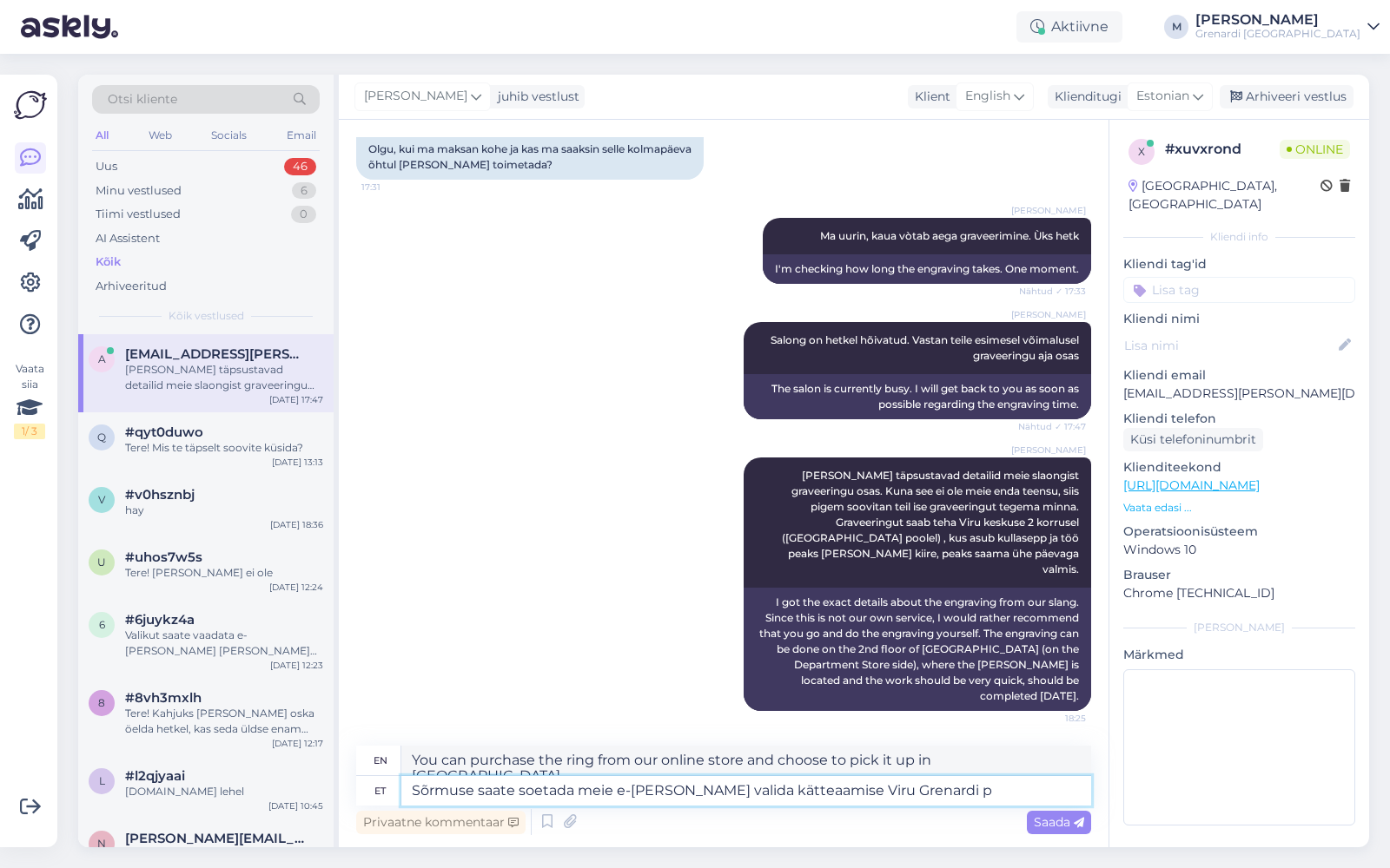
type textarea "You can purchase the ring from our online store and choose to pick it up at [GE…"
type textarea "Sõrmuse saate soetada meie e-[PERSON_NAME] valida kätteaamise Viru Grenardi poe…"
type textarea "You can purchase the ring from our online store and choose to pick it up from t…"
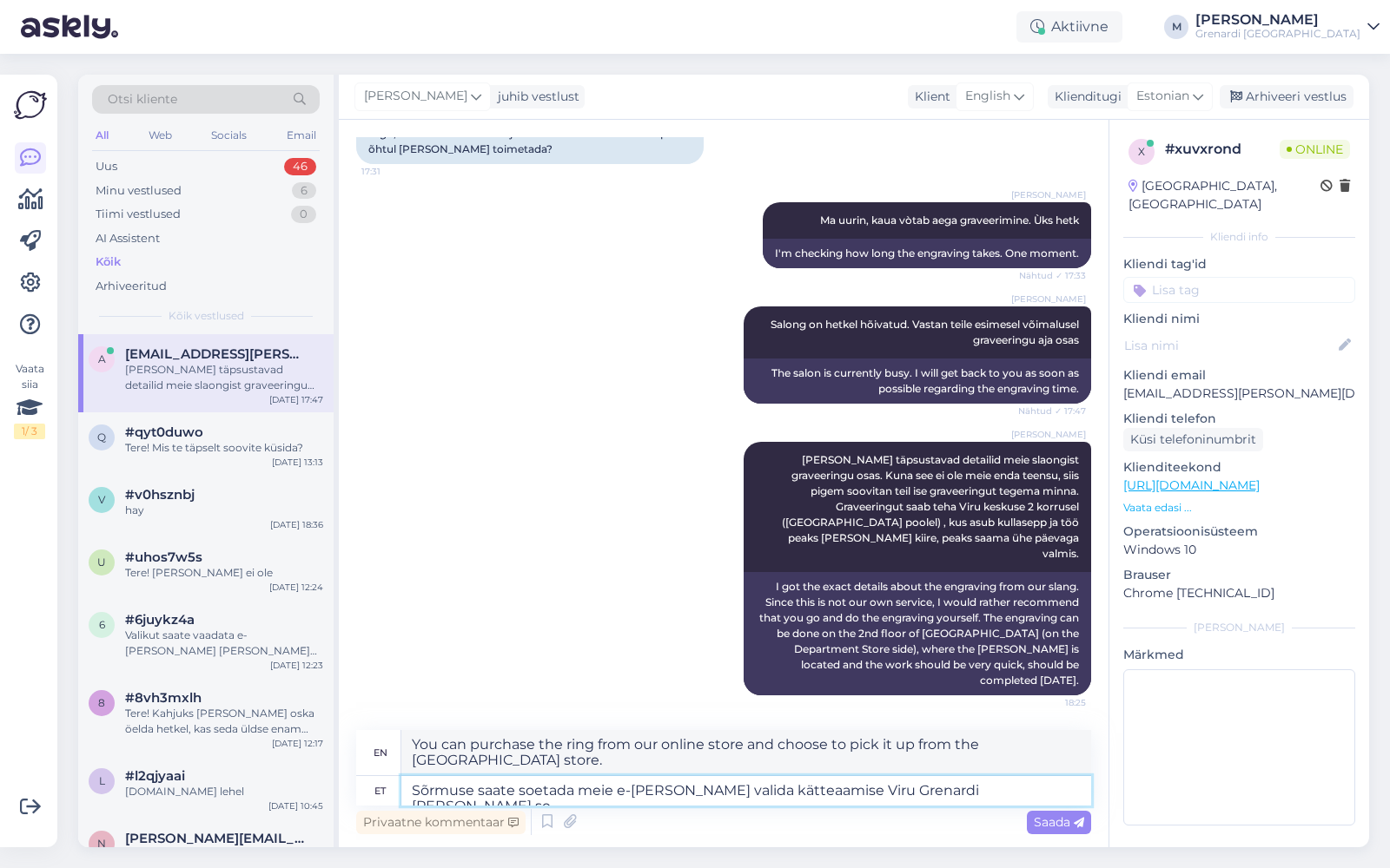
type textarea "Sõrmuse saate soetada meie e-[PERSON_NAME] valida kätteaamise Viru Grenardi [PE…"
type textarea "You can purchase the ring from our online store and choose to pick it up from t…"
type textarea "Sõrmuse saate soetada meie e-[PERSON_NAME] valida kätteaamise Viru Grenardi [PE…"
type textarea "You can purchase the ring from our online store and choose to pick it up from t…"
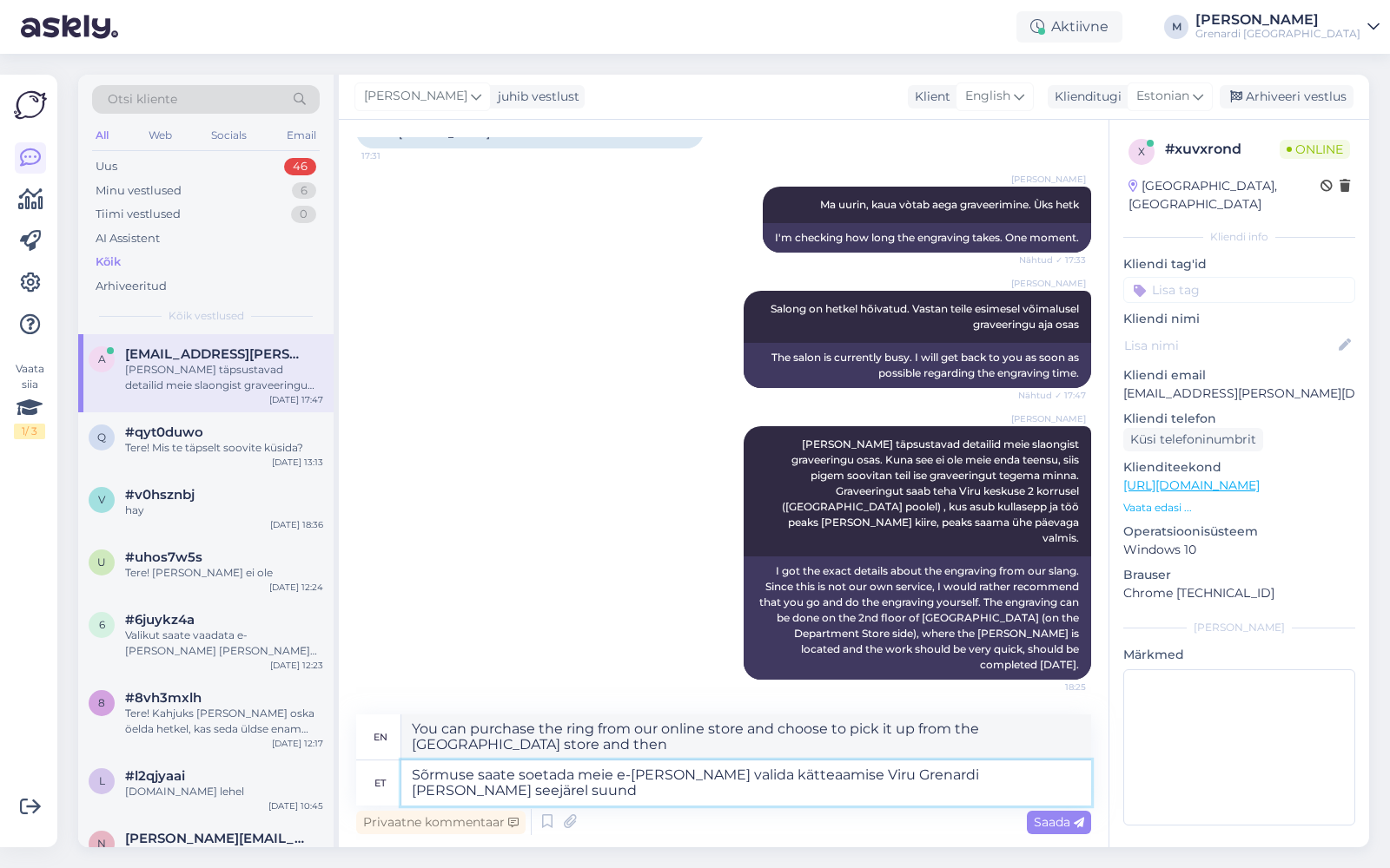
type textarea "Sõrmuse saate soetada meie e-[PERSON_NAME] valida kätteaamise Viru Grenardi [PE…"
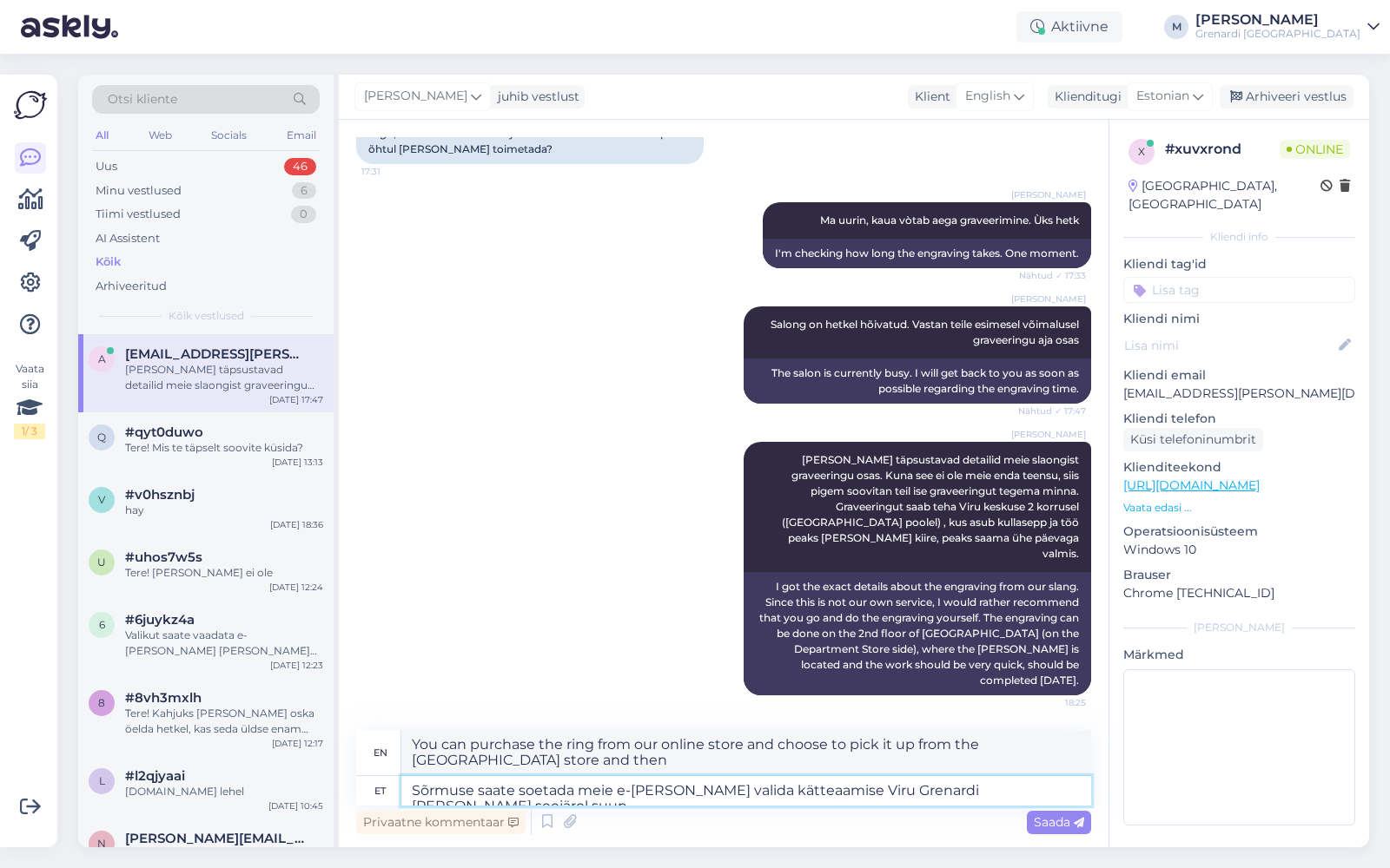
type textarea "You can purchase the ring from our online store and choose to pick it up from t…"
type textarea "Sõrmuse saate soetada meie e-[PERSON_NAME] valida kätteaamise Viru Grenardi [PE…"
type textarea "You can purchase the ring from our online store and choose to pick it up from t…"
type textarea "Sõrmuse saate soetada meie e-[PERSON_NAME] valida kätteaamise Viru Grenardi [PE…"
type textarea "You can purchase the ring from our online store and choose to pick it up from t…"
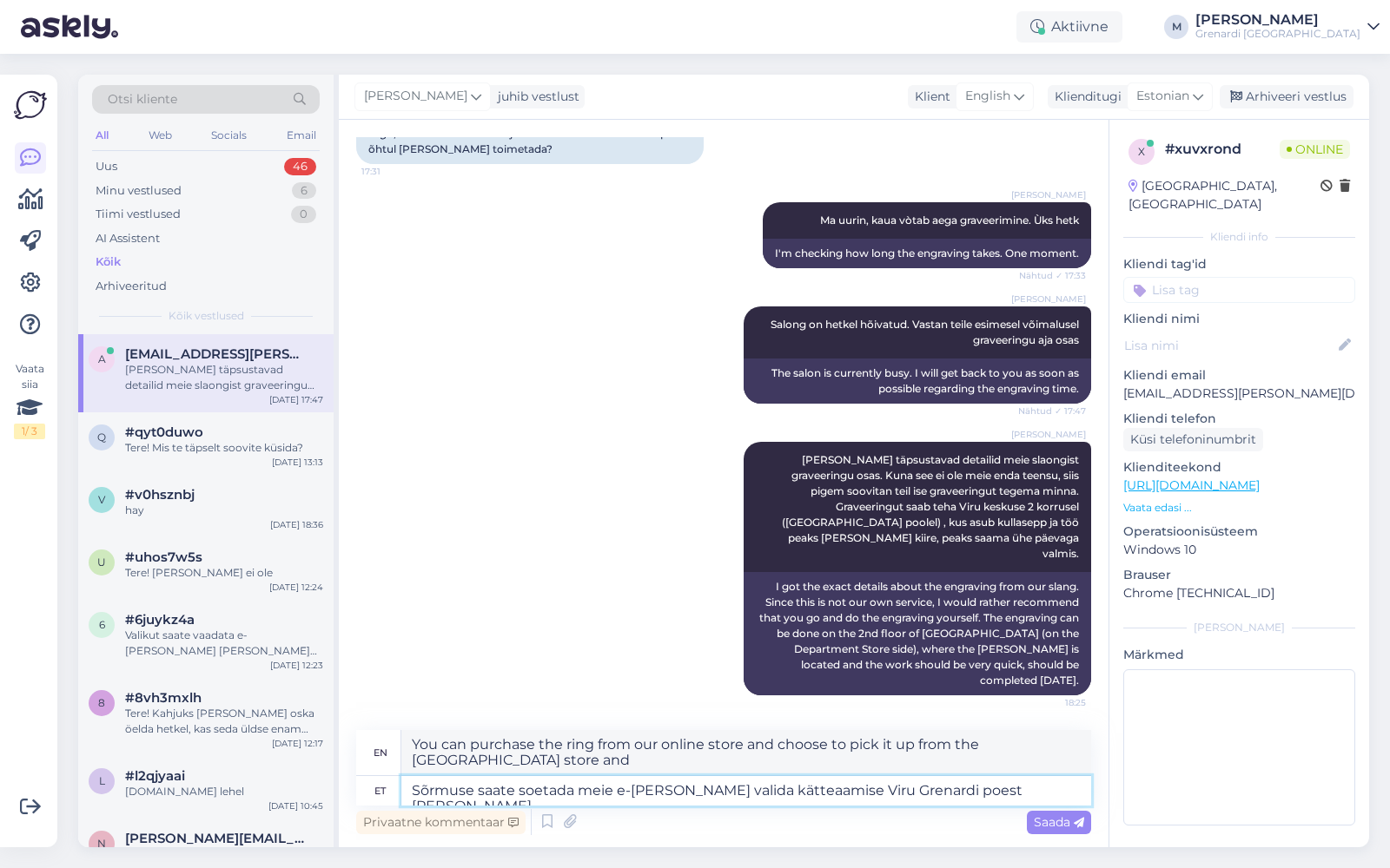
type textarea "Sõrmuse saate soetada meie e-[PERSON_NAME] valida kätteaamise Viru Grenardi poe…"
type textarea "You can purchase the ring from our online store and choose to pick it up from t…"
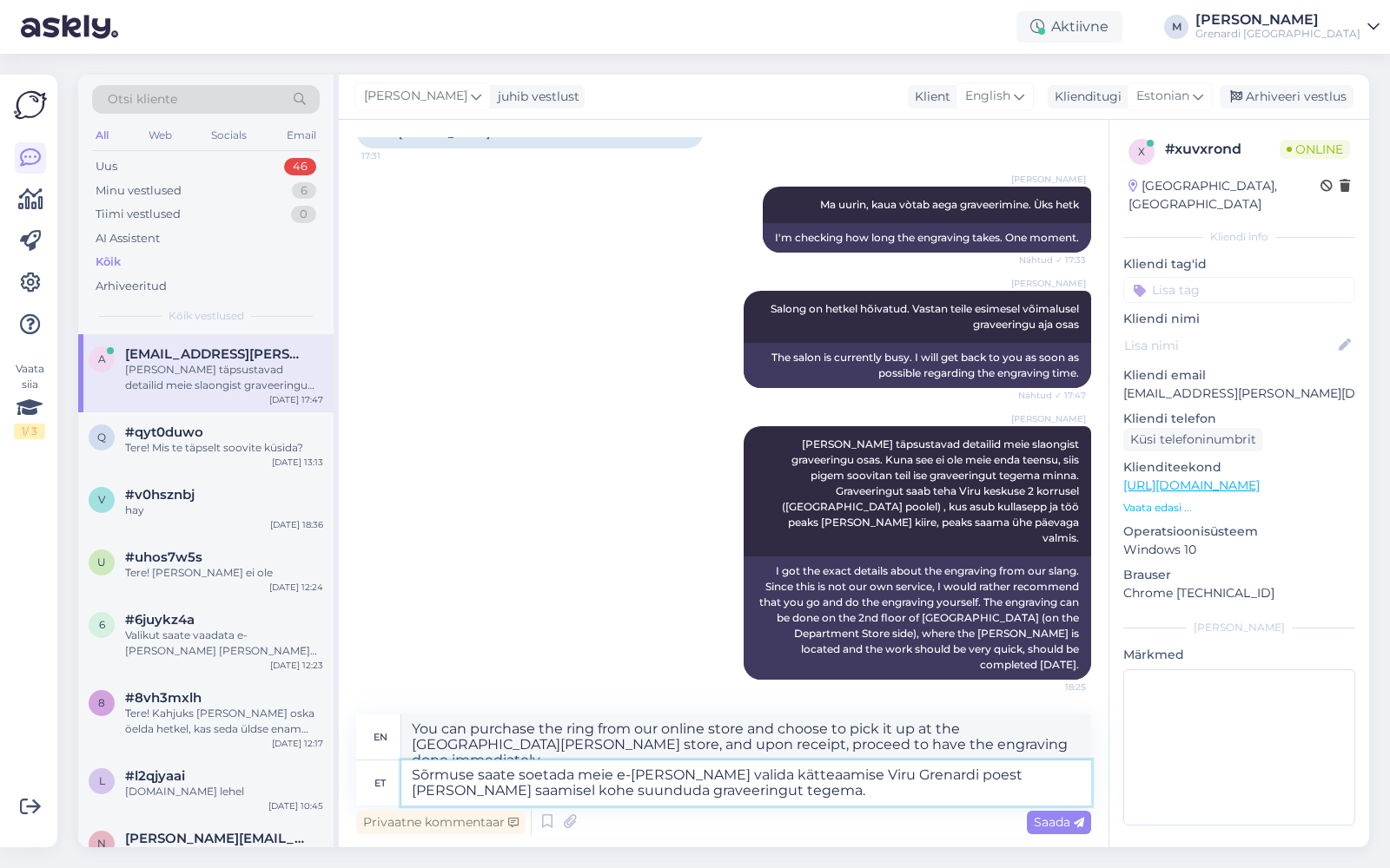
click at [913, 779] on textarea "Sõrmuse saate soetada meie e-[PERSON_NAME] valida kätteaamise Viru Grenardi poe…" at bounding box center [746, 783] width 689 height 45
drag, startPoint x: 984, startPoint y: 776, endPoint x: 473, endPoint y: 792, distance: 511.3
click at [473, 792] on textarea "Sõrmuse saate soetada meie e-[PERSON_NAME] valida kätteaamise Viru Grenardi´ po…" at bounding box center [746, 783] width 689 height 45
click at [642, 791] on textarea "Sõrmuse saate soetada meie e-[PERSON_NAME] valida kätteaamise Viru Grenardi´ [P…" at bounding box center [746, 783] width 689 height 45
click at [1069, 832] on div "Saada" at bounding box center [1059, 822] width 64 height 23
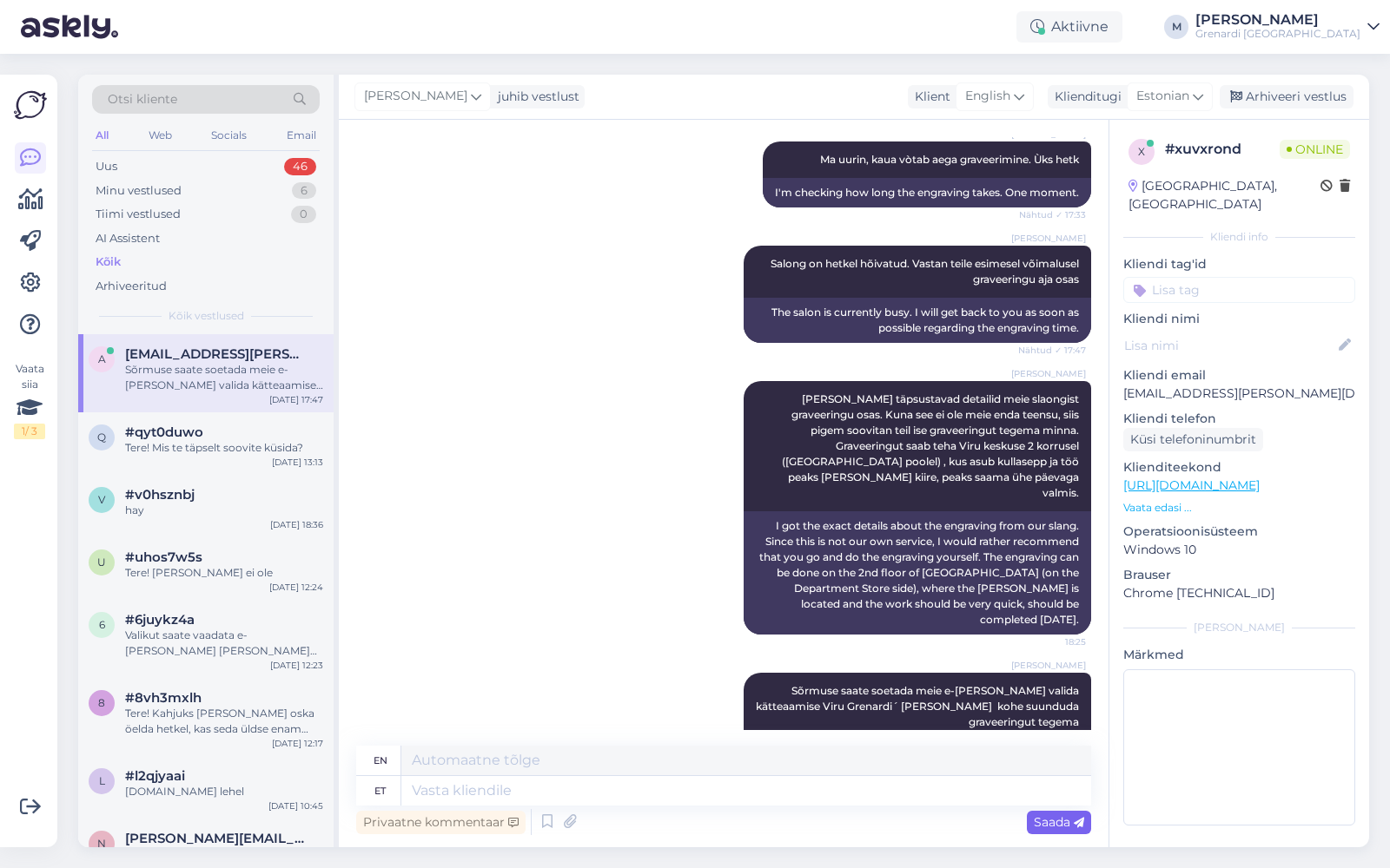
scroll to position [2599, 0]
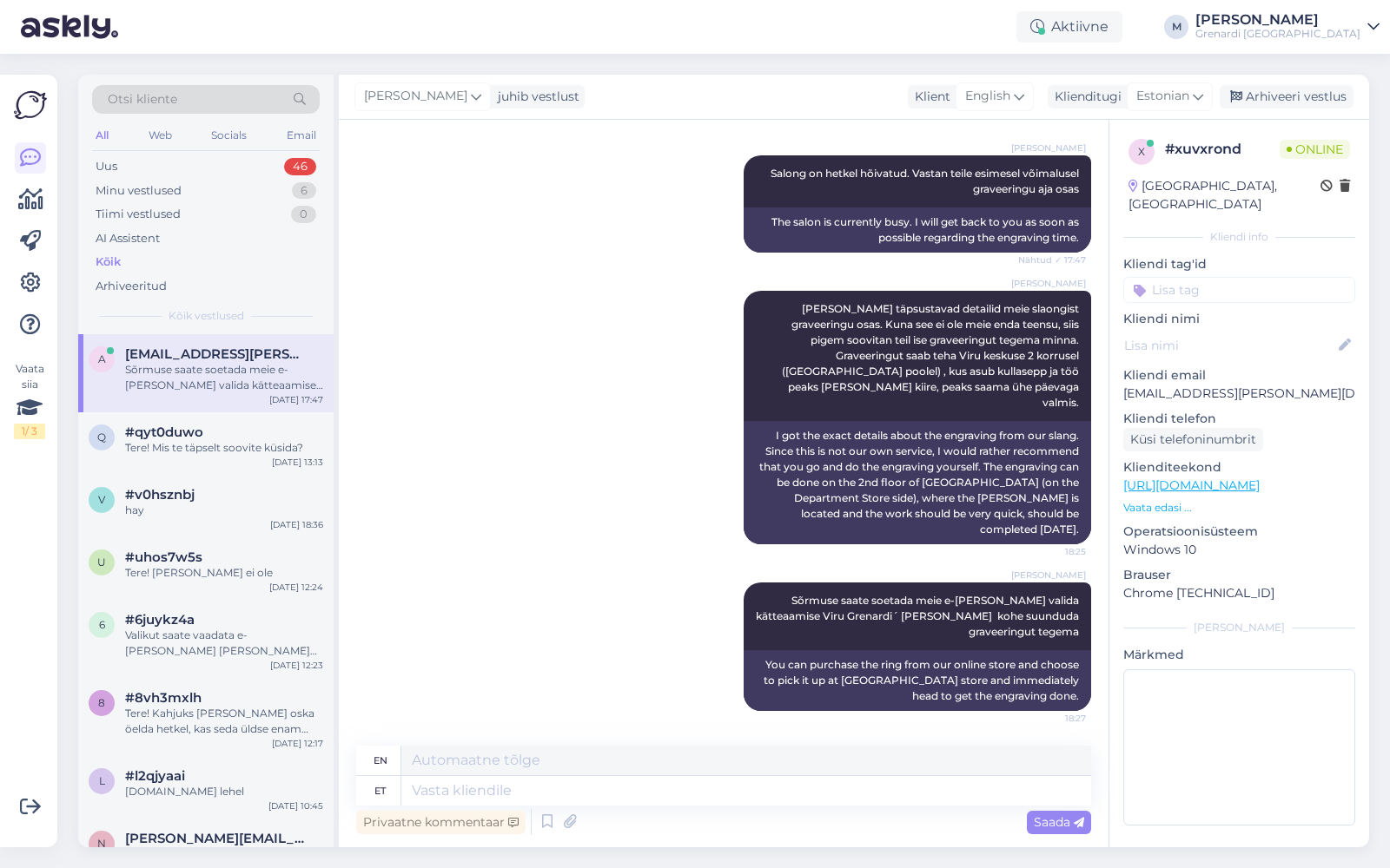
click at [1326, 33] on div "Grenardi [GEOGRAPHIC_DATA]" at bounding box center [1277, 34] width 165 height 14
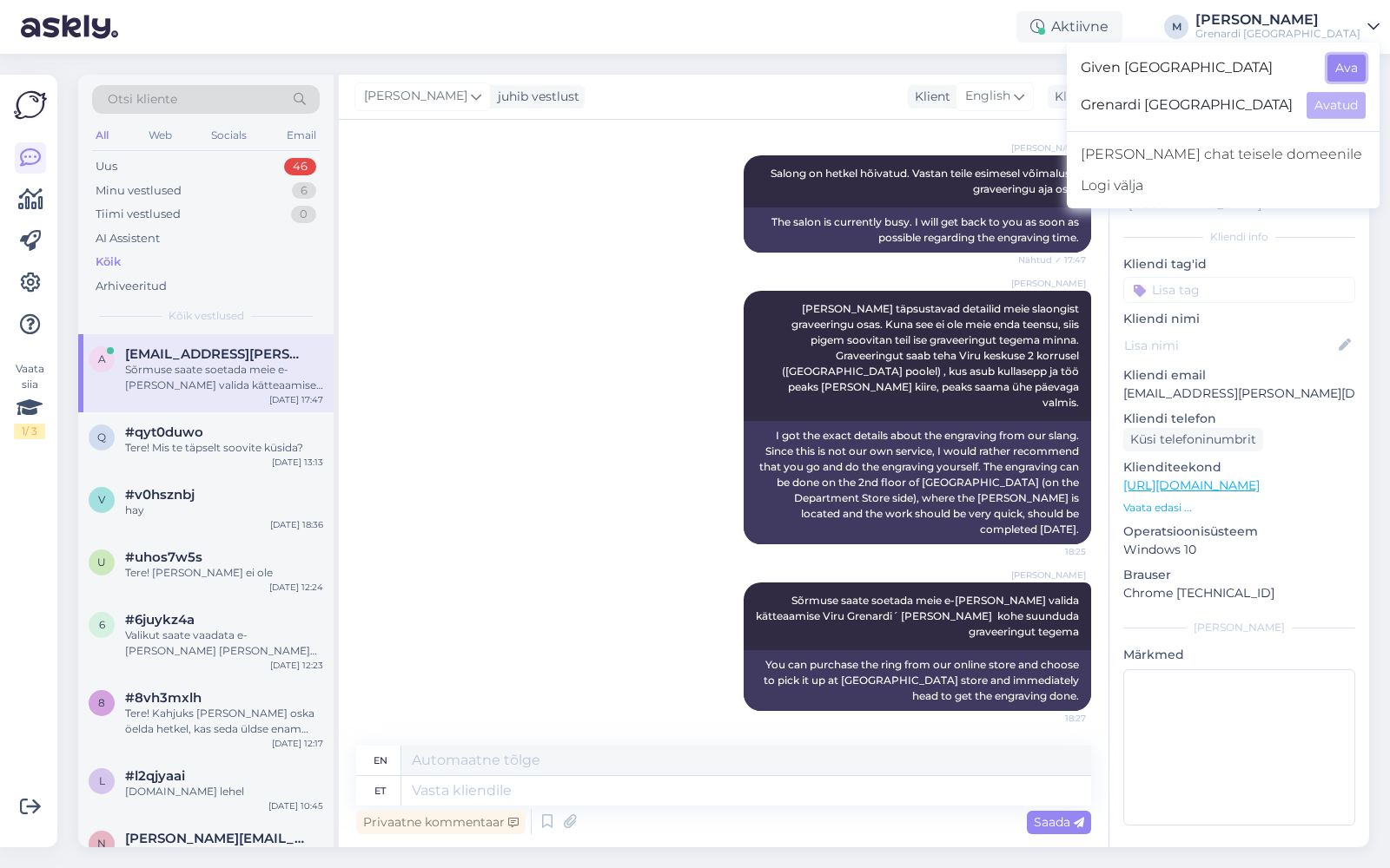
click at [1344, 60] on button "Ava" at bounding box center [1346, 68] width 38 height 27
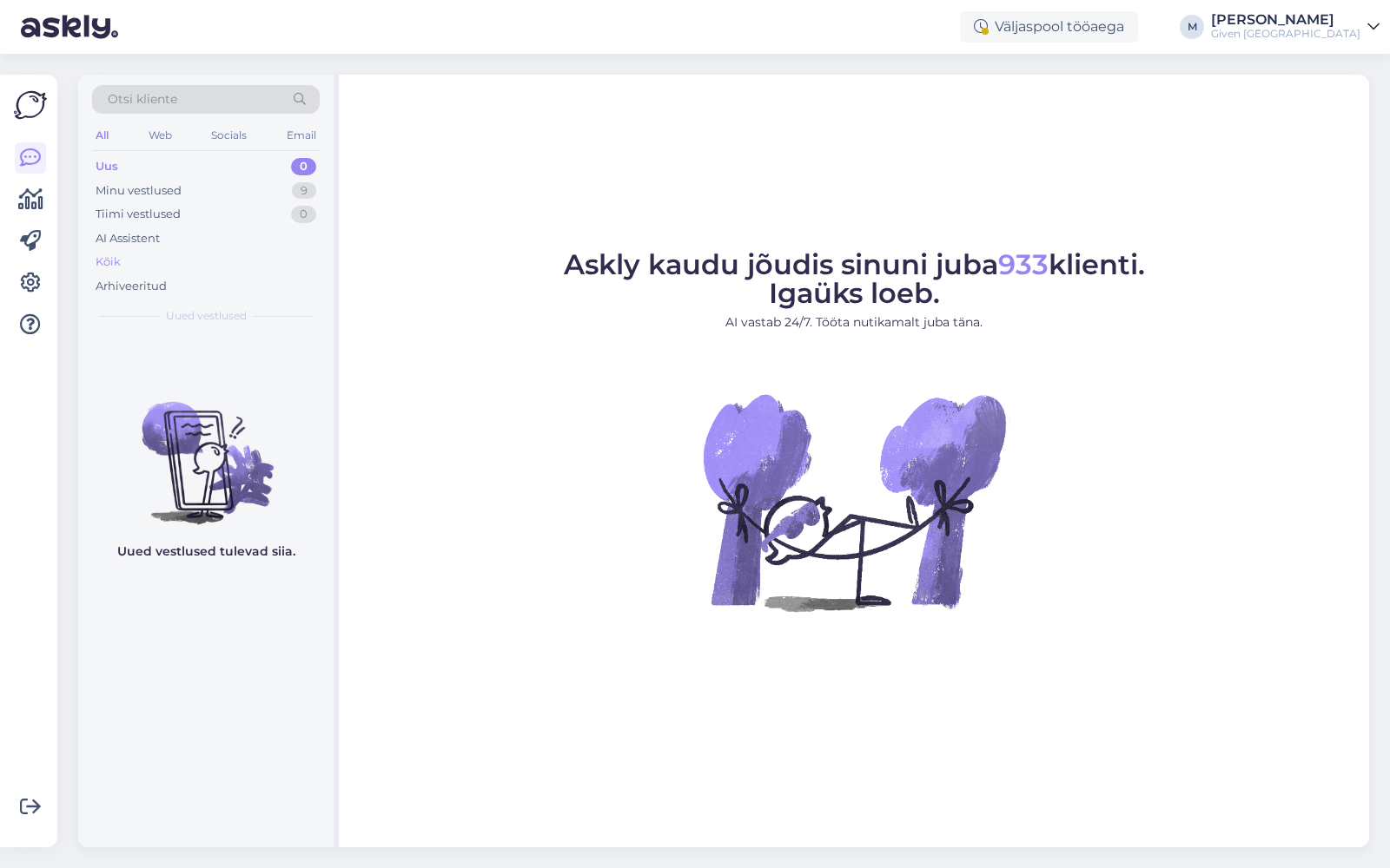
click at [176, 262] on div "Kõik" at bounding box center [206, 261] width 227 height 24
click at [158, 258] on div "Kõik" at bounding box center [206, 261] width 227 height 24
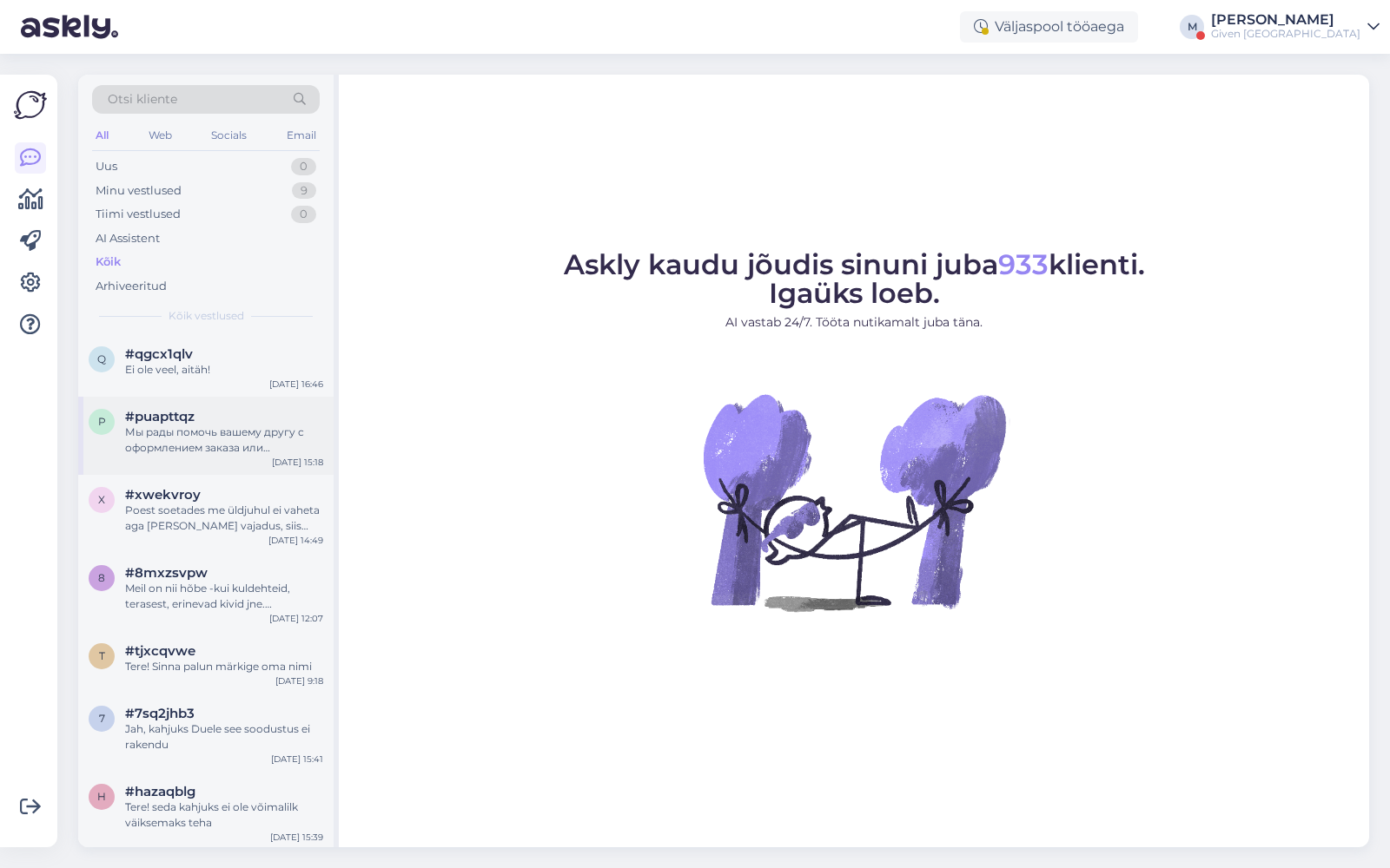
click at [220, 453] on div "Мы рады помочь вашему другу с оформлением заказа или предоставить любую необход…" at bounding box center [224, 440] width 198 height 31
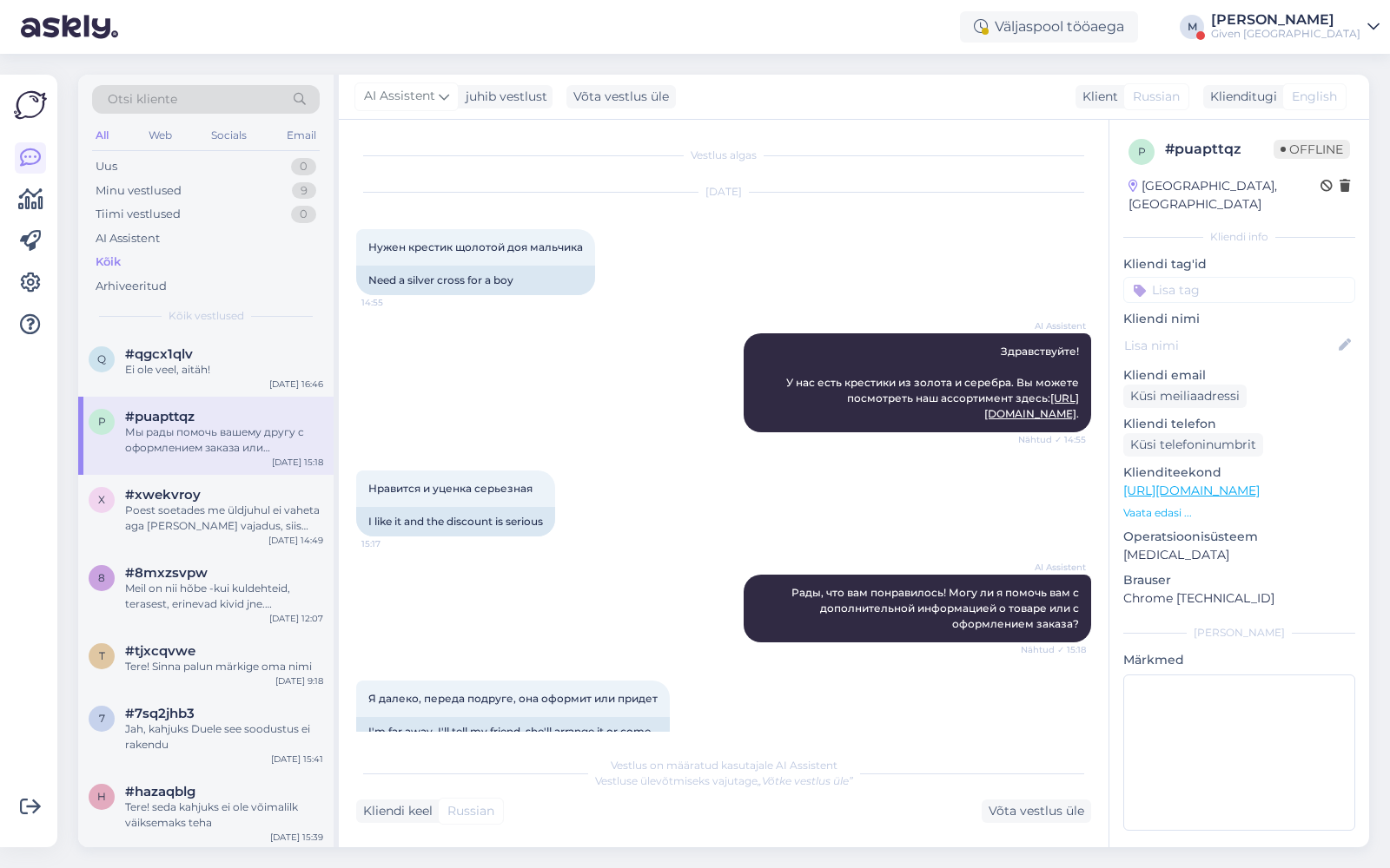
scroll to position [123, 0]
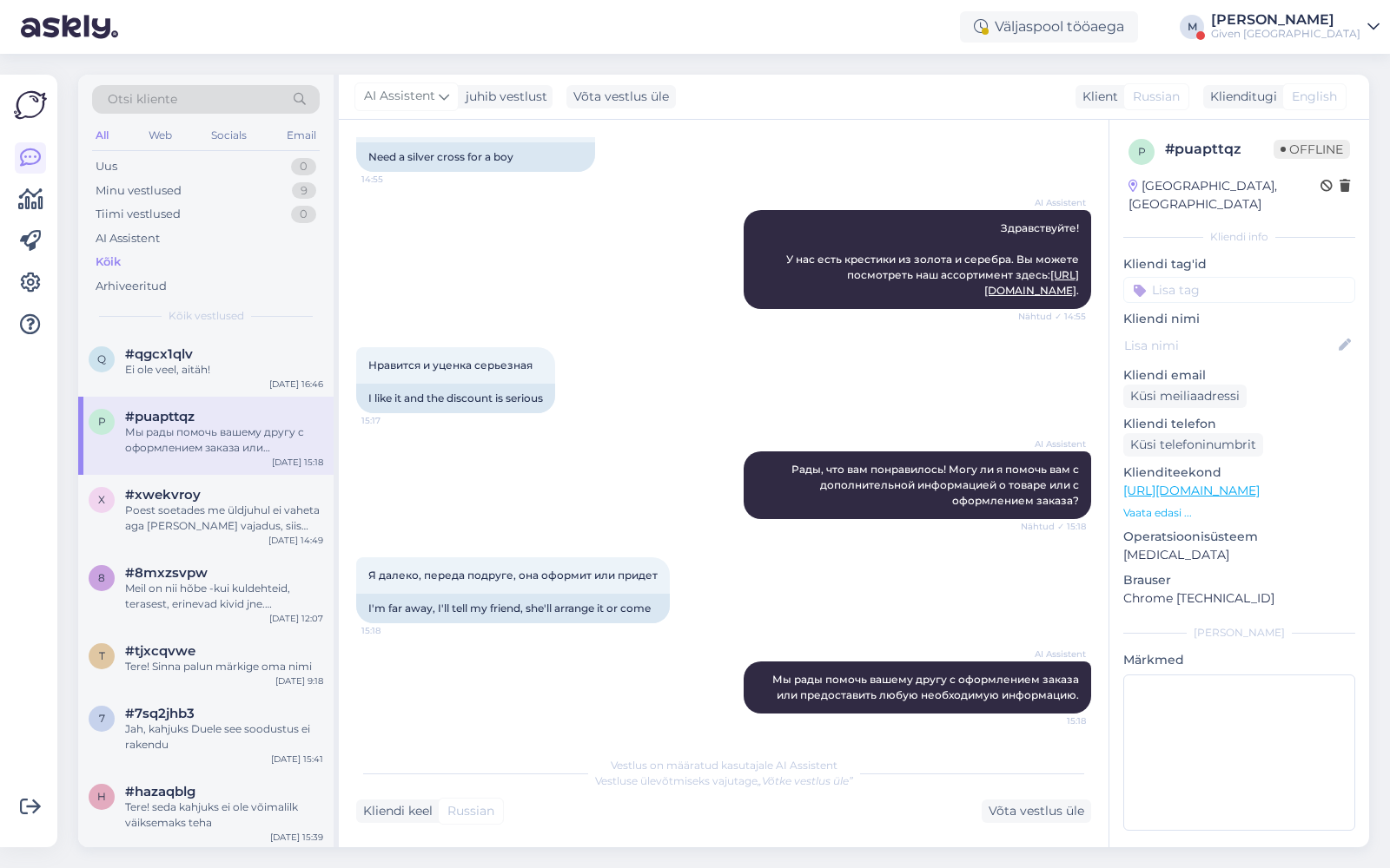
click at [965, 27] on div "Given [GEOGRAPHIC_DATA]" at bounding box center [1285, 34] width 149 height 14
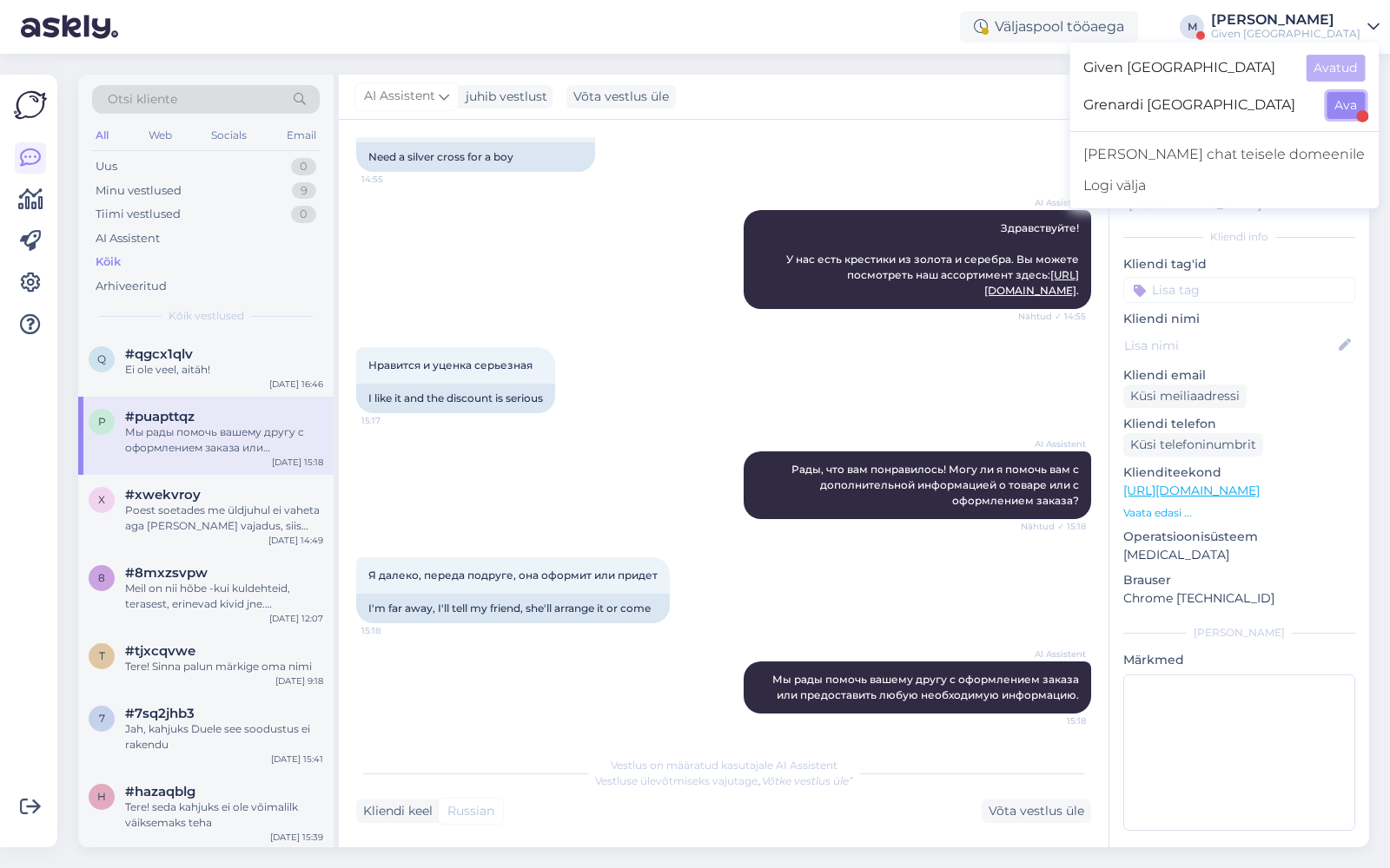
click at [965, 107] on button "Ava" at bounding box center [1345, 106] width 38 height 27
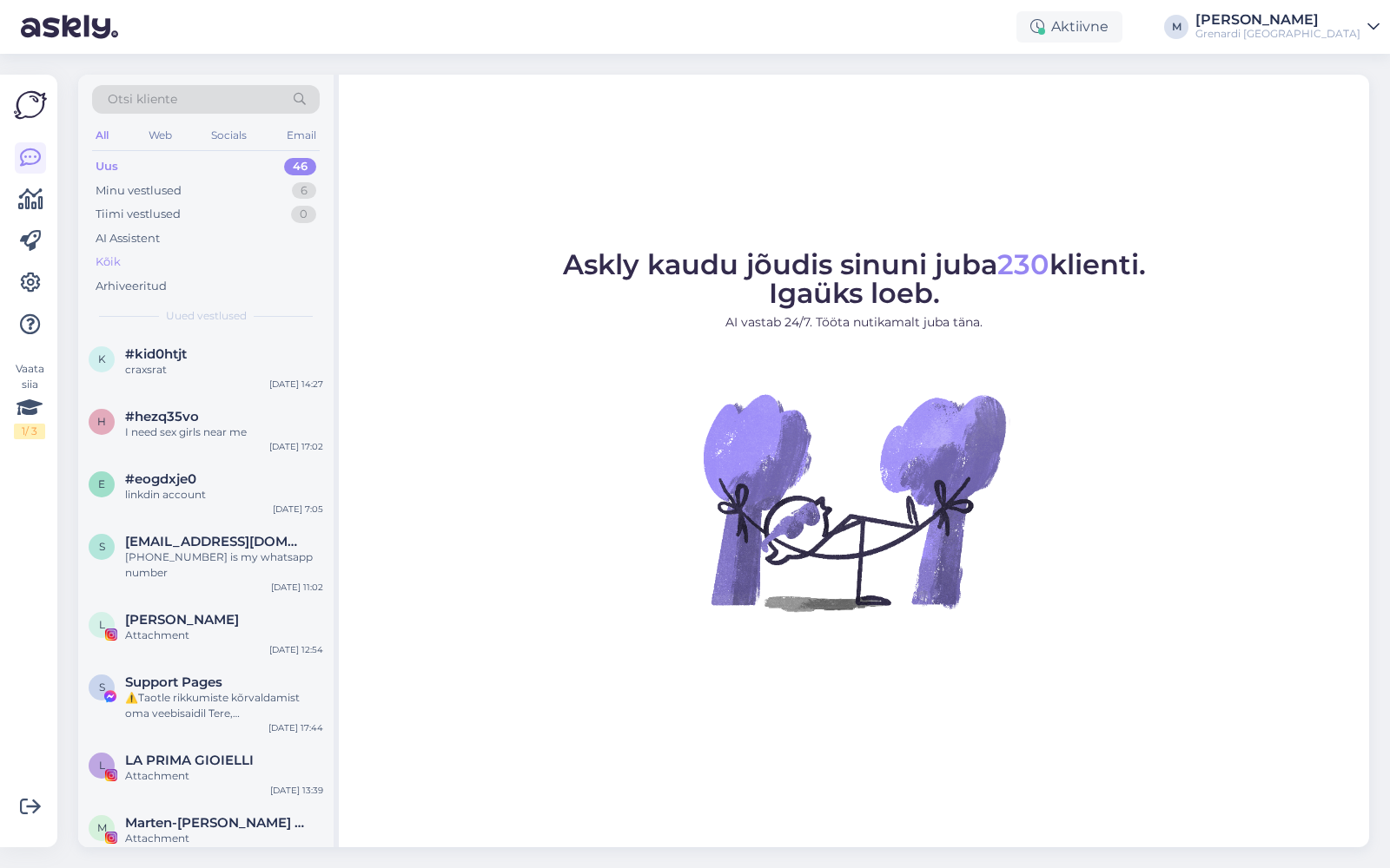
click at [140, 256] on div "Kõik" at bounding box center [206, 261] width 227 height 24
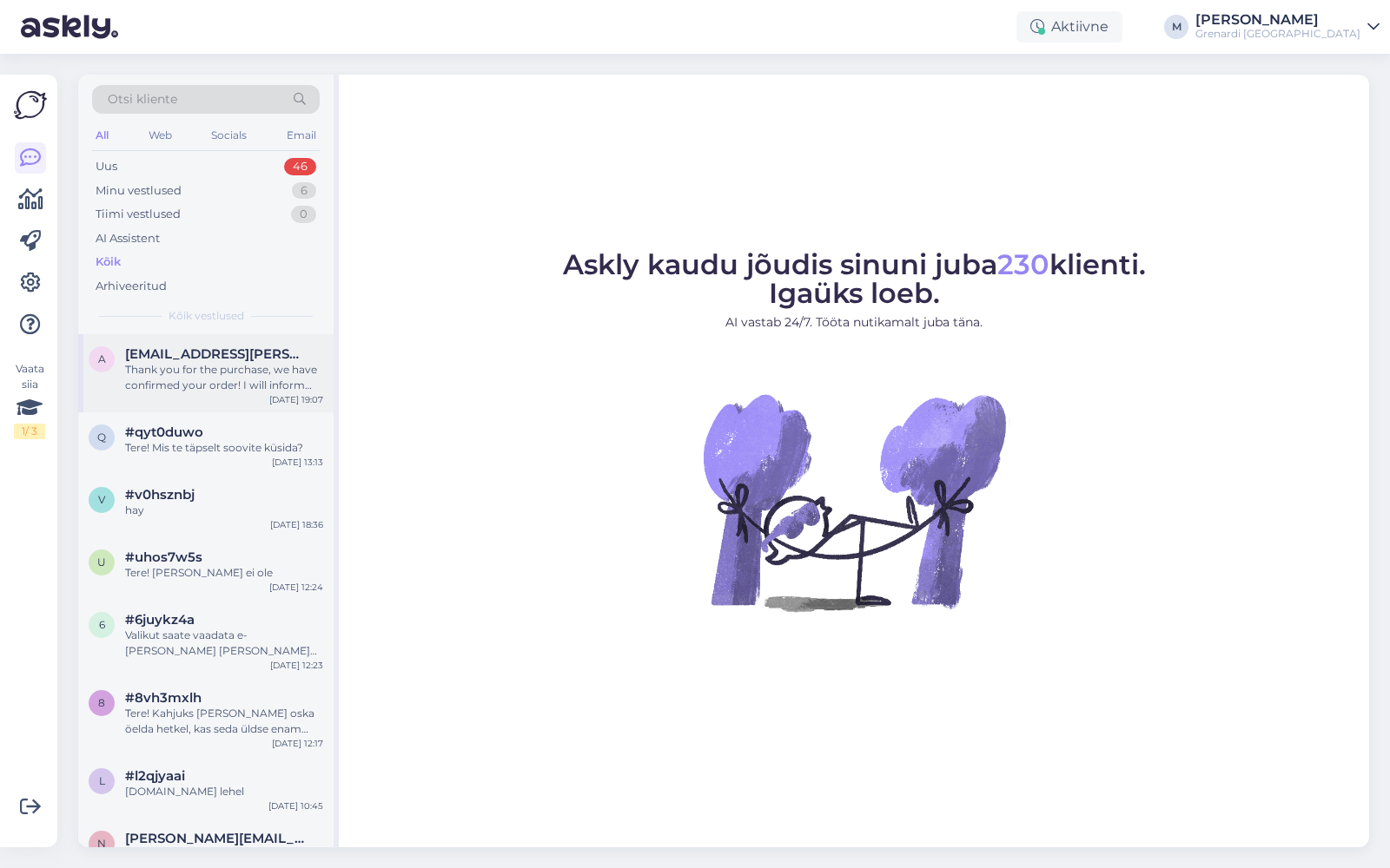
click at [215, 360] on span "[EMAIL_ADDRESS][PERSON_NAME][DOMAIN_NAME]" at bounding box center [216, 353] width 181 height 15
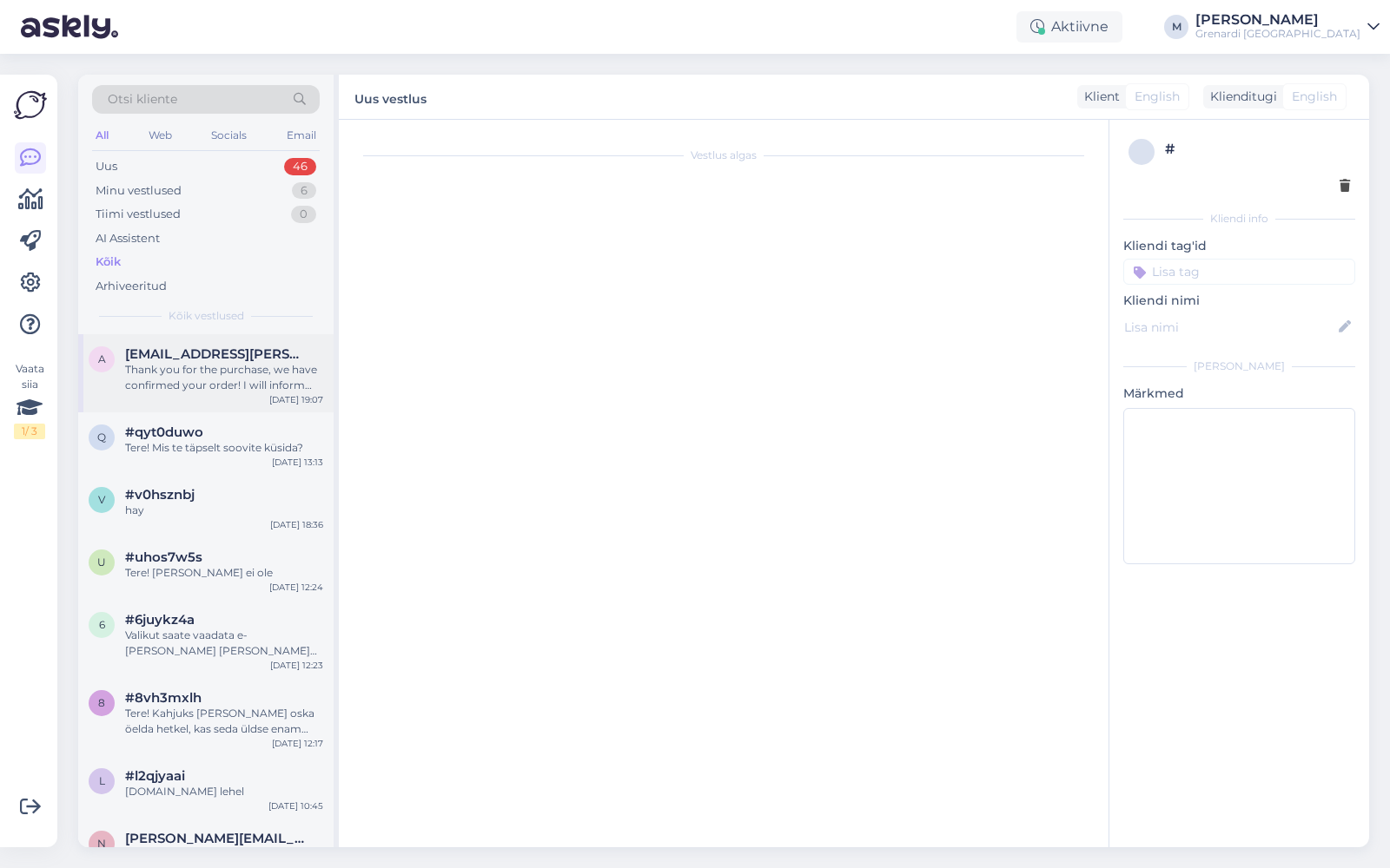
scroll to position [4068, 0]
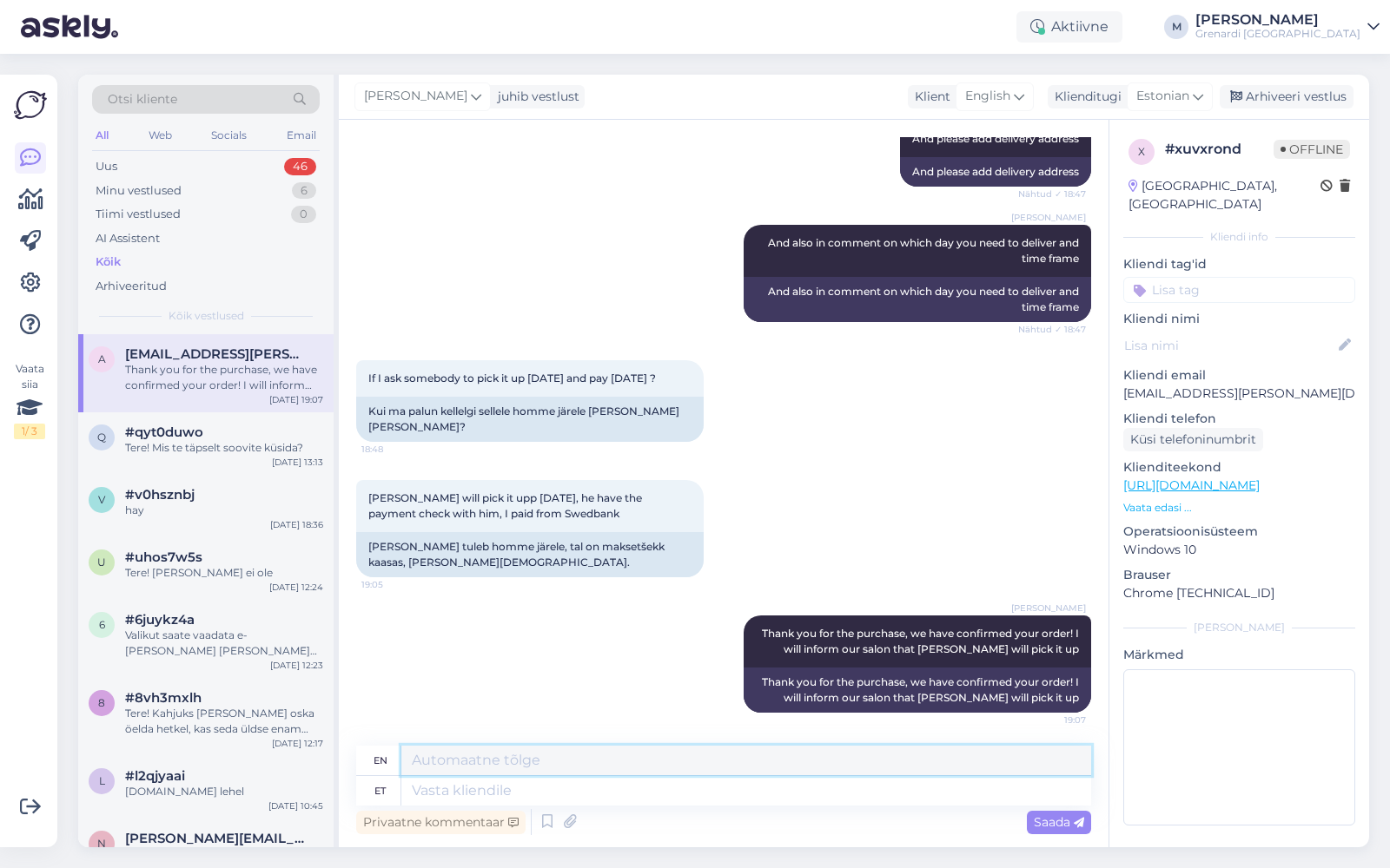
click at [742, 554] on textarea at bounding box center [746, 761] width 689 height 30
click at [734, 554] on textarea at bounding box center [746, 791] width 689 height 30
type textarea "Could"
type textarea "Could you ple"
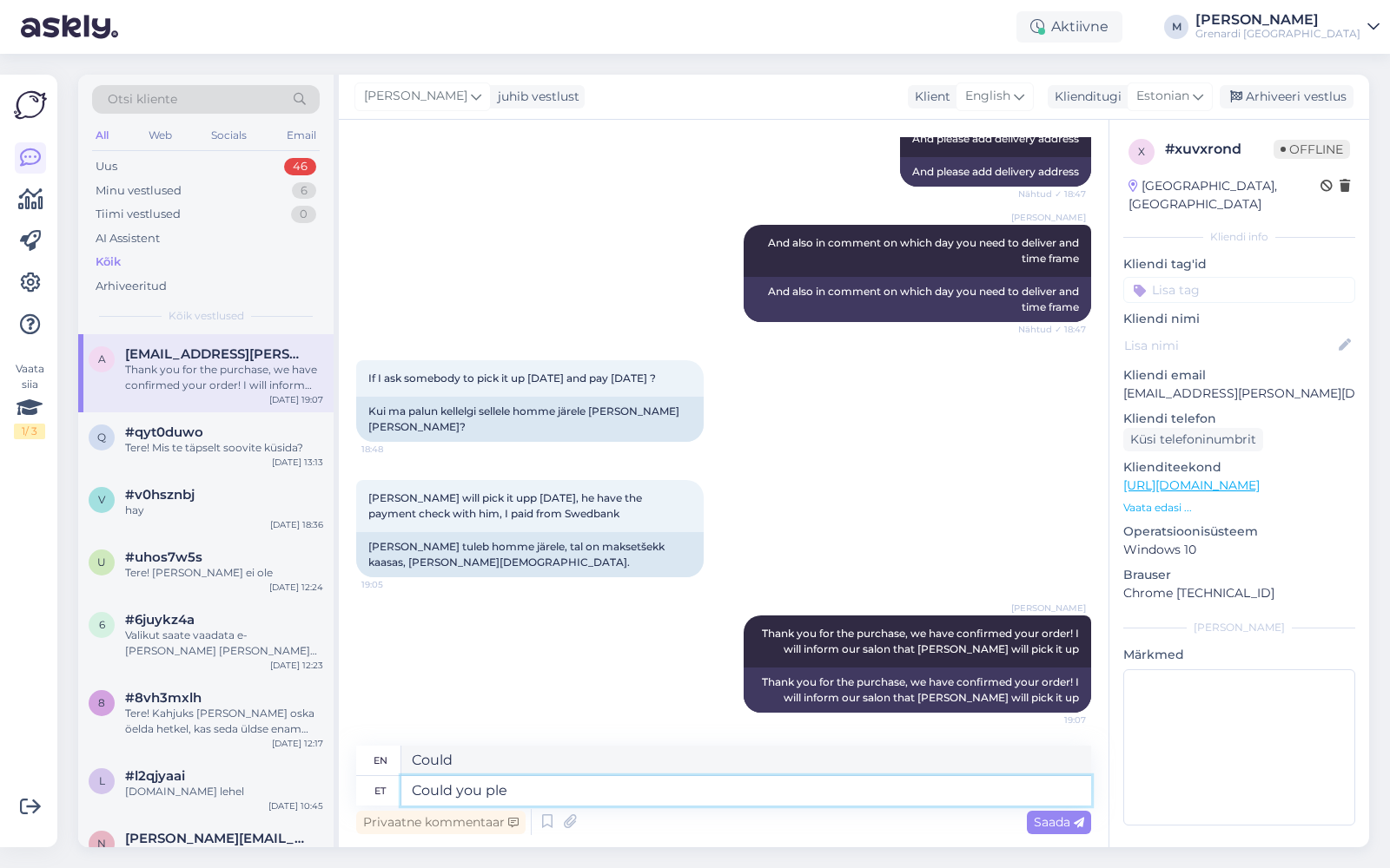
type textarea "Could you"
type textarea "Could you please al"
type textarea "Could you please"
type textarea "Could you please ala"
type textarea "Could you please go?"
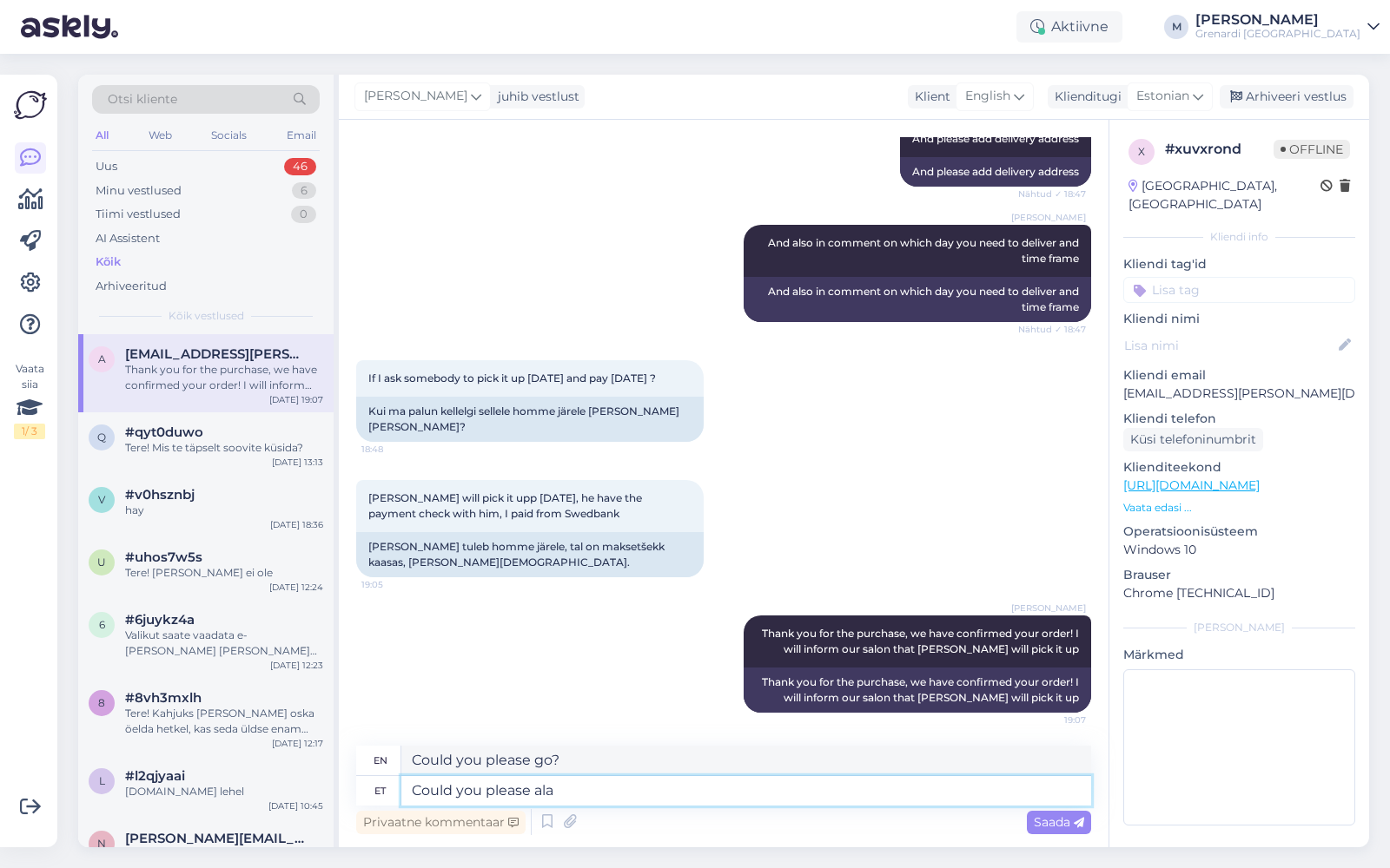
click at [491, 554] on textarea "Could you please ala" at bounding box center [746, 791] width 689 height 30
click at [965, 418] on div "If I ask somebody to pick it up tomorrow and pay today ? 18:48 Kui ma palun kel…" at bounding box center [723, 401] width 735 height 120
click at [965, 277] on input at bounding box center [1239, 290] width 232 height 26
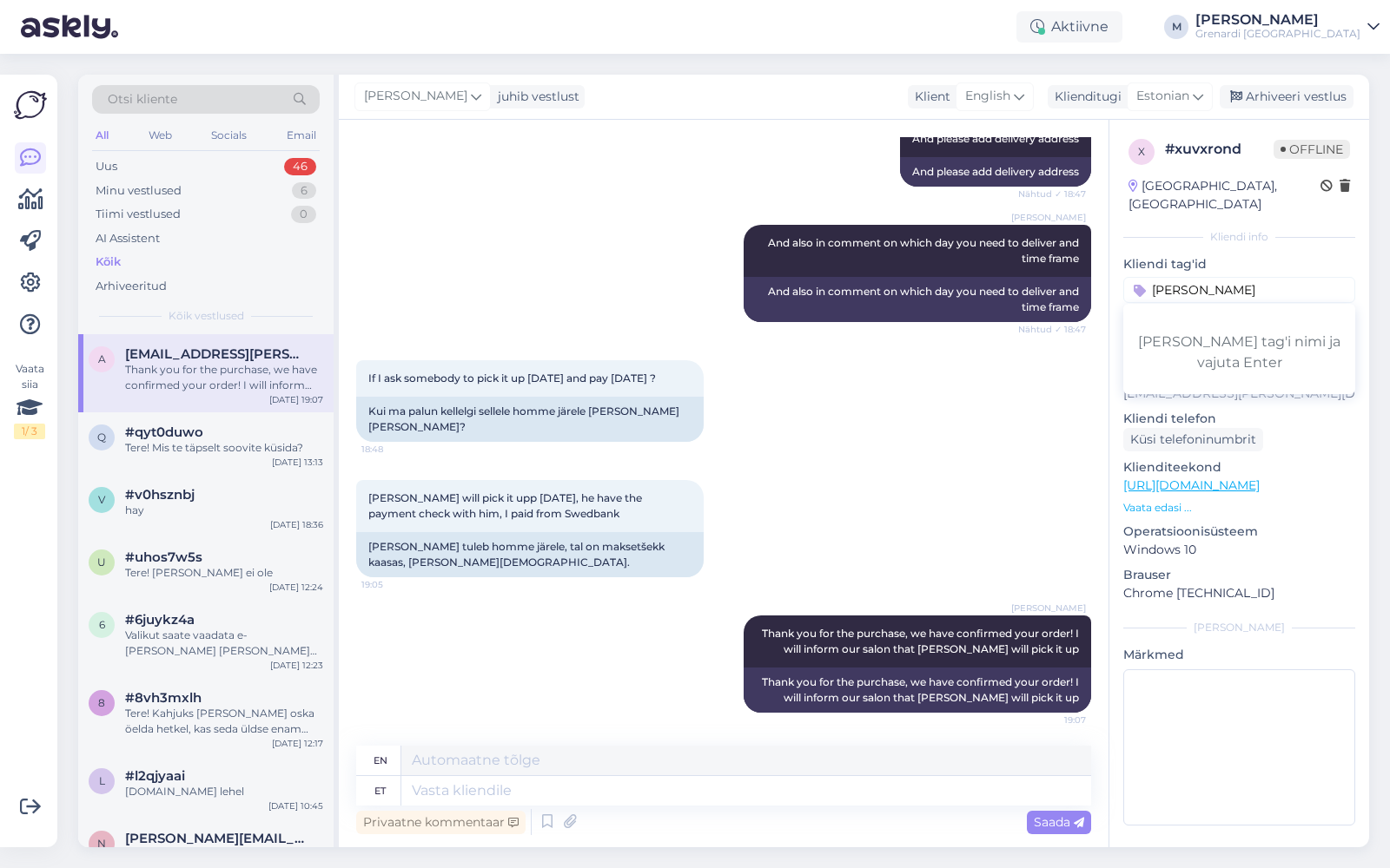
type input "marco bicego"
click at [964, 404] on div "If I ask somebody to pick it up tomorrow and pay today ? 18:48 Kui ma palun kel…" at bounding box center [723, 401] width 735 height 120
